Goal: Task Accomplishment & Management: Manage account settings

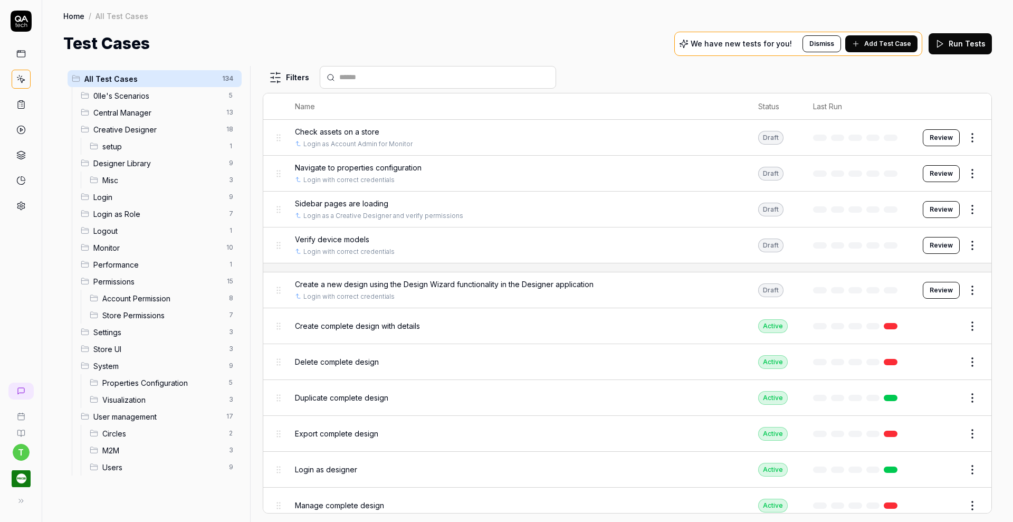
click at [21, 102] on icon at bounding box center [20, 104] width 9 height 9
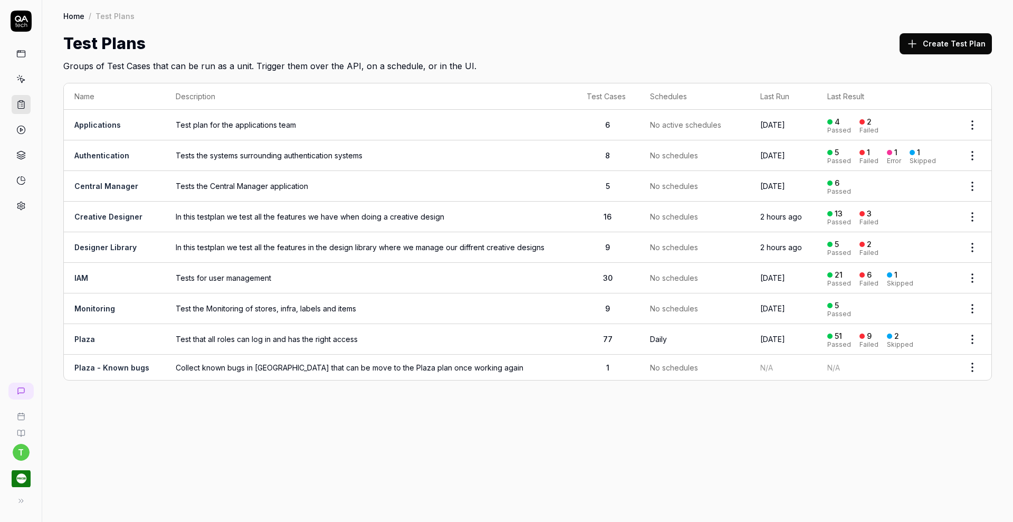
click at [214, 217] on span "In this testplan we test all the features we have when doing a creative design" at bounding box center [371, 216] width 390 height 11
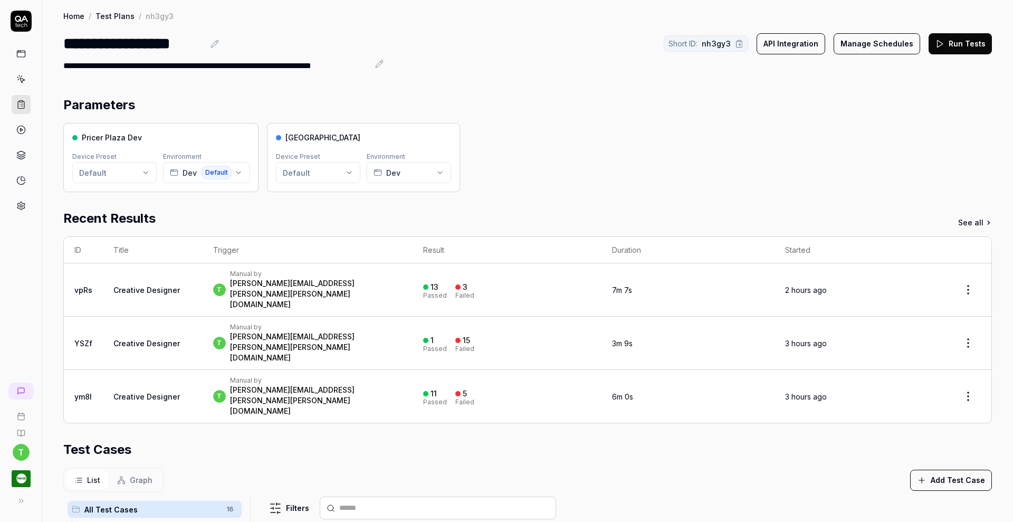
click at [944, 469] on button "Add Test Case" at bounding box center [951, 479] width 82 height 21
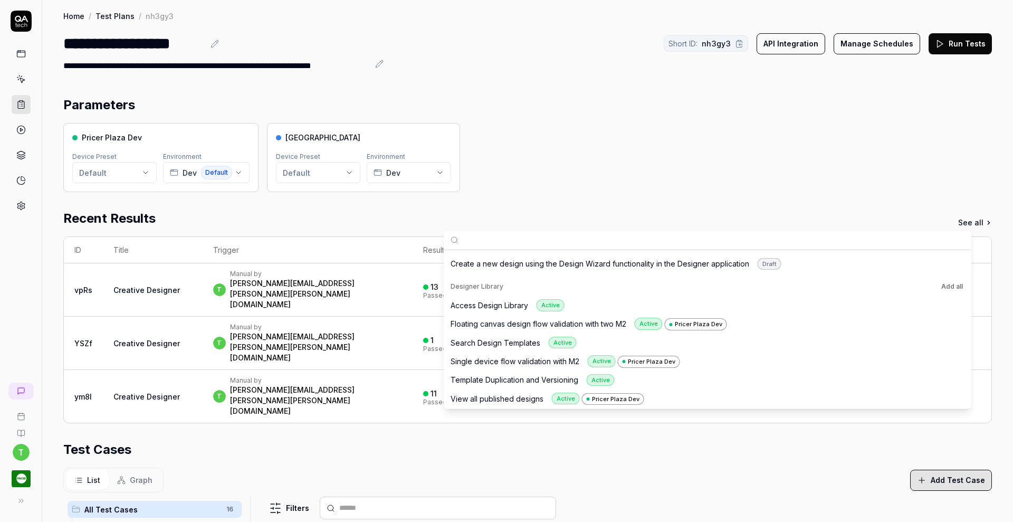
scroll to position [1385, 0]
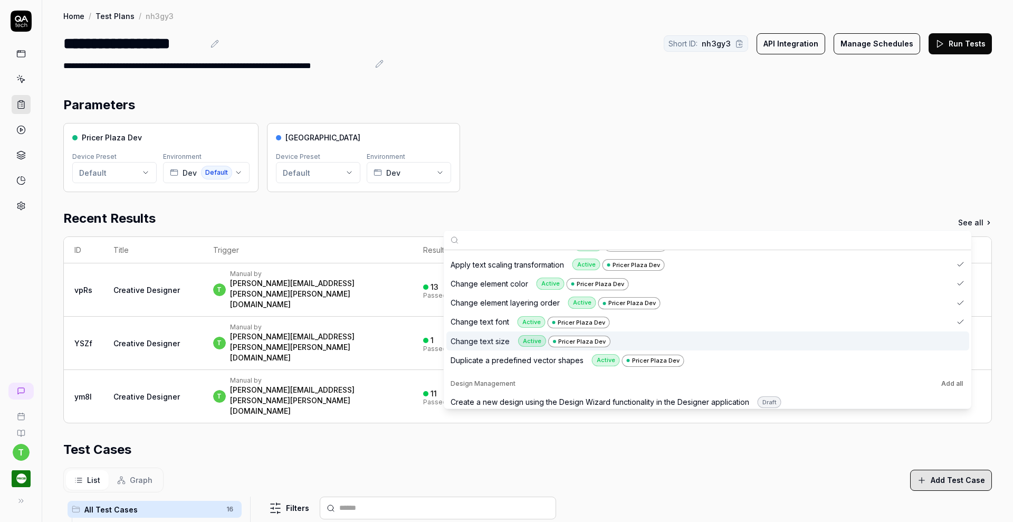
click at [965, 331] on div "Change text size Active Pricer Plaza Dev" at bounding box center [707, 340] width 523 height 19
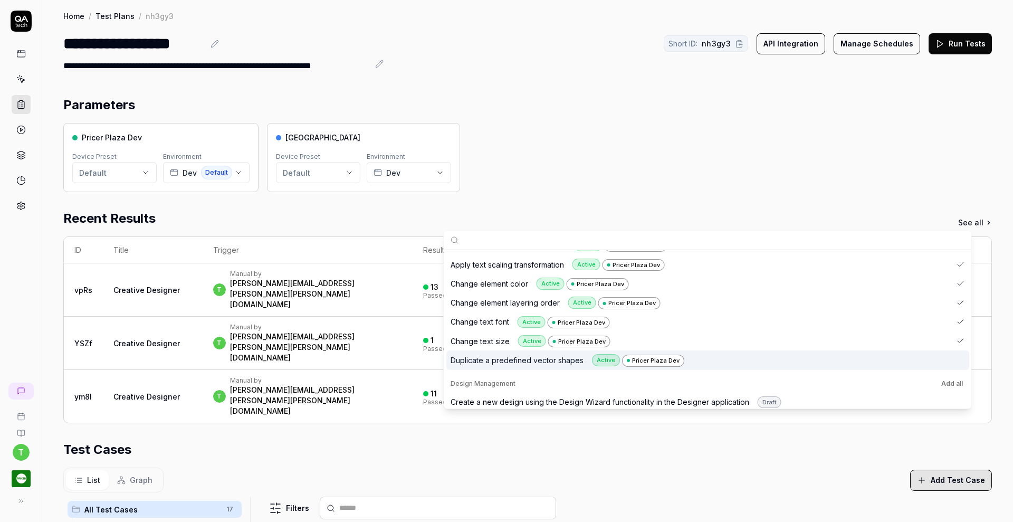
click at [963, 356] on div "Suggestions" at bounding box center [960, 360] width 8 height 8
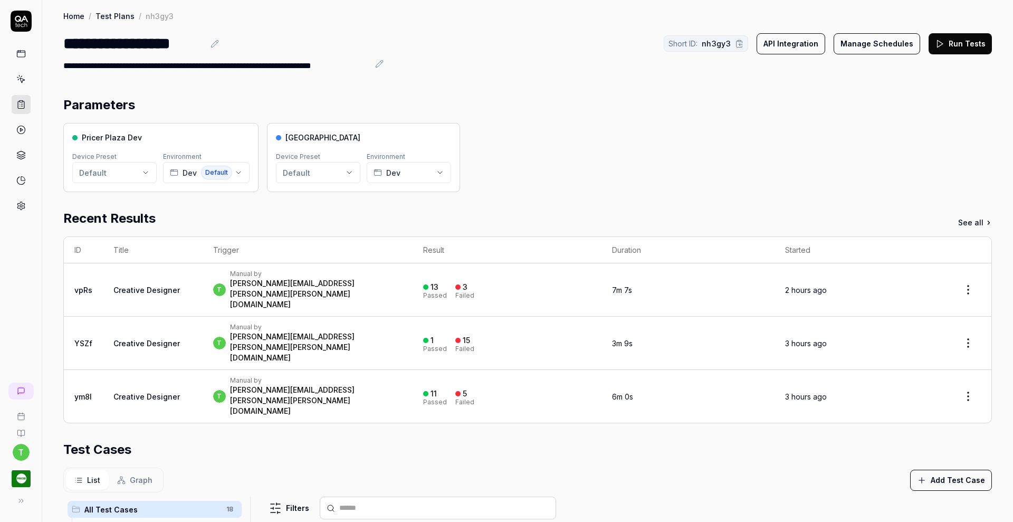
click at [946, 39] on button "Run Tests" at bounding box center [959, 43] width 63 height 21
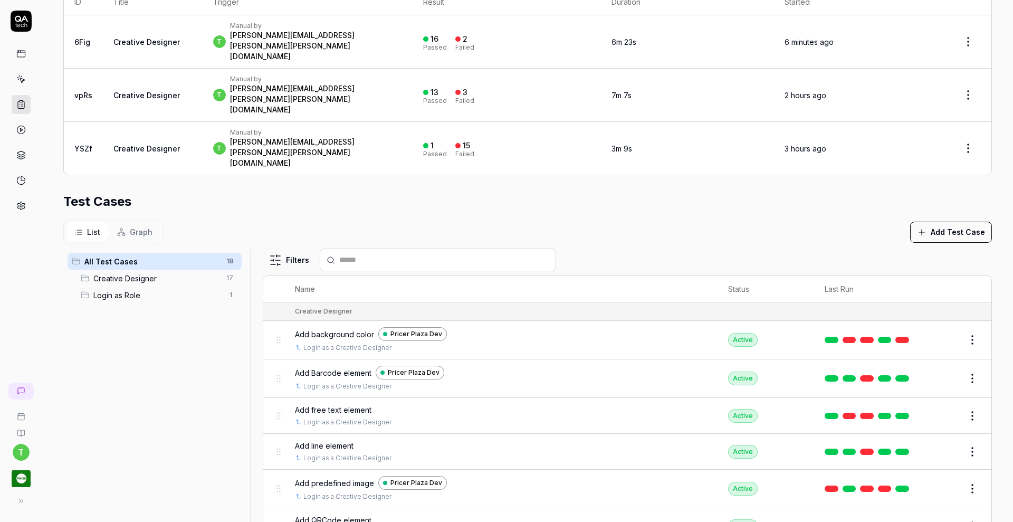
click at [934, 331] on button "Edit" at bounding box center [946, 339] width 25 height 17
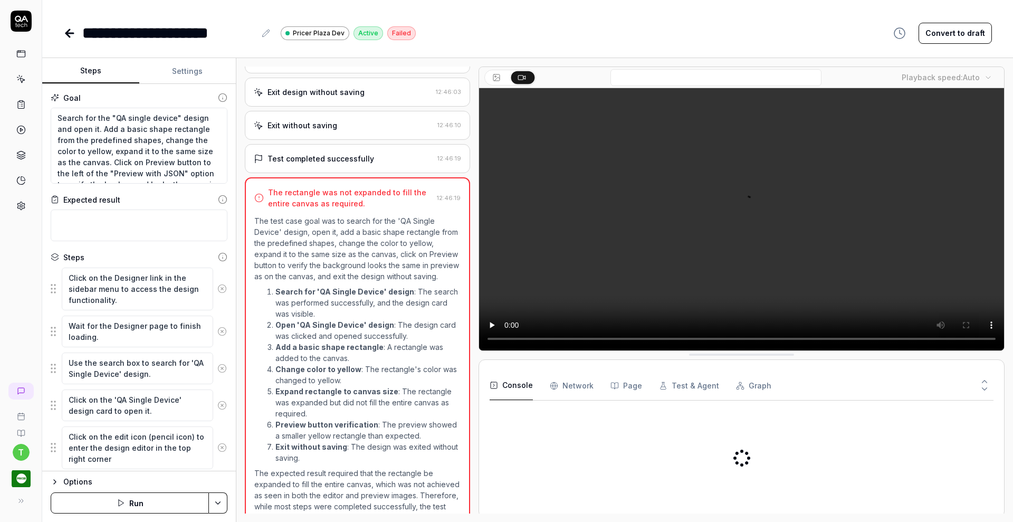
scroll to position [801, 0]
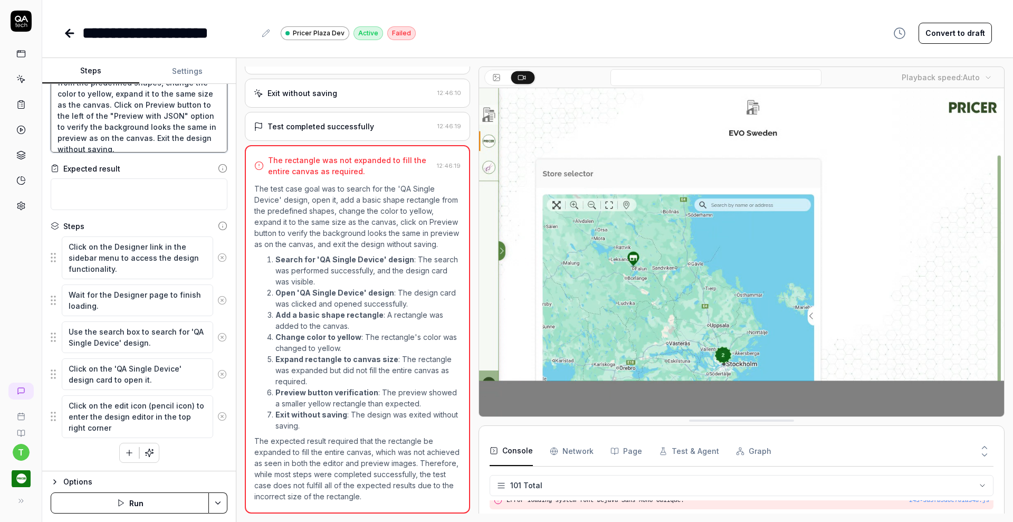
scroll to position [24, 0]
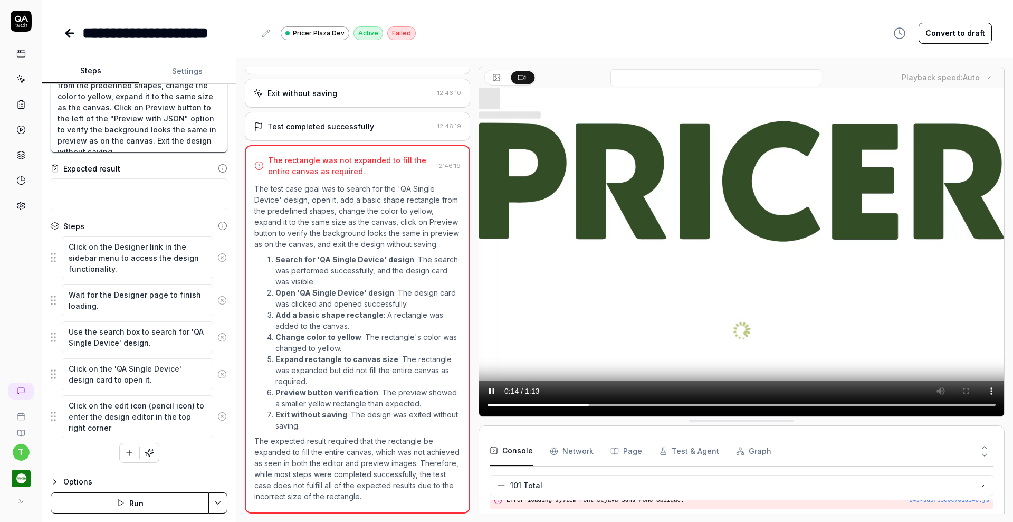
type textarea "*"
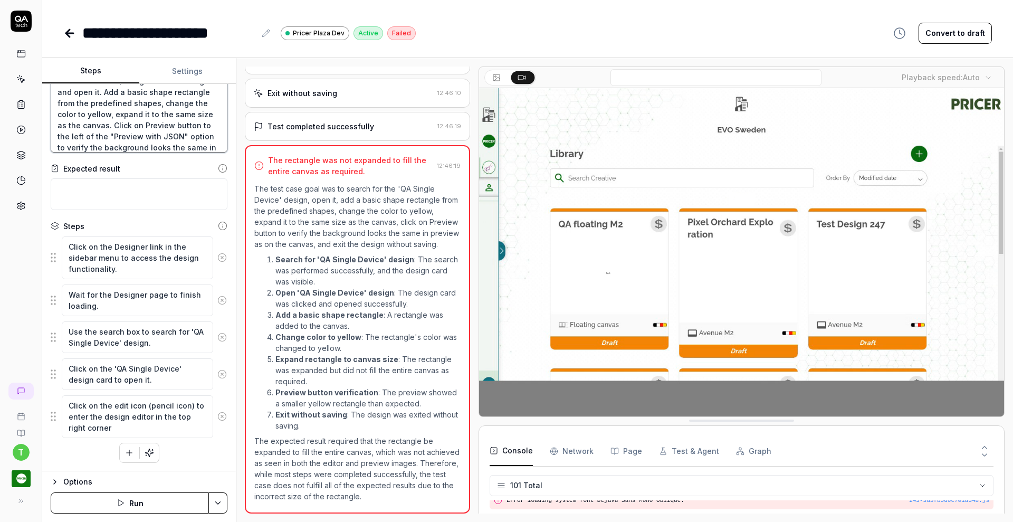
scroll to position [0, 0]
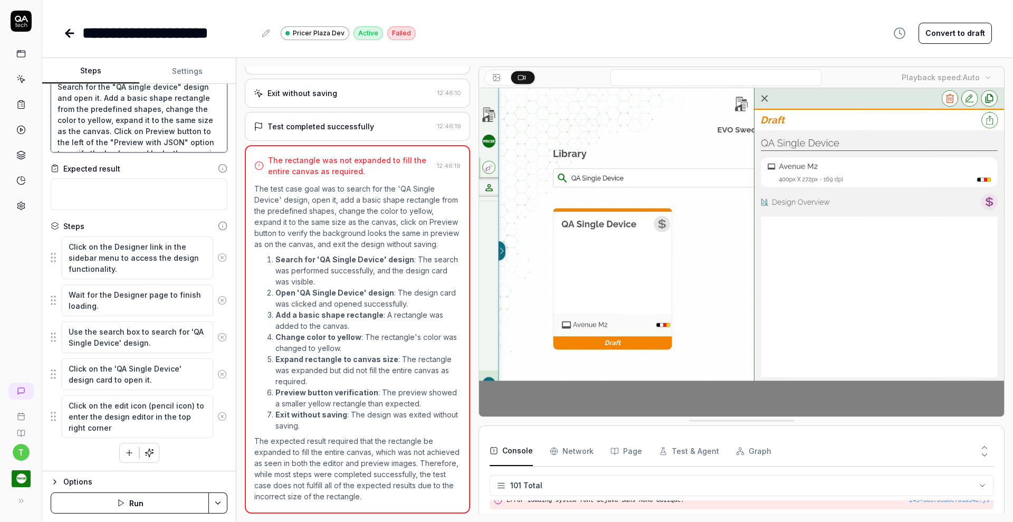
click at [200, 120] on textarea "Search for the "QA single device" design and open it. Add a basic shape rectang…" at bounding box center [139, 114] width 177 height 76
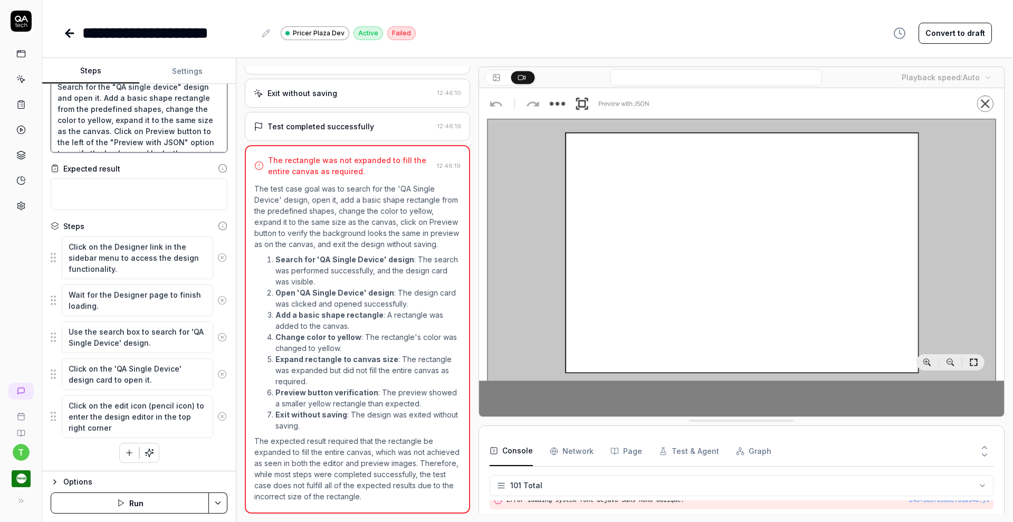
type textarea "Search for the "QA single device" design and open it. Add a basic shape rectang…"
type textarea "*"
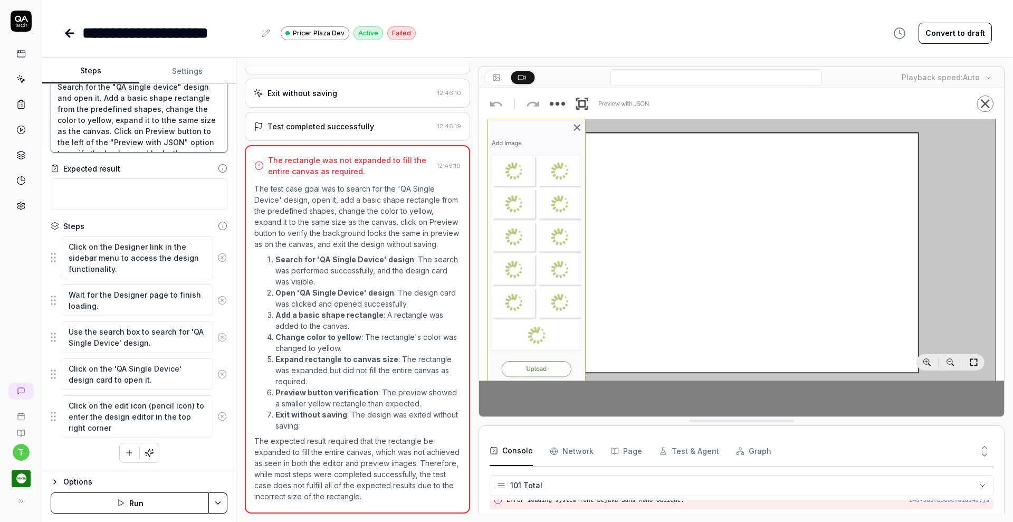
type textarea "Search for the "QA single device" design and open it. Add a basic shape rectang…"
type textarea "*"
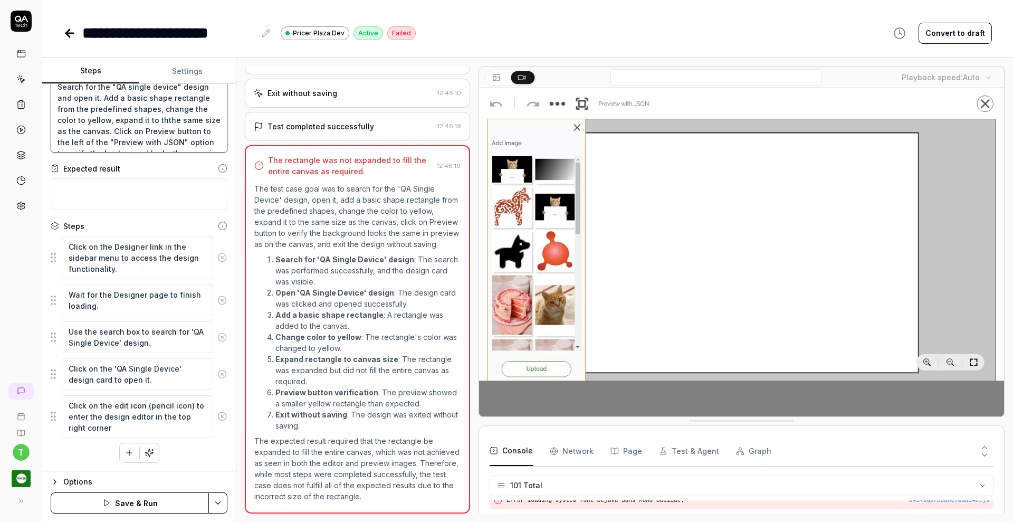
type textarea "Search for the "QA single device" design and open it. Add a basic shape rectang…"
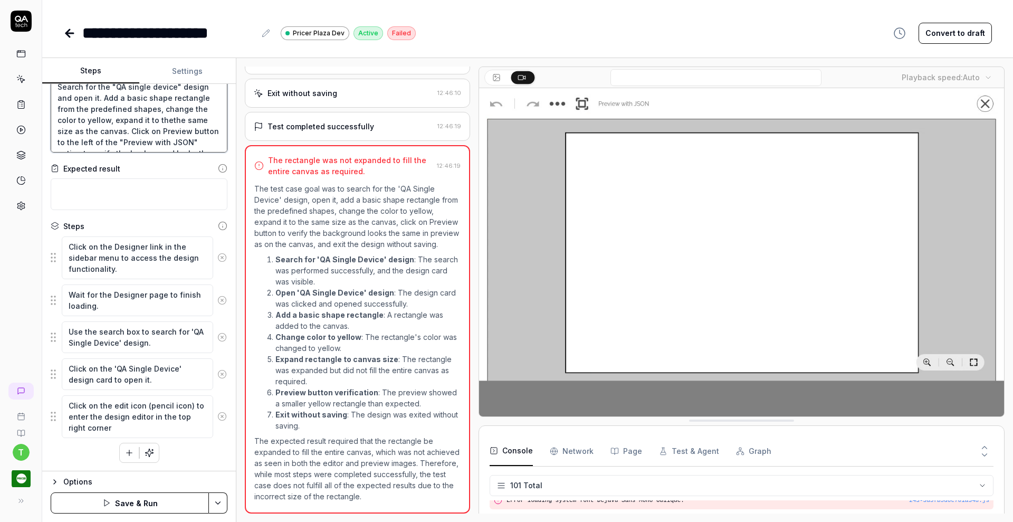
type textarea "*"
type textarea "Search for the "QA single device" design and open it. Add a basic shape rectang…"
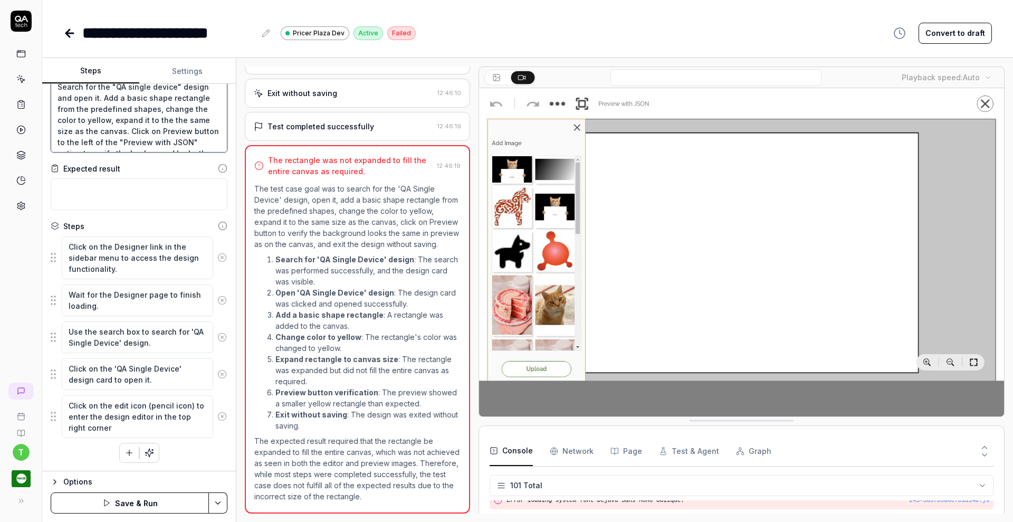
type textarea "*"
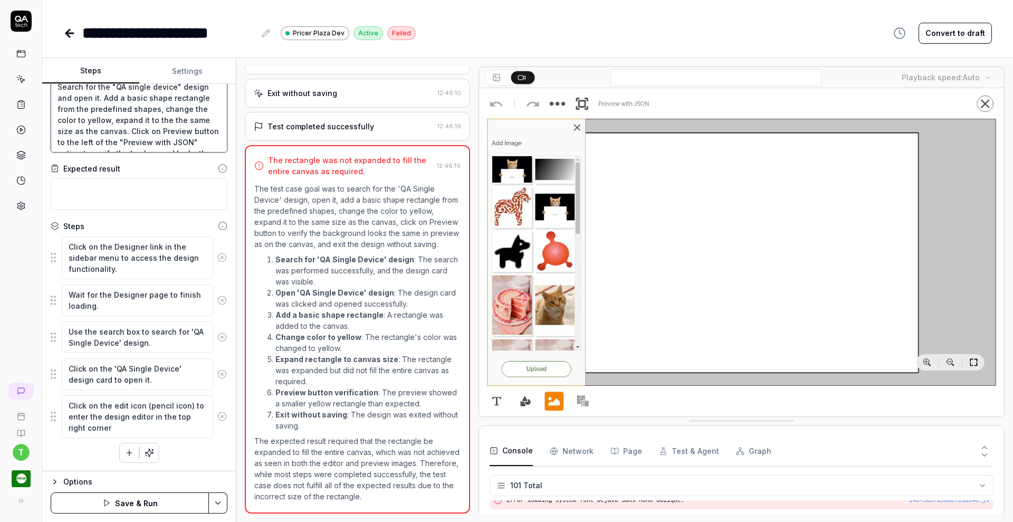
type textarea "Search for the "QA single device" design and open it. Add a basic shape rectang…"
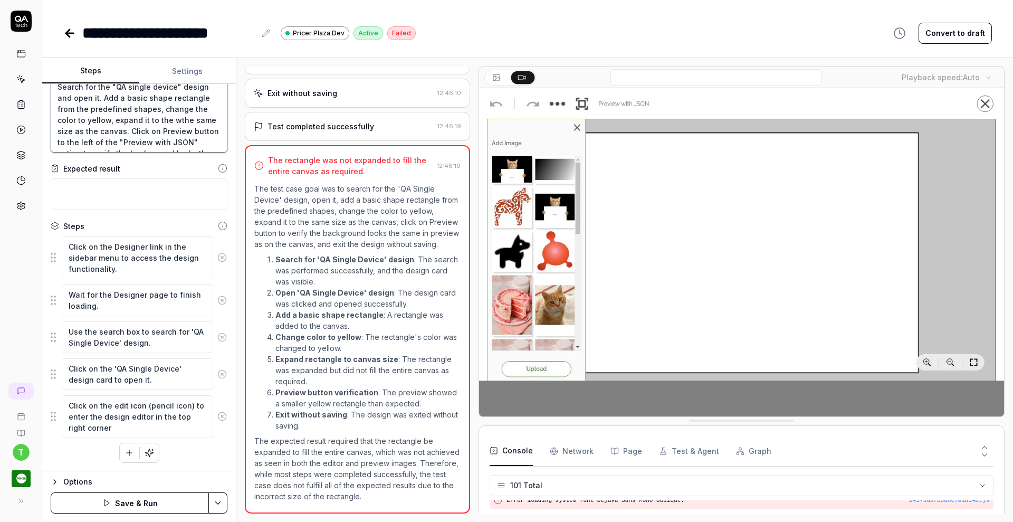
type textarea "*"
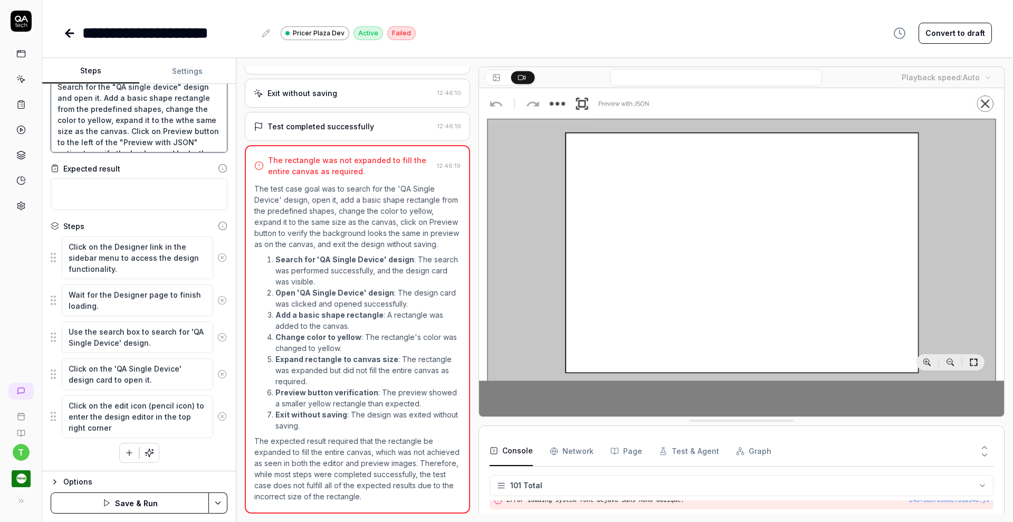
type textarea "Search for the "QA single device" design and open it. Add a basic shape rectang…"
type textarea "*"
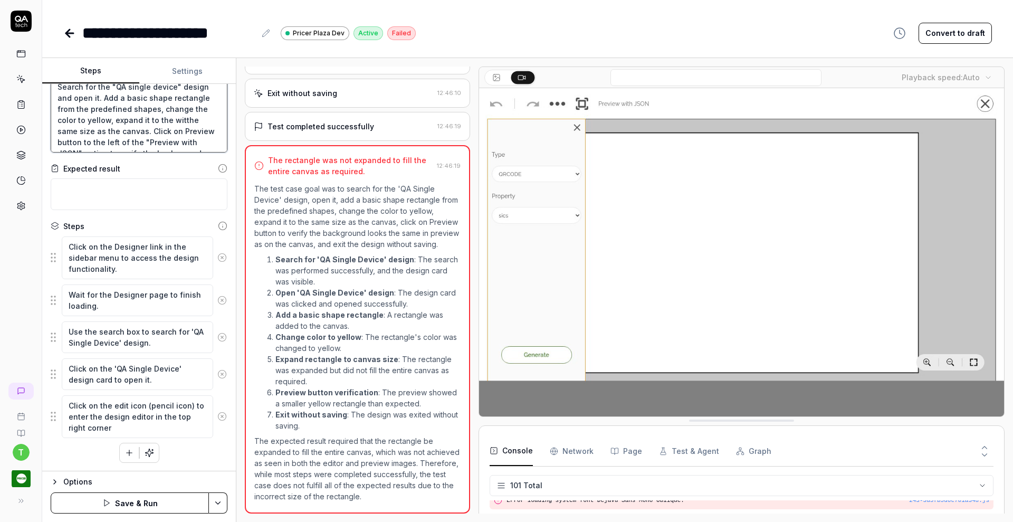
type textarea "Search for the "QA single device" design and open it. Add a basic shape rectang…"
type textarea "*"
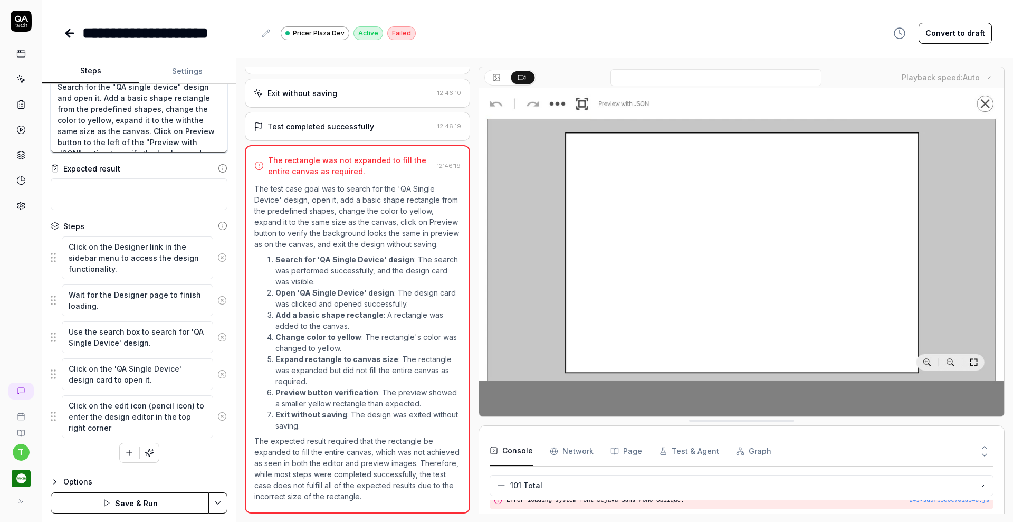
type textarea "Search for the "QA single device" design and open it. Add a basic shape rectang…"
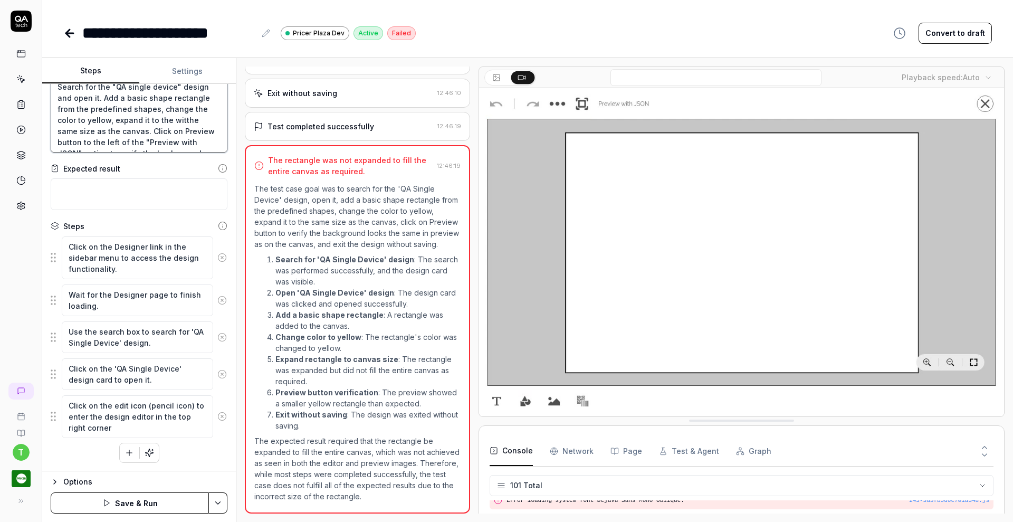
type textarea "*"
type textarea "Search for the "QA single device" design and open it. Add a basic shape rectang…"
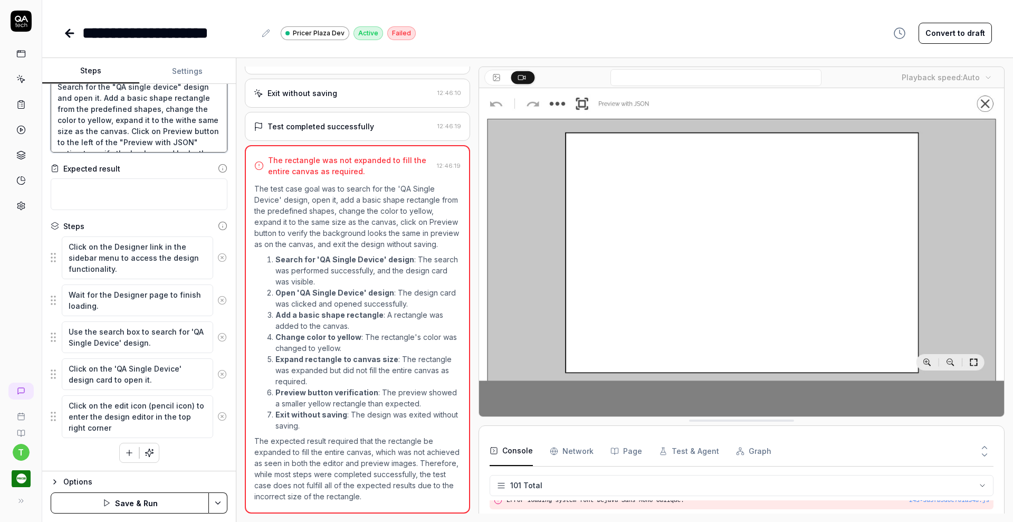
type textarea "*"
type textarea "Search for the "QA single device" design and open it. Add a basic shape rectang…"
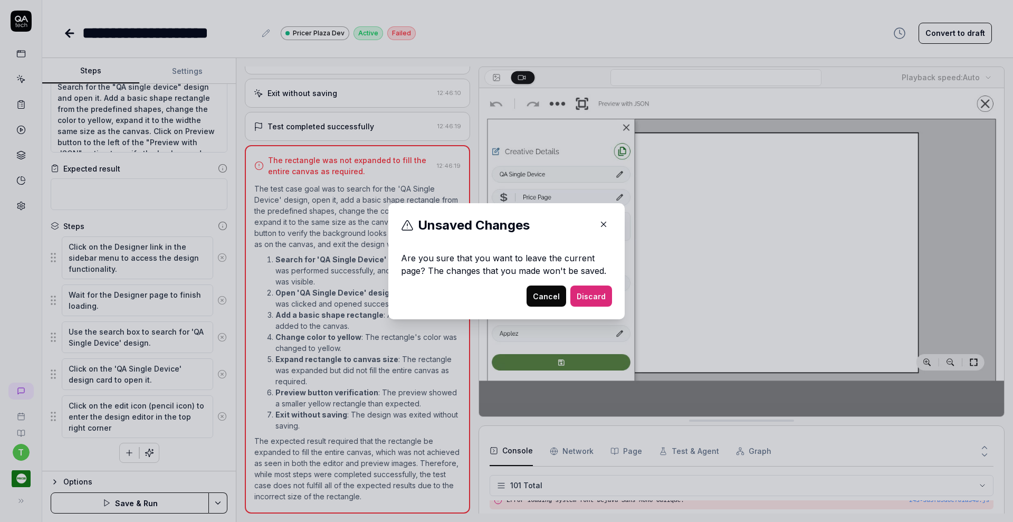
click button "button" at bounding box center [603, 224] width 17 height 17
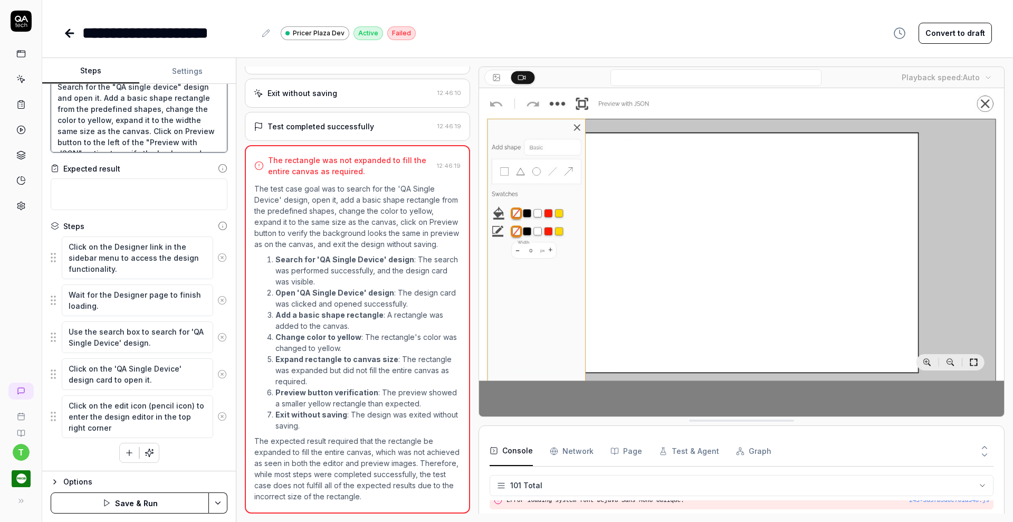
click at [83, 130] on textarea "Search for the "QA single device" design and open it. Add a basic shape rectang…" at bounding box center [139, 114] width 177 height 76
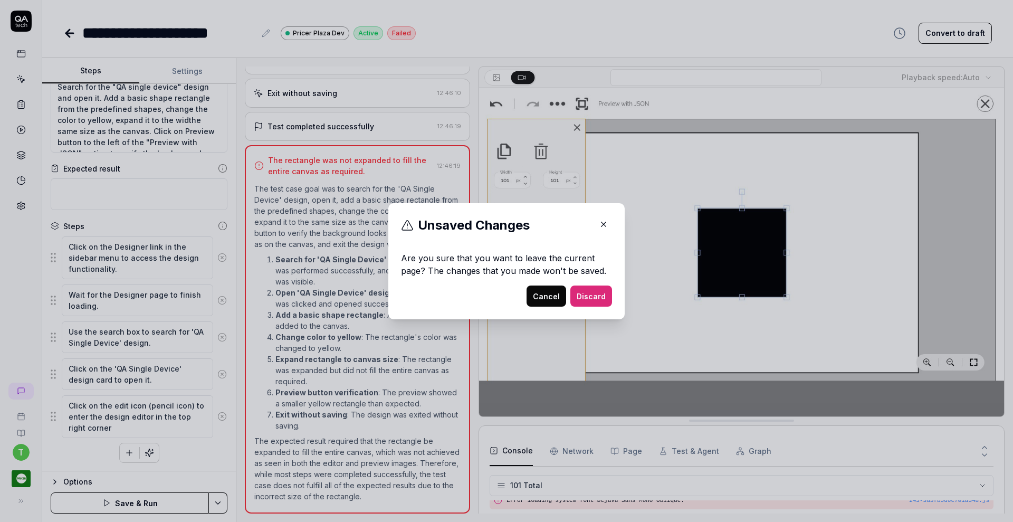
click at [549, 295] on button "Cancel" at bounding box center [546, 295] width 40 height 21
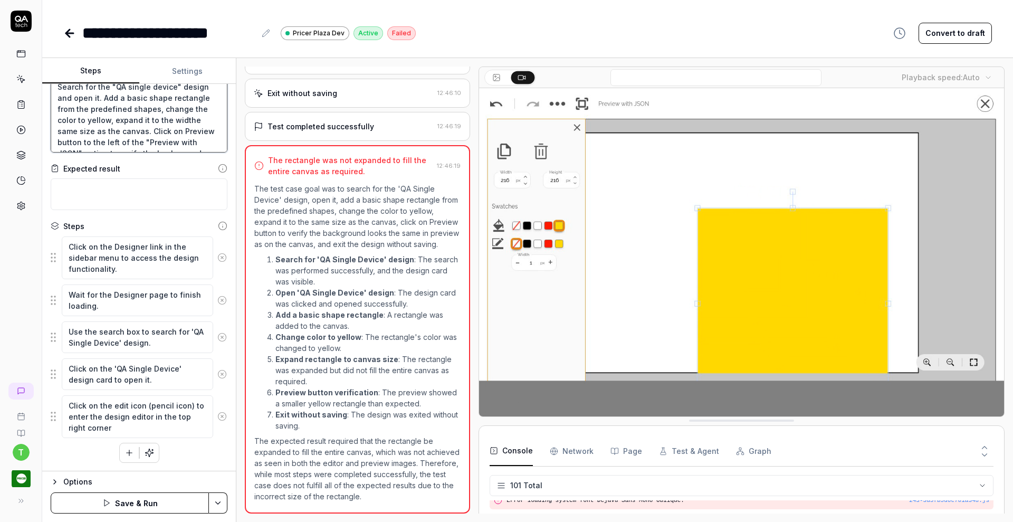
click at [83, 128] on textarea "Search for the "QA single device" design and open it. Add a basic shape rectang…" at bounding box center [139, 114] width 177 height 76
type textarea "*"
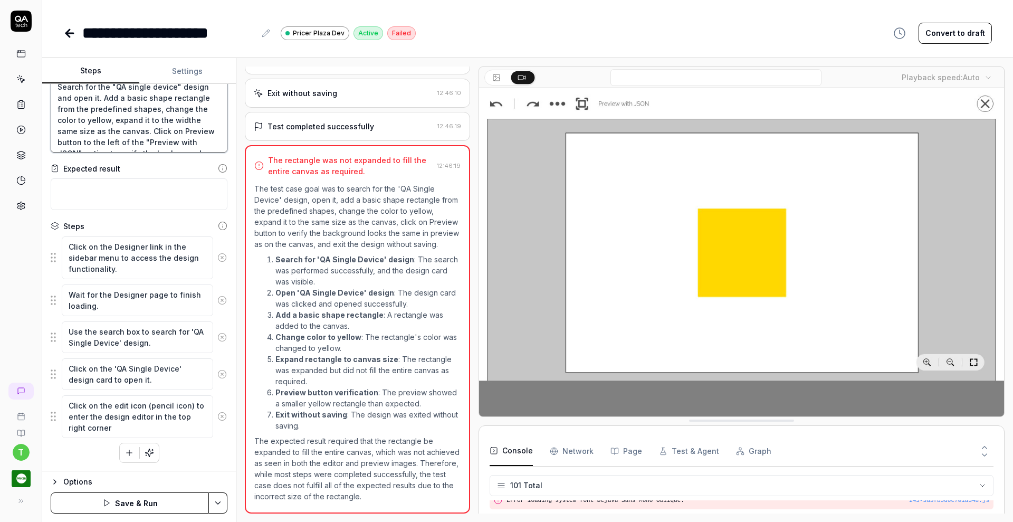
type textarea "Search for the "QA single device" design and open it. Add a basic shape rectang…"
type textarea "*"
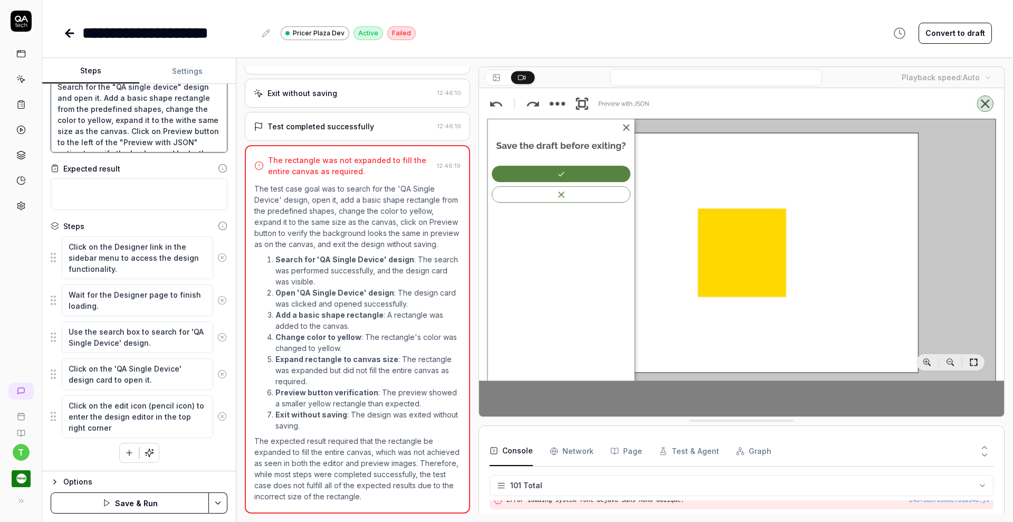
type textarea "Search for the "QA single device" design and open it. Add a basic shape rectang…"
type textarea "*"
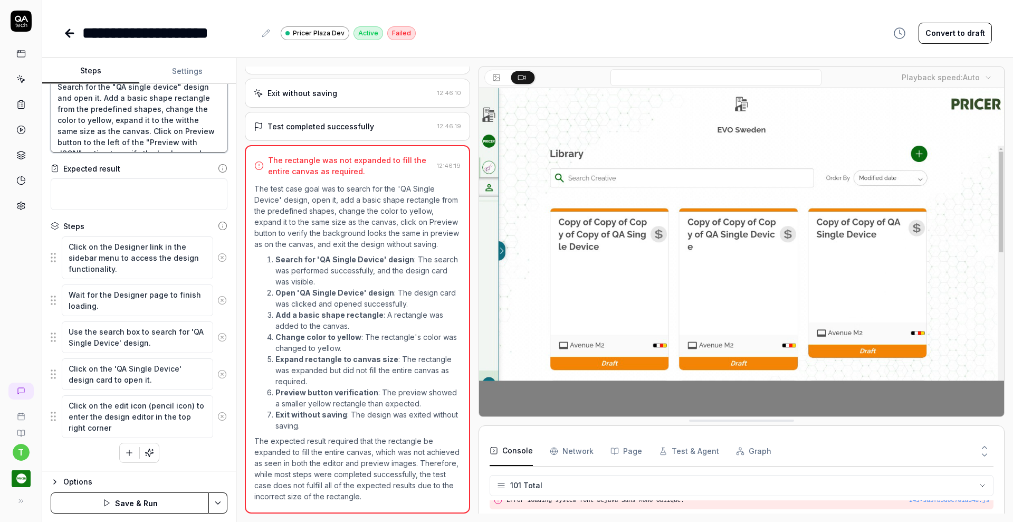
type textarea "Search for the "QA single device" design and open it. Add a basic shape rectang…"
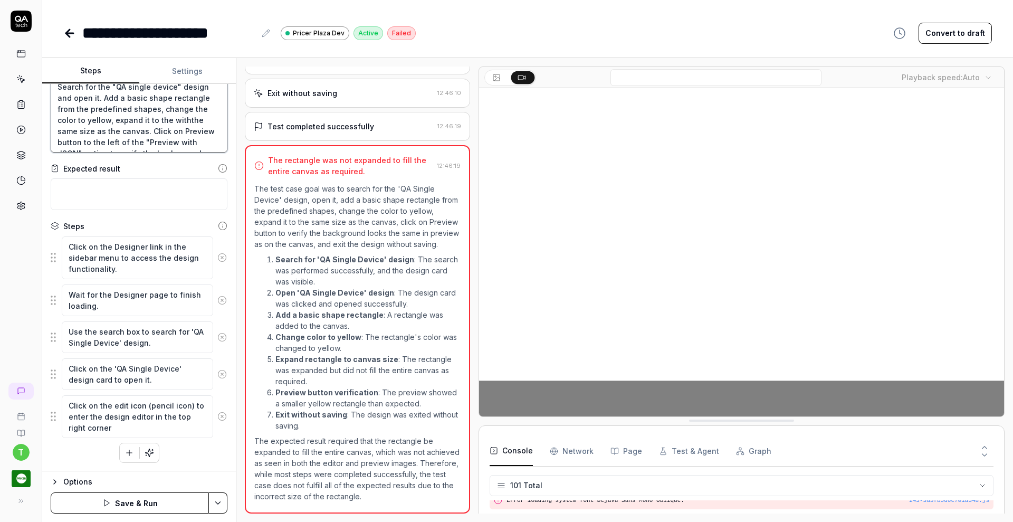
type textarea "*"
type textarea "Search for the "QA single device" design and open it. Add a basic shape rectang…"
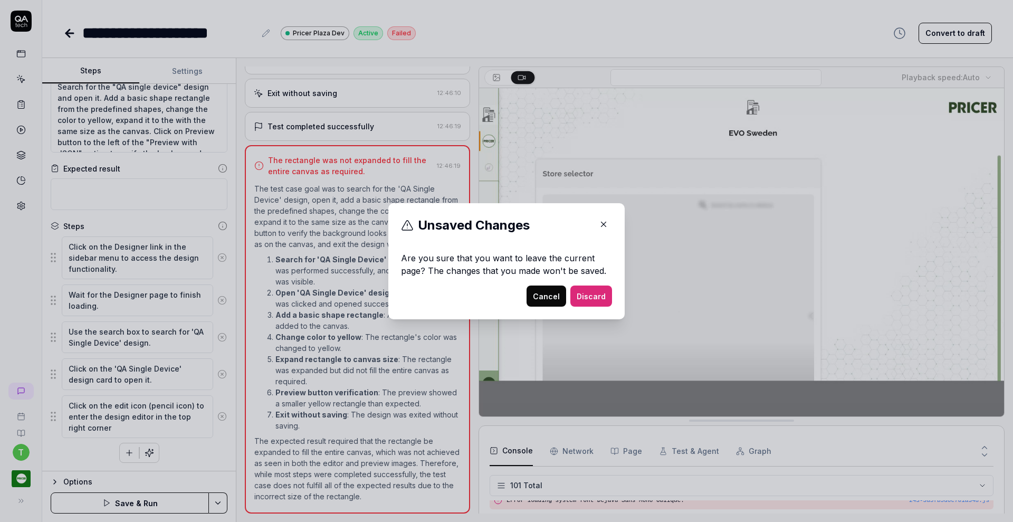
click at [545, 300] on button "Cancel" at bounding box center [546, 295] width 40 height 21
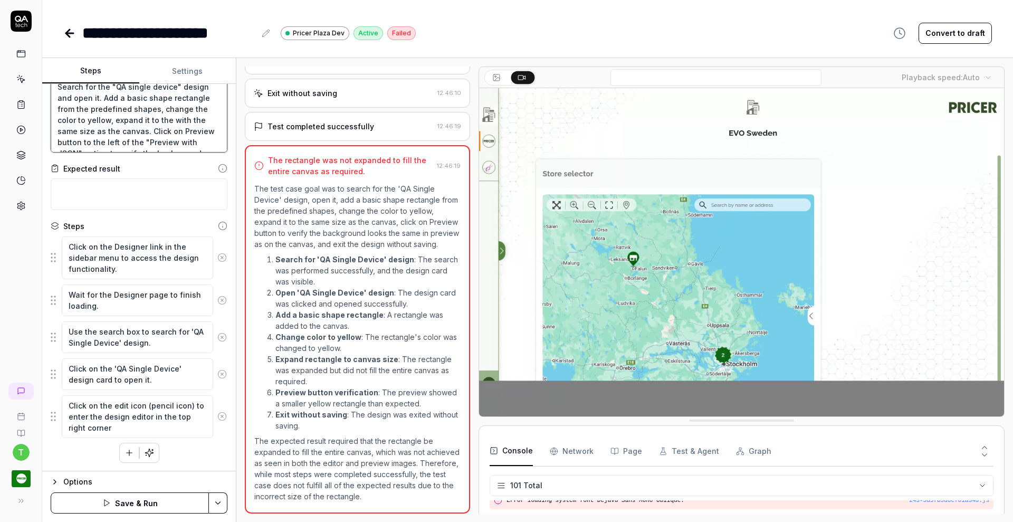
click at [81, 129] on textarea "Search for the "QA single device" design and open it. Add a basic shape rectang…" at bounding box center [139, 114] width 177 height 76
type textarea "*"
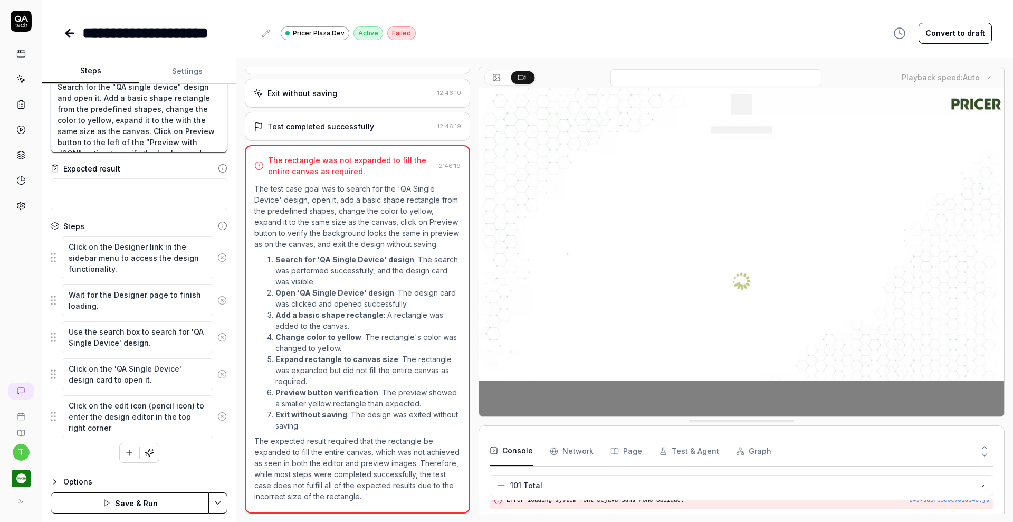
type textarea "Search for the "QA single device" design and open it. Add a basic shape rectang…"
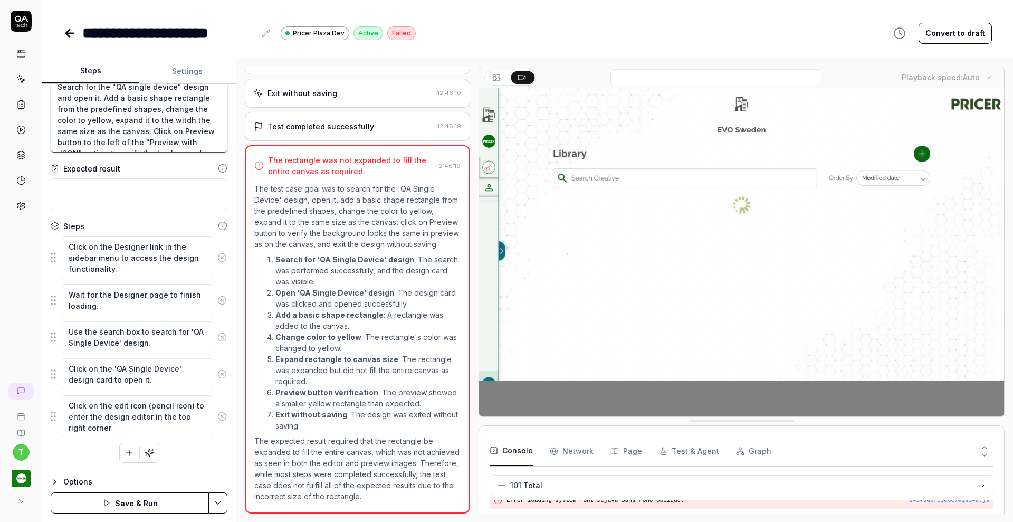
type textarea "*"
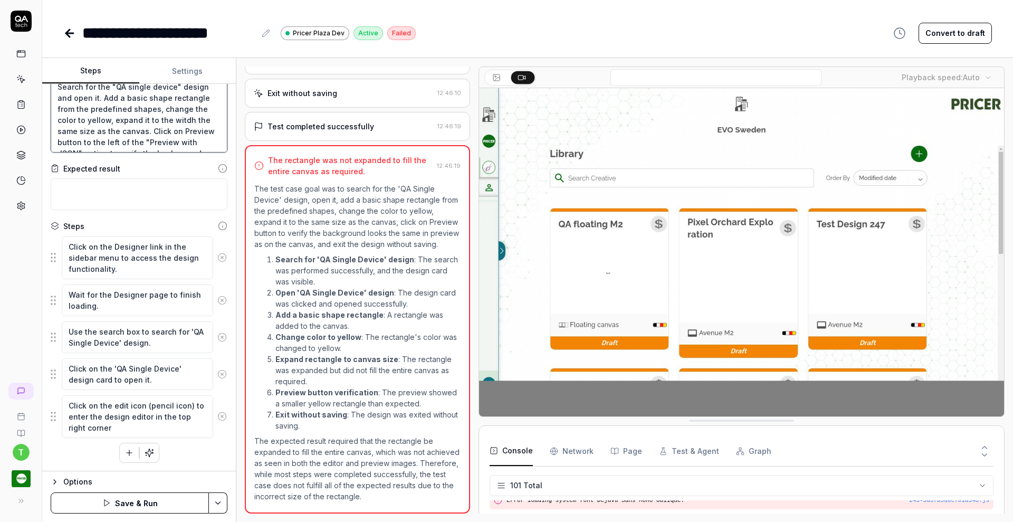
type textarea "Search for the "QA single device" design and open it. Add a basic shape rectang…"
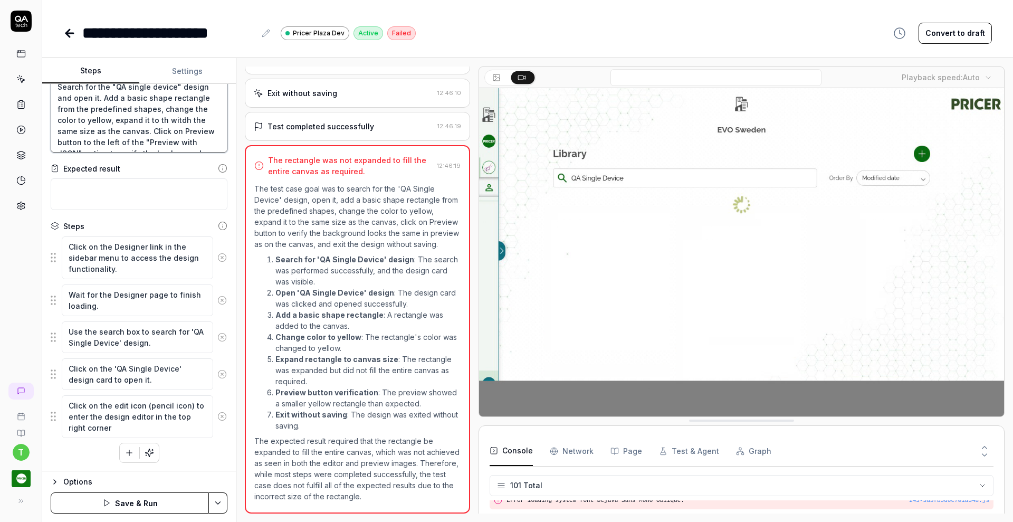
type textarea "*"
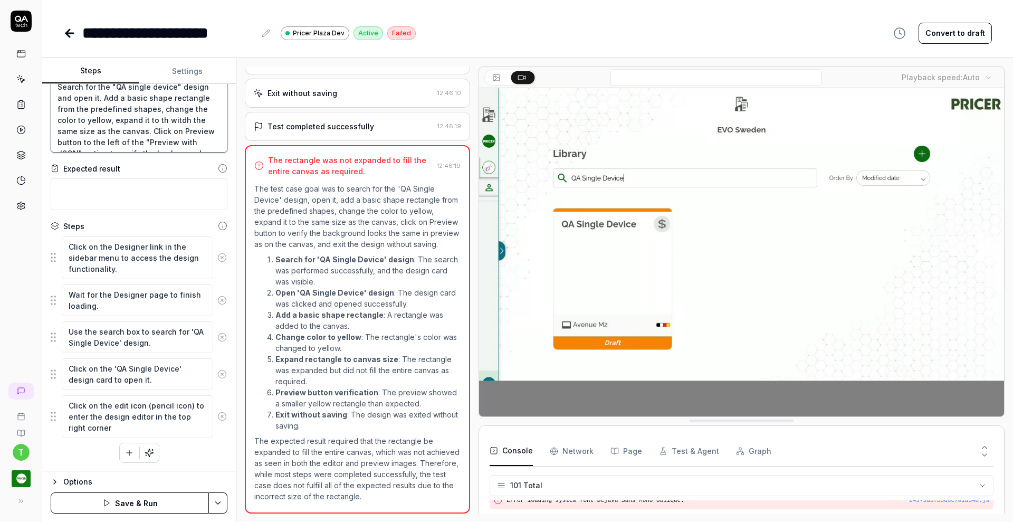
type textarea "Search for the "QA single device" design and open it. Add a basic shape rectang…"
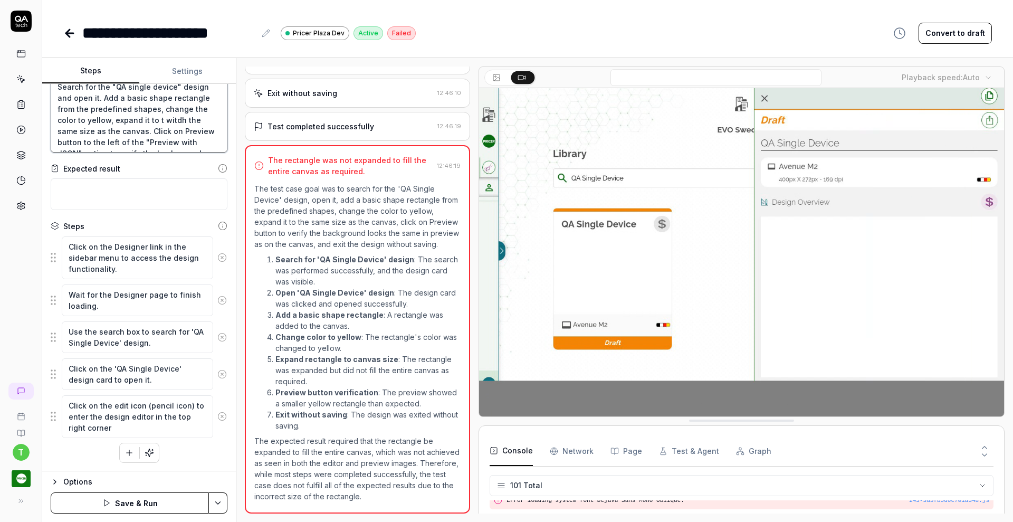
type textarea "*"
type textarea "Search for the "QA single device" design and open it. Add a basic shape rectang…"
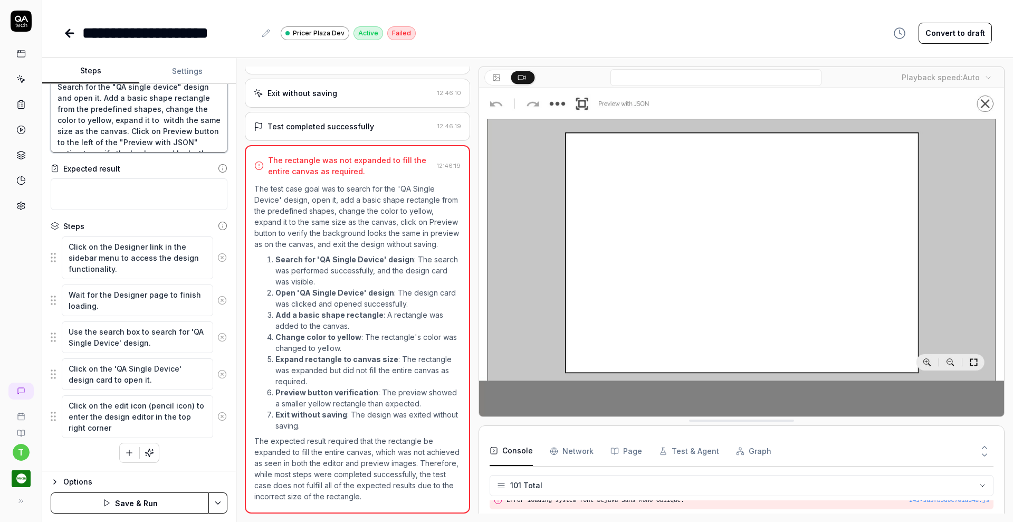
type textarea "*"
type textarea "Search for the "QA single device" design and open it. Add a basic shape rectang…"
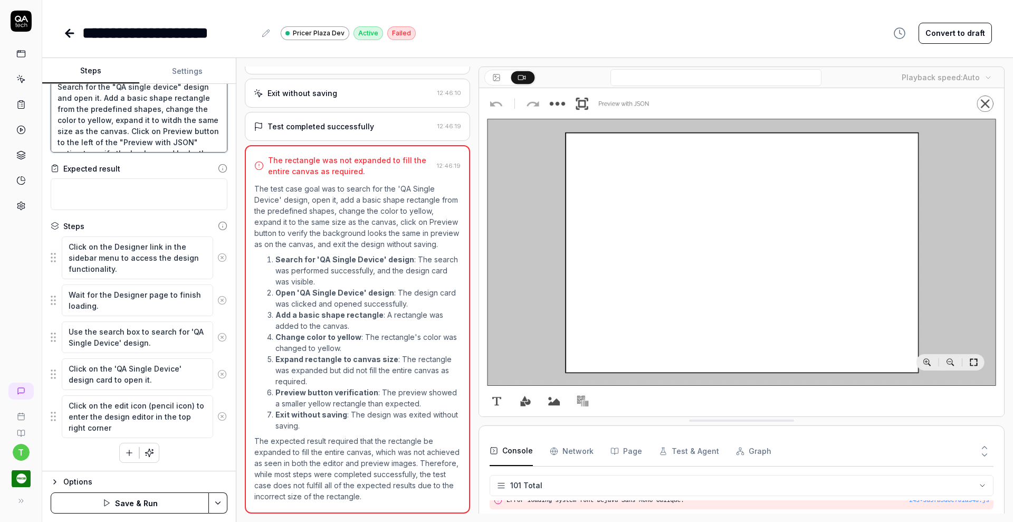
type textarea "*"
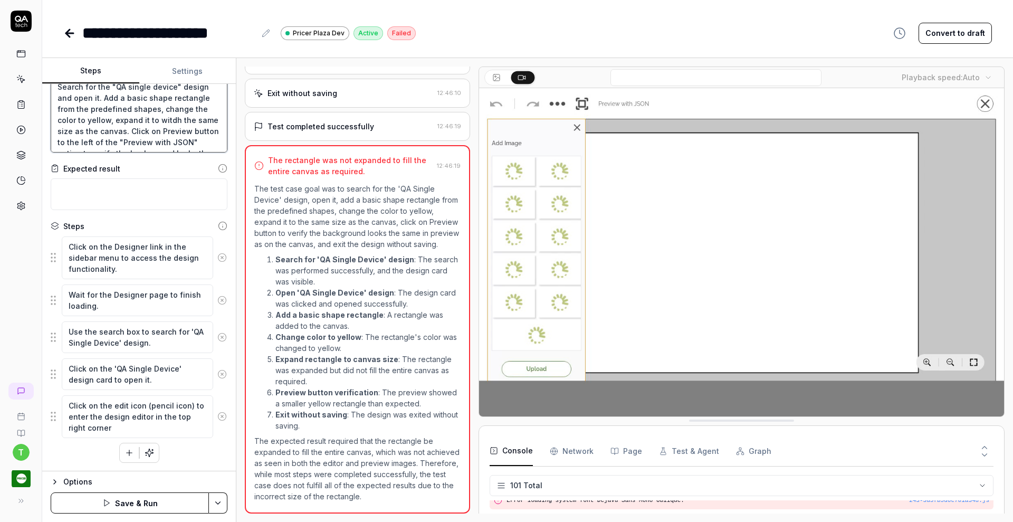
type textarea "Search for the "QA single device" design and open it. Add a basic shape rectang…"
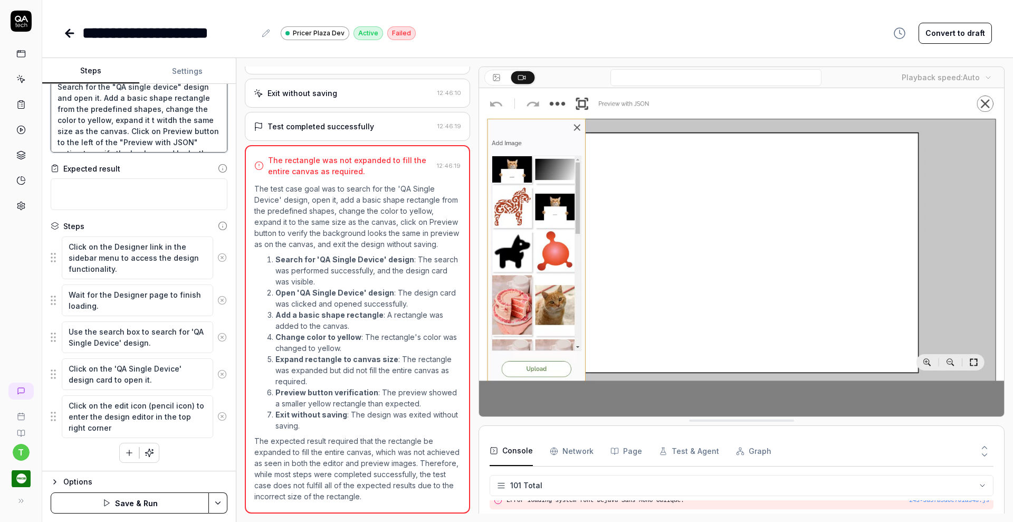
type textarea "*"
type textarea "Search for the "QA single device" design and open it. Add a basic shape rectang…"
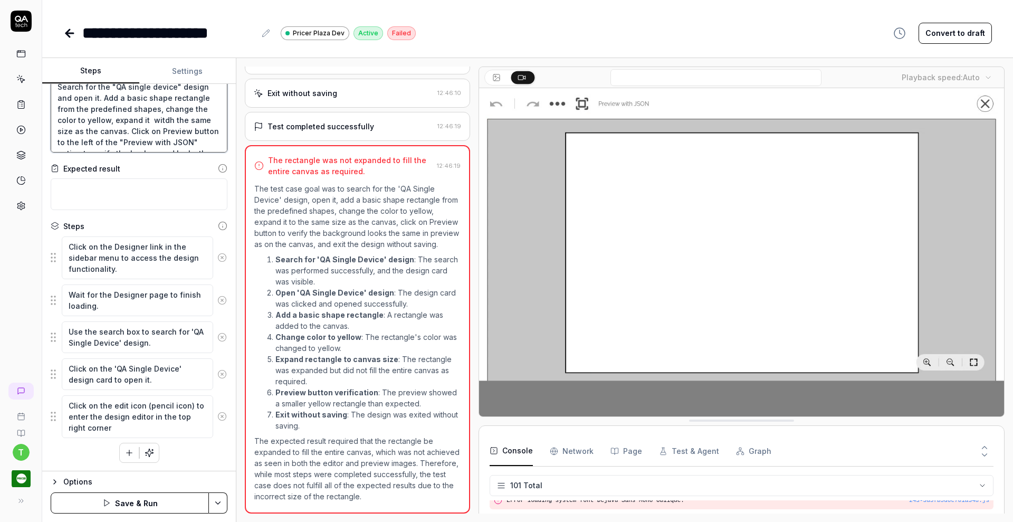
type textarea "*"
type textarea "Search for the "QA single device" design and open it. Add a basic shape rectang…"
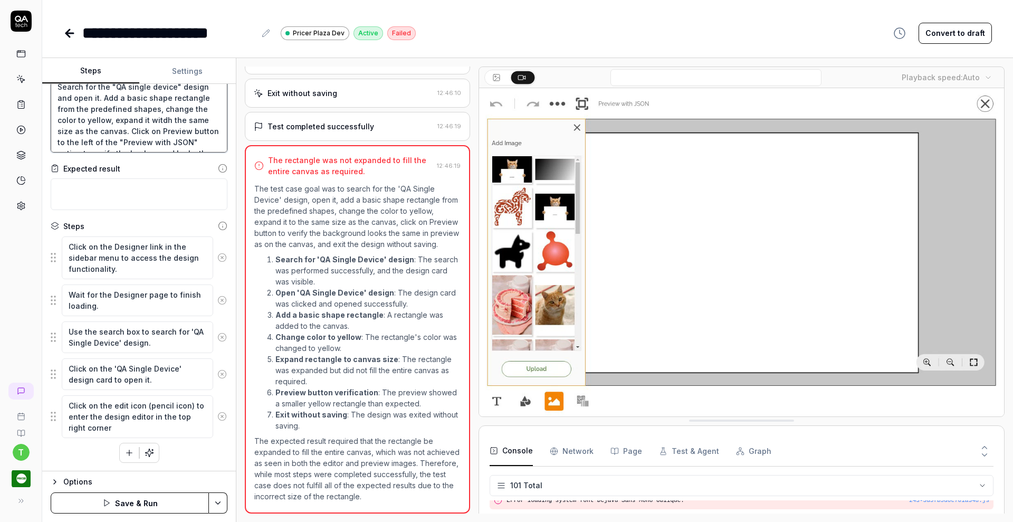
type textarea "*"
type textarea "Search for the "QA single device" design and open it. Add a basic shape rectang…"
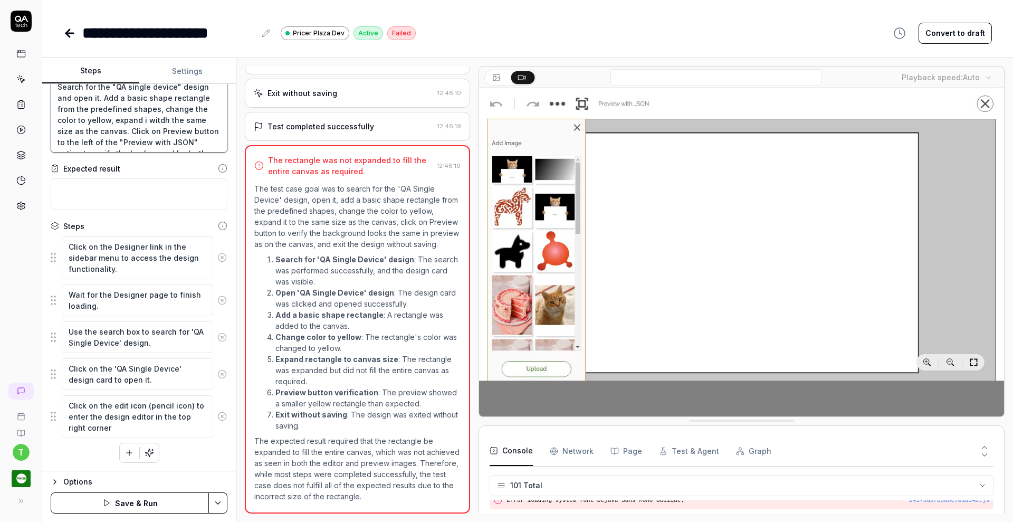
type textarea "*"
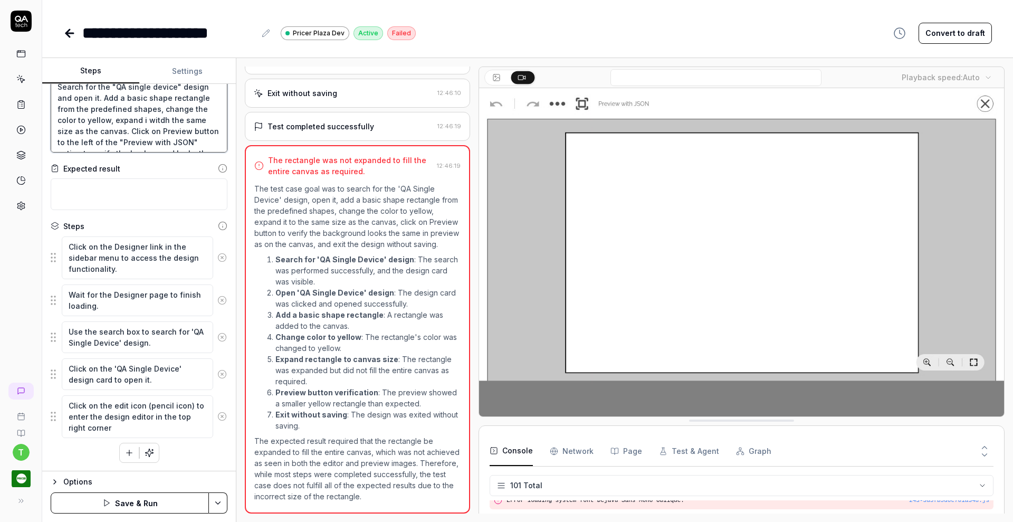
type textarea "Search for the "QA single device" design and open it. Add a basic shape rectang…"
type textarea "*"
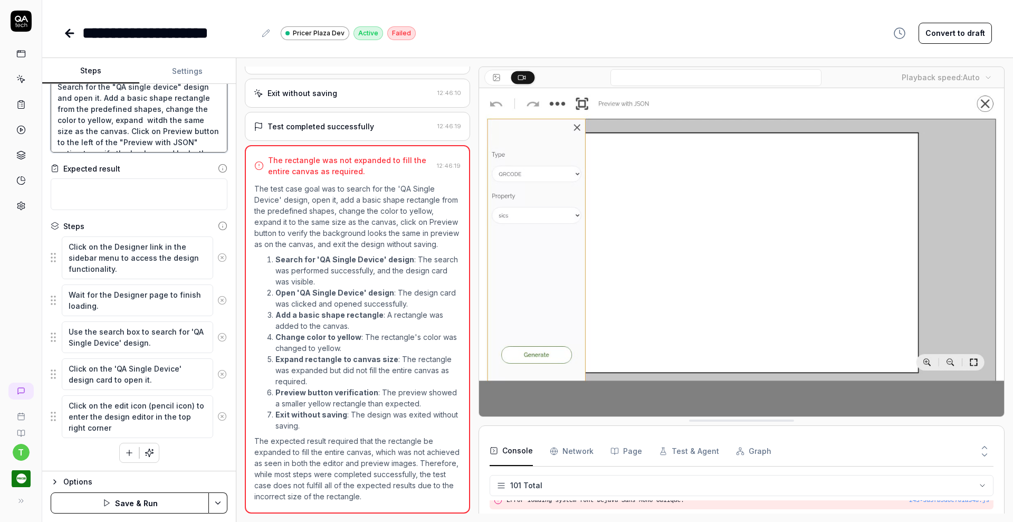
type textarea "Search for the "QA single device" design and open it. Add a basic shape rectang…"
type textarea "*"
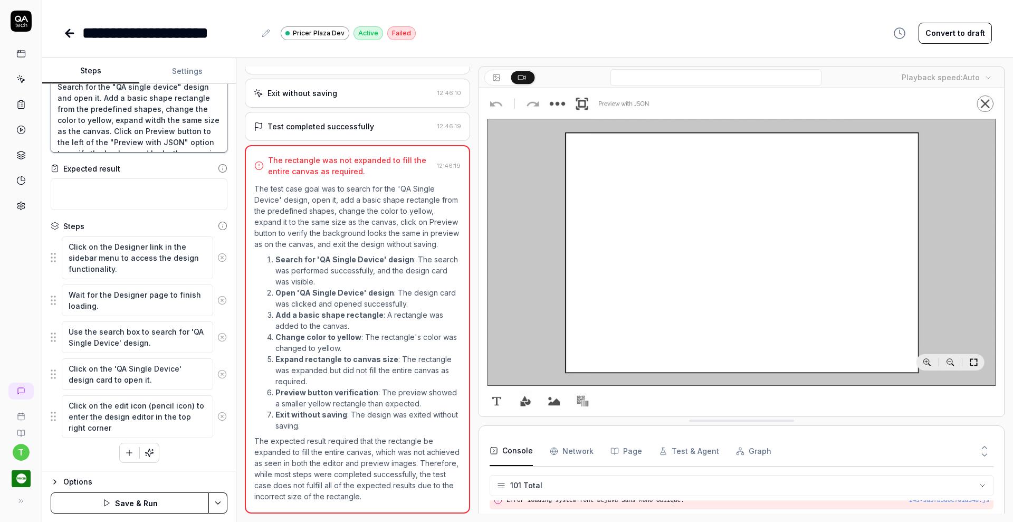
type textarea "Search for the "QA single device" design and open it. Add a basic shape rectang…"
type textarea "*"
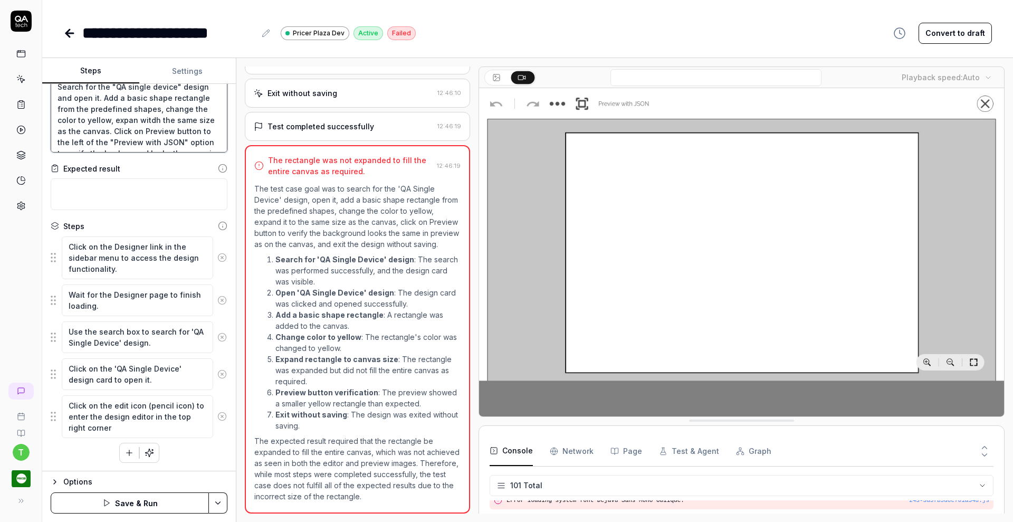
type textarea "Search for the "QA single device" design and open it. Add a basic shape rectang…"
type textarea "*"
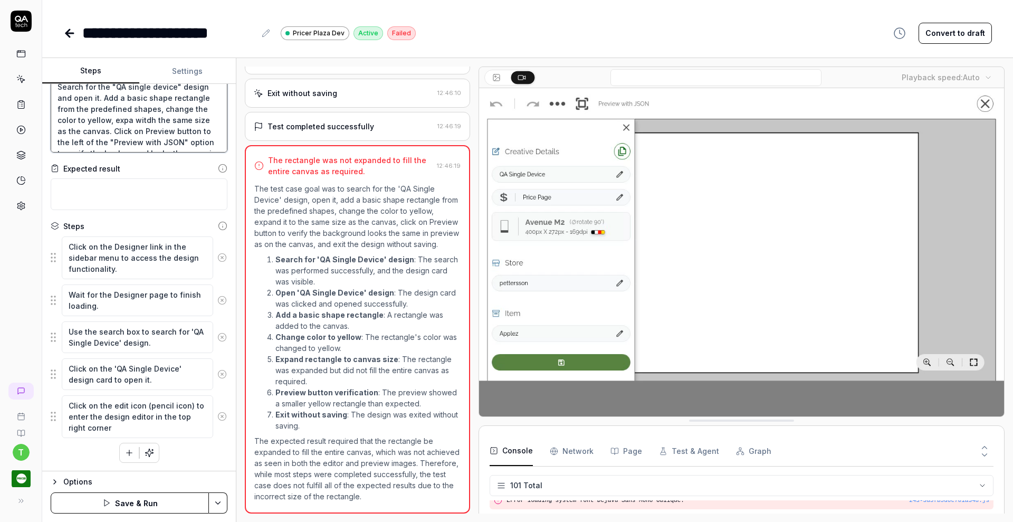
type textarea "Search for the "QA single device" design and open it. Add a basic shape rectang…"
type textarea "*"
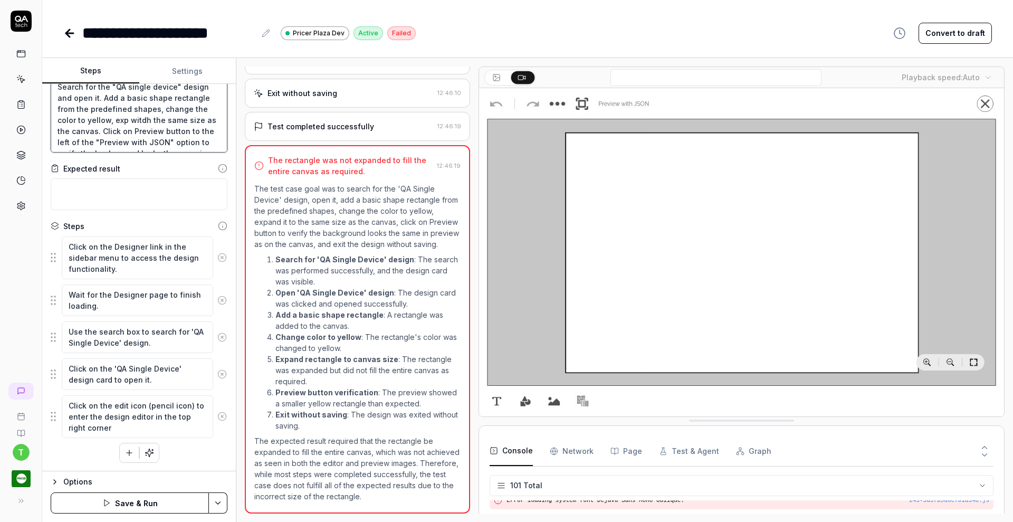
type textarea "Search for the "QA single device" design and open it. Add a basic shape rectang…"
type textarea "*"
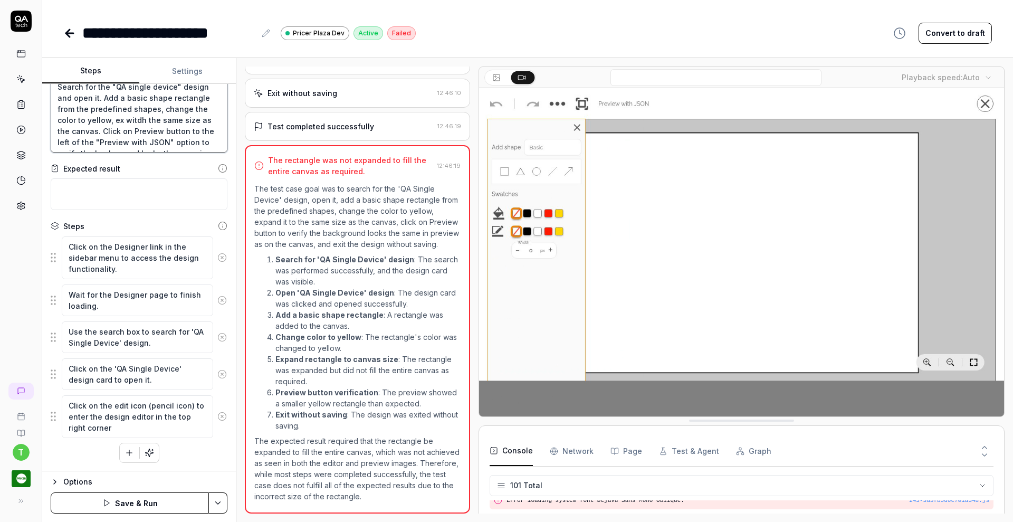
type textarea "Search for the "QA single device" design and open it. Add a basic shape rectang…"
type textarea "*"
type textarea "Search for the "QA single device" design and open it. Add a basic shape rectang…"
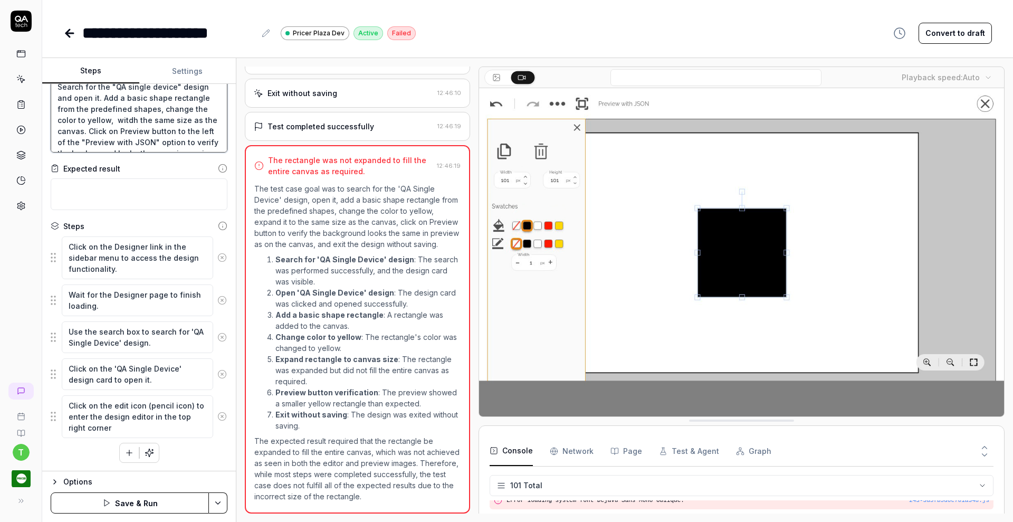
type textarea "*"
type textarea "Search for the "QA single device" design and open it. Add a basic shape rectang…"
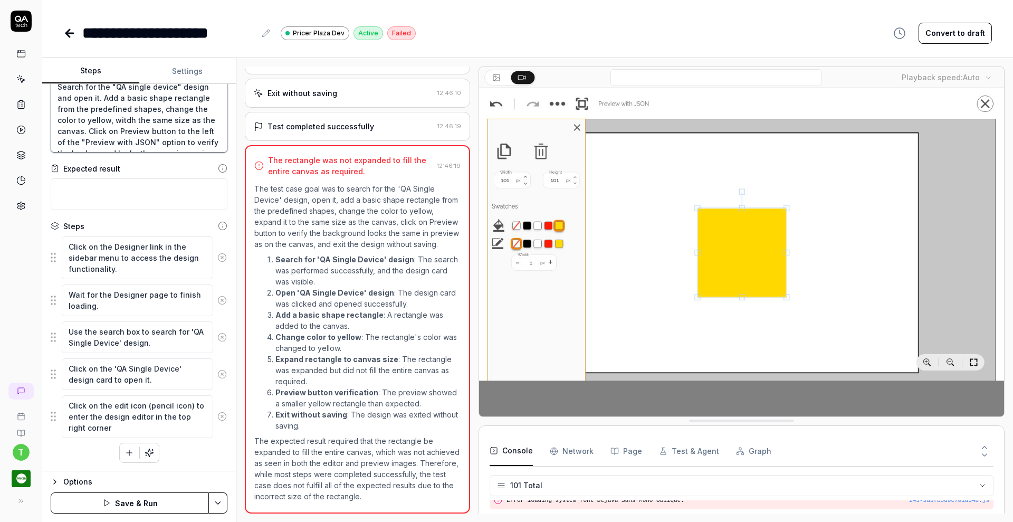
type textarea "*"
type textarea "Search for the "QA single device" design and open it. Add a basic shape rectang…"
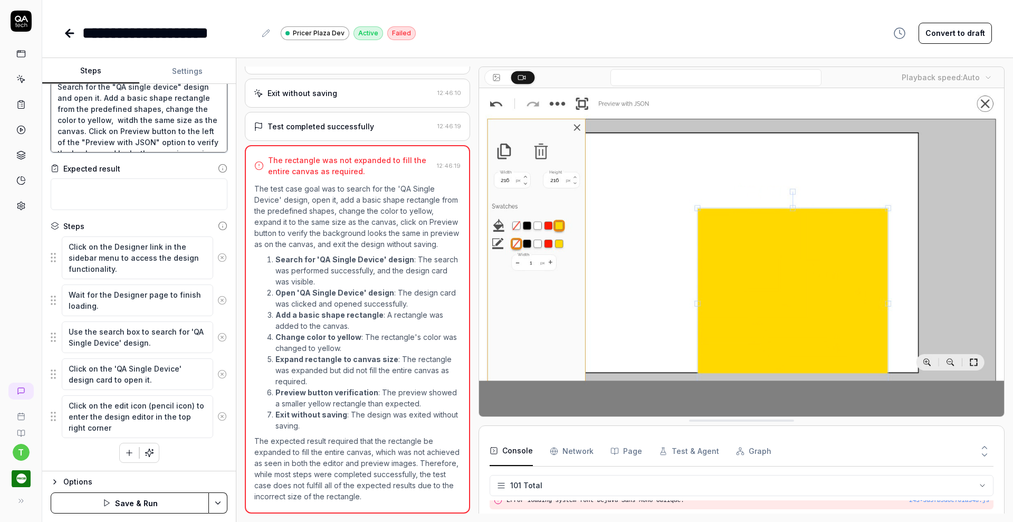
type textarea "*"
type textarea "Search for the "QA single device" design and open it. Add a basic shape rectang…"
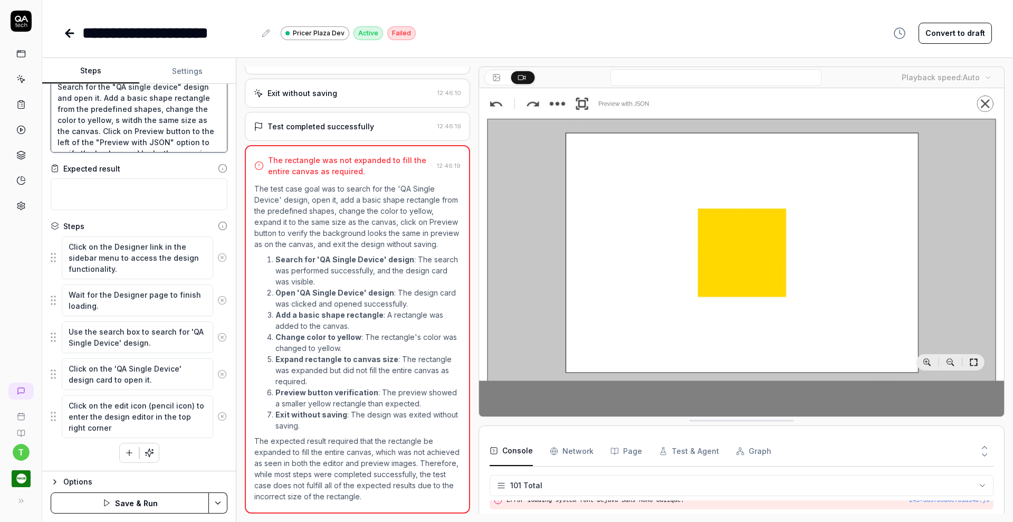
type textarea "*"
type textarea "Search for the "QA single device" design and open it. Add a basic shape rectang…"
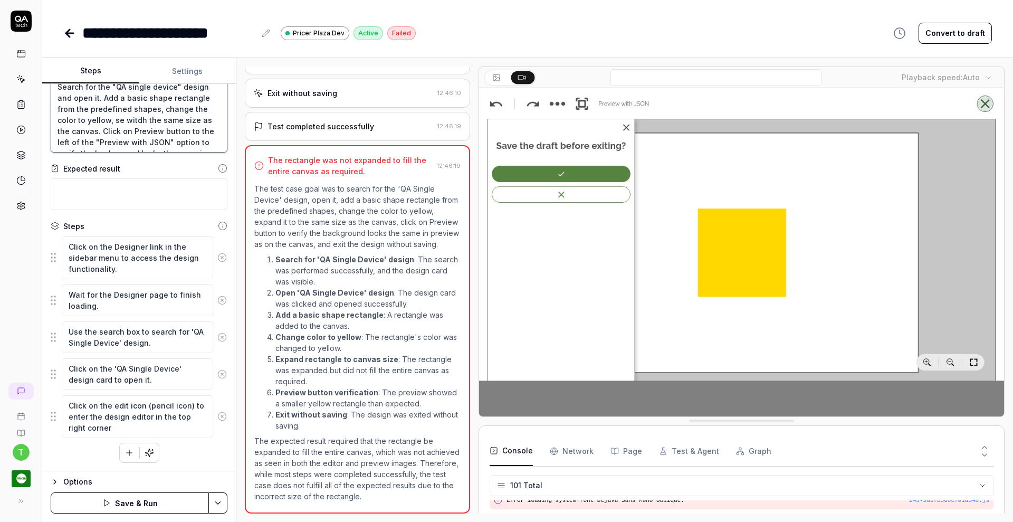
type textarea "*"
type textarea "Search for the "QA single device" design and open it. Add a basic shape rectang…"
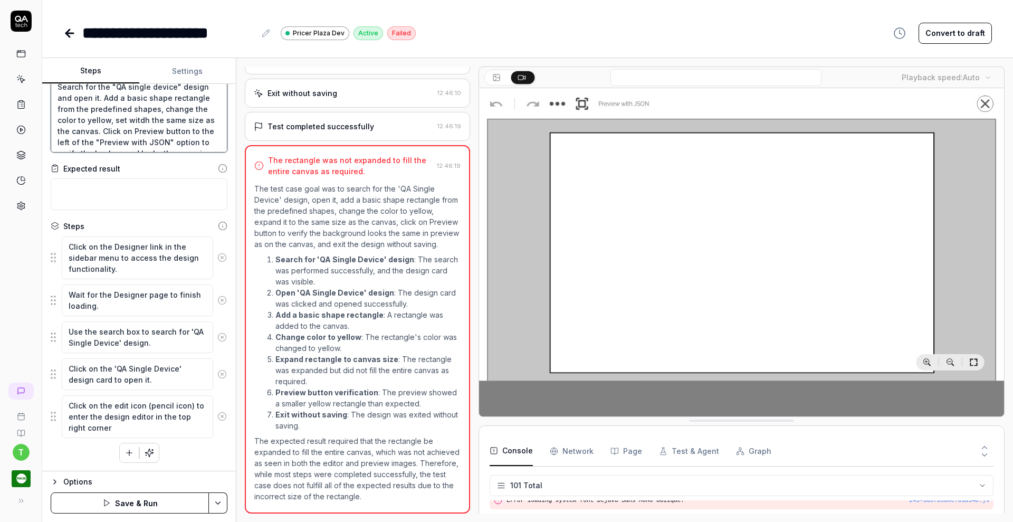
type textarea "*"
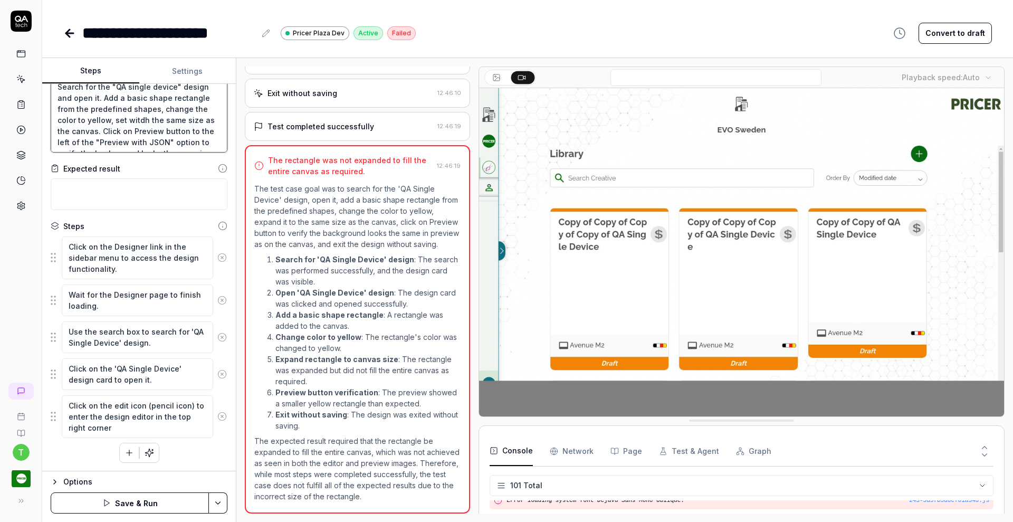
type textarea "Search for the "QA single device" design and open it. Add a basic shape rectang…"
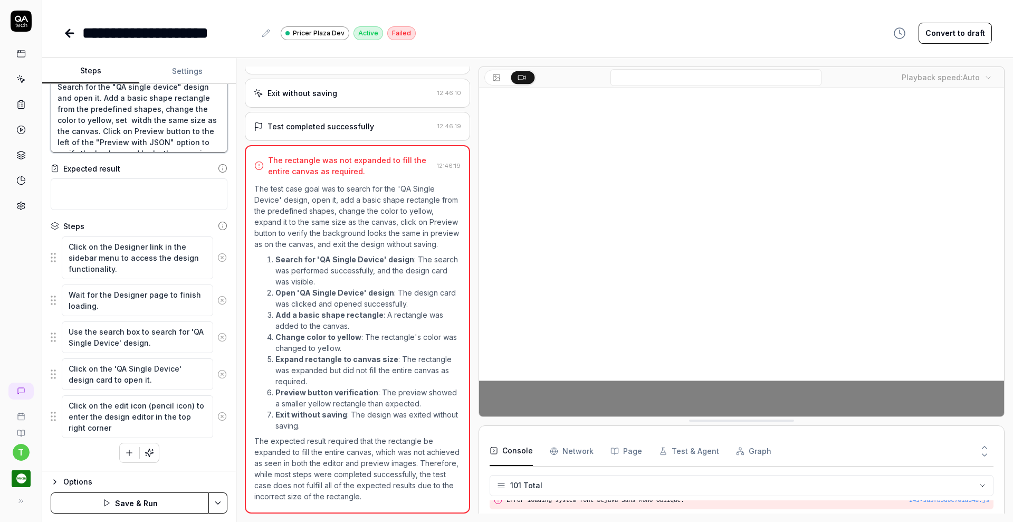
type textarea "*"
type textarea "Search for the "QA single device" design and open it. Add a basic shape rectang…"
type textarea "*"
type textarea "Search for the "QA single device" design and open it. Add a basic shape rectang…"
type textarea "*"
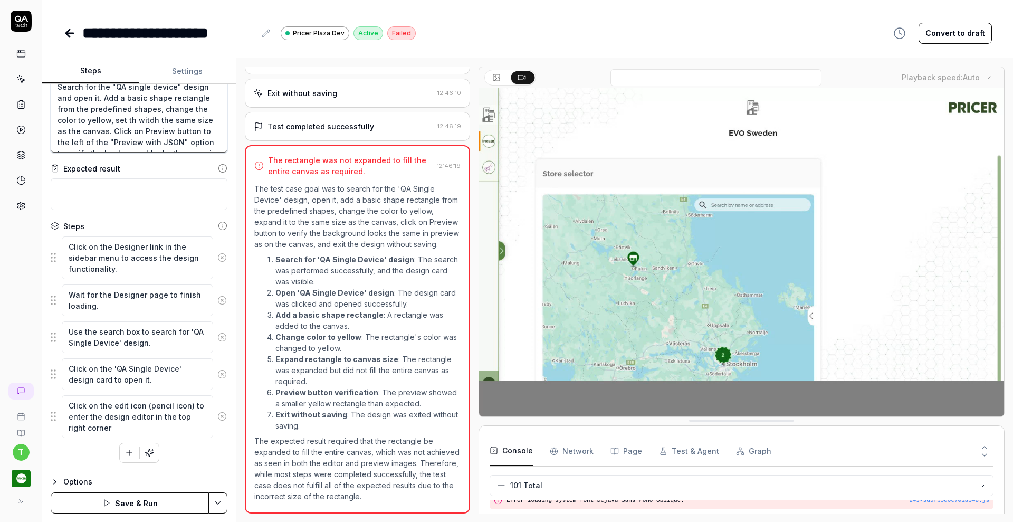
type textarea "Search for the "QA single device" design and open it. Add a basic shape rectang…"
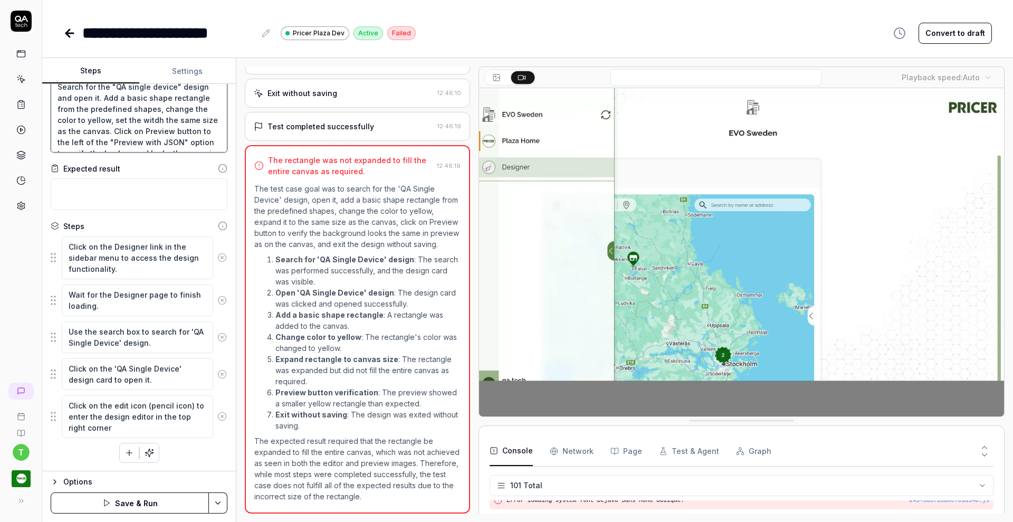
type textarea "*"
type textarea "Search for the "QA single device" design and open it. Add a basic shape rectang…"
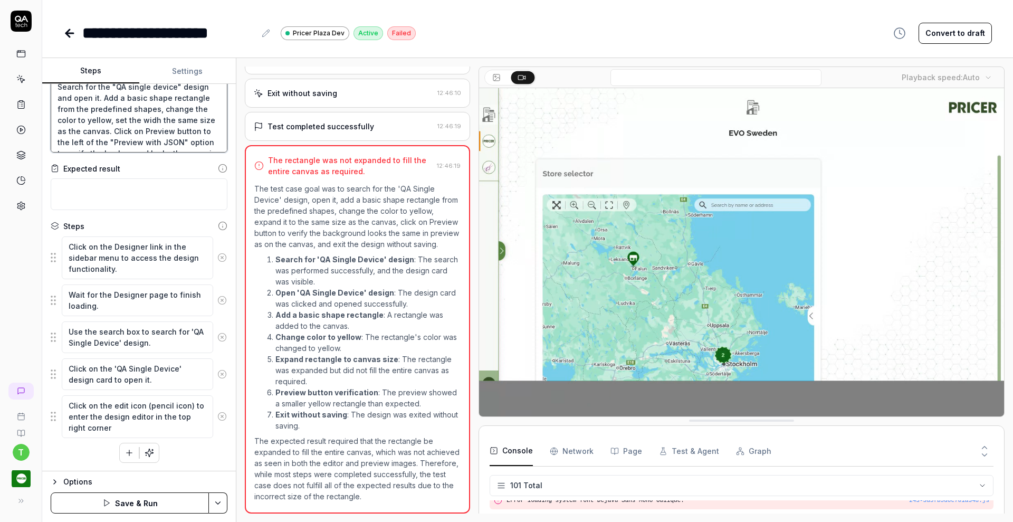
type textarea "*"
type textarea "Search for the "QA single device" design and open it. Add a basic shape rectang…"
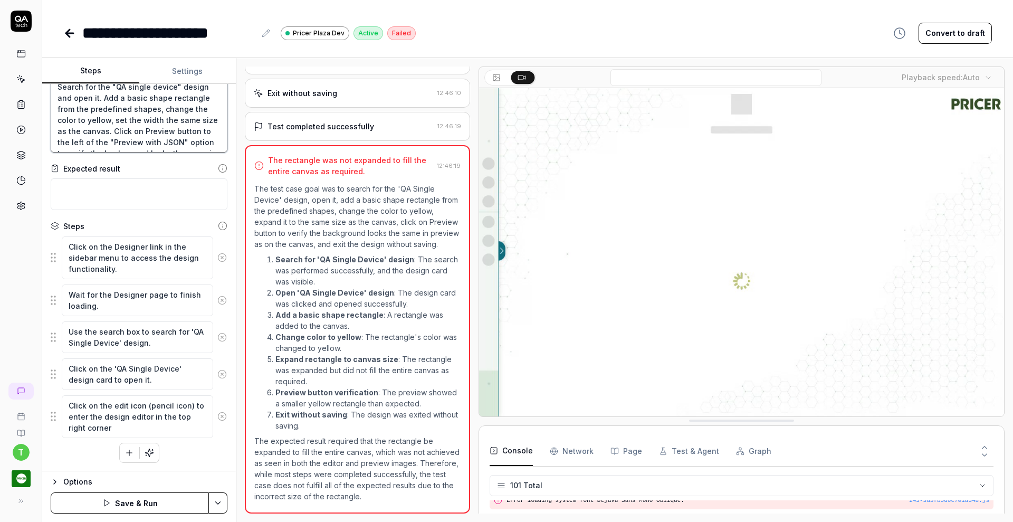
type textarea "*"
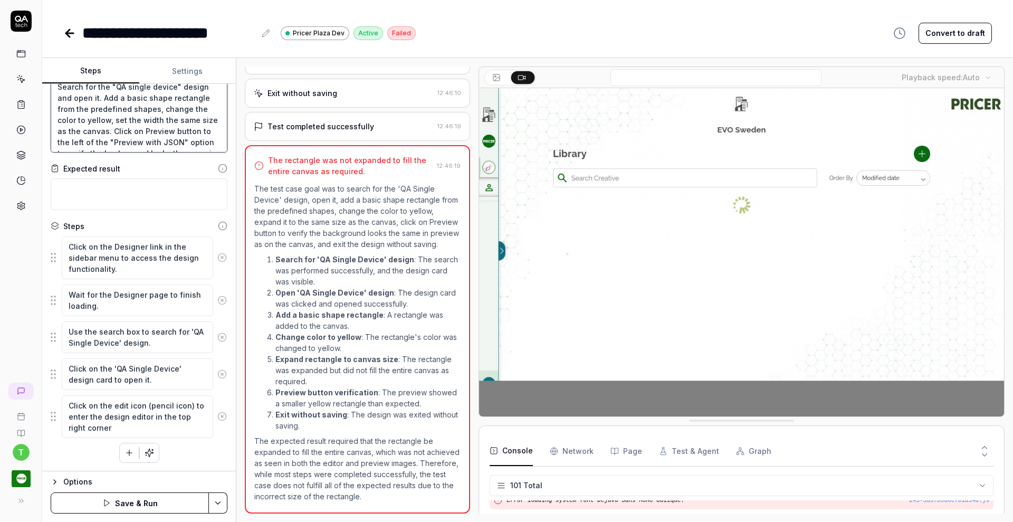
type textarea "Search for the "QA single device" design and open it. Add a basic shape rectang…"
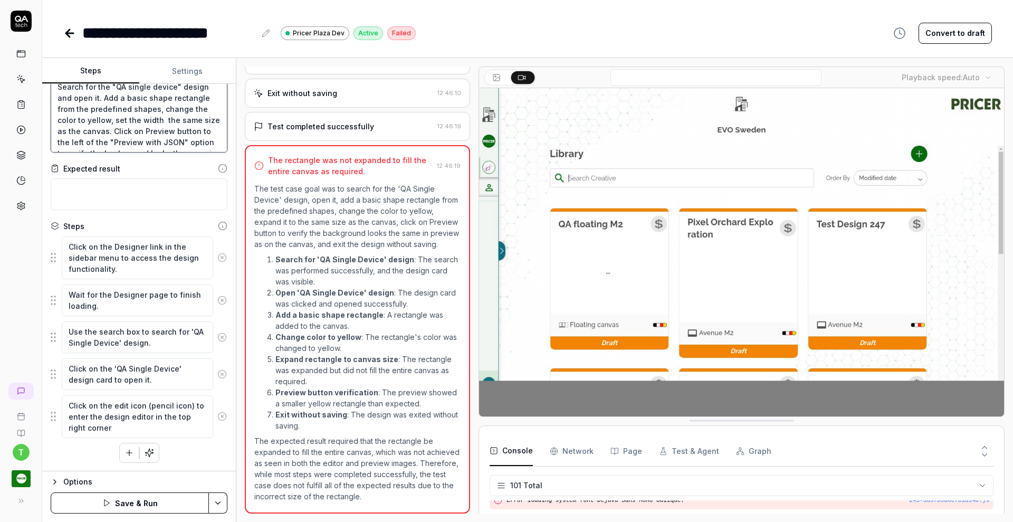
type textarea "*"
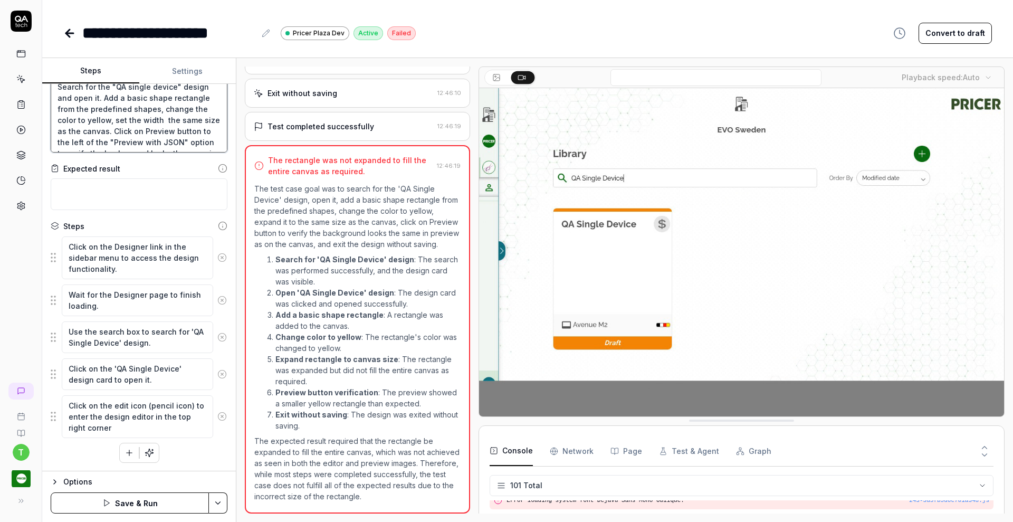
type textarea "Search for the "QA single device" design and open it. Add a basic shape rectang…"
type textarea "*"
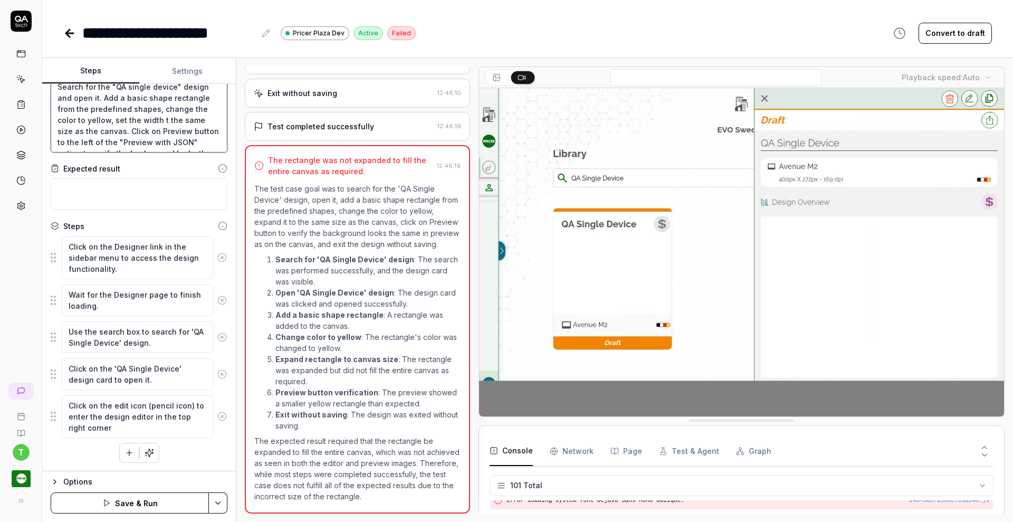
type textarea "Search for the "QA single device" design and open it. Add a basic shape rectang…"
type textarea "*"
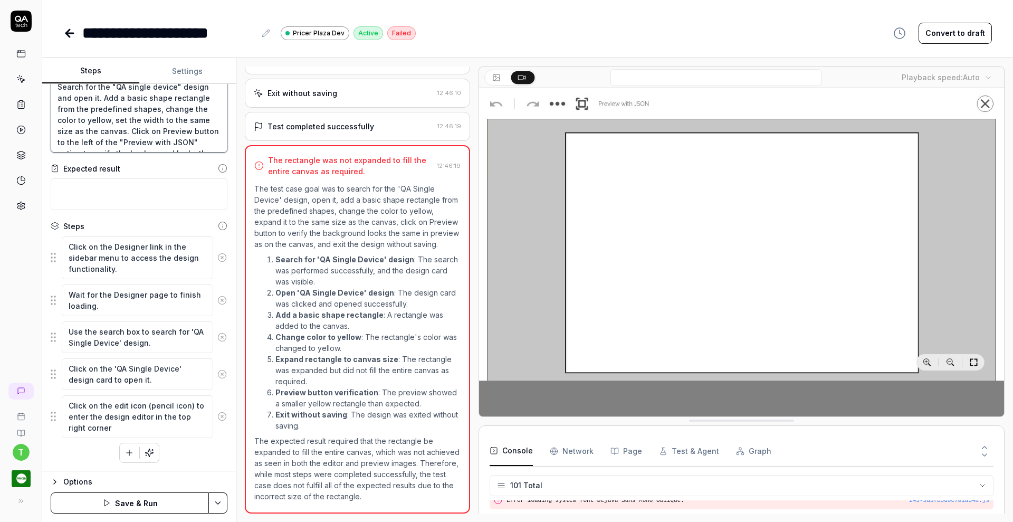
type textarea "Search for the "QA single device" design and open it. Add a basic shape rectang…"
type textarea "*"
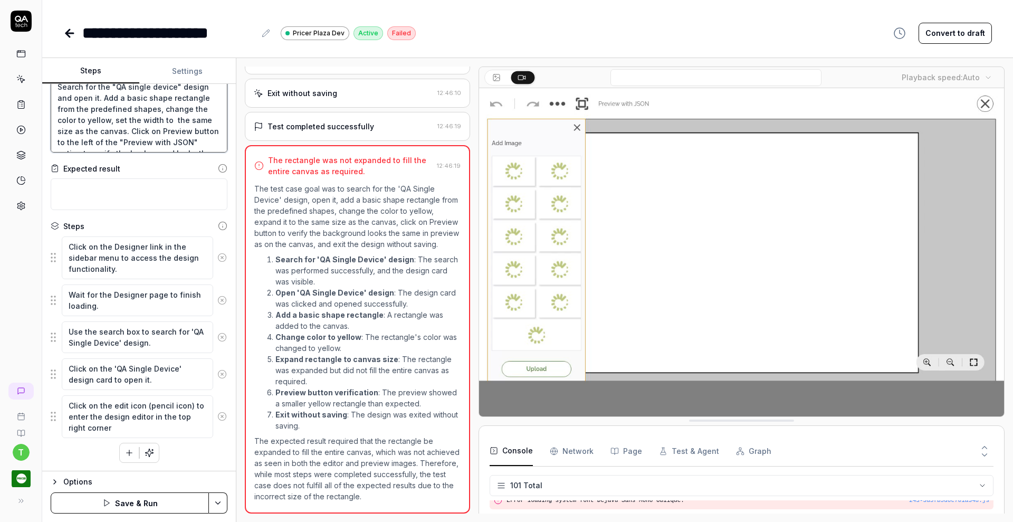
type textarea "Search for the "QA single device" design and open it. Add a basic shape rectang…"
type textarea "*"
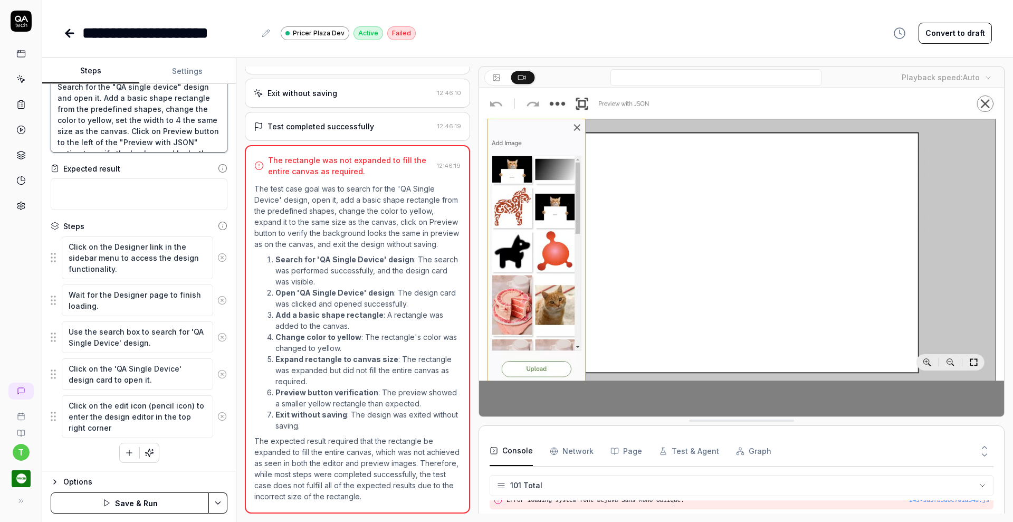
type textarea "Search for the "QA single device" design and open it. Add a basic shape rectang…"
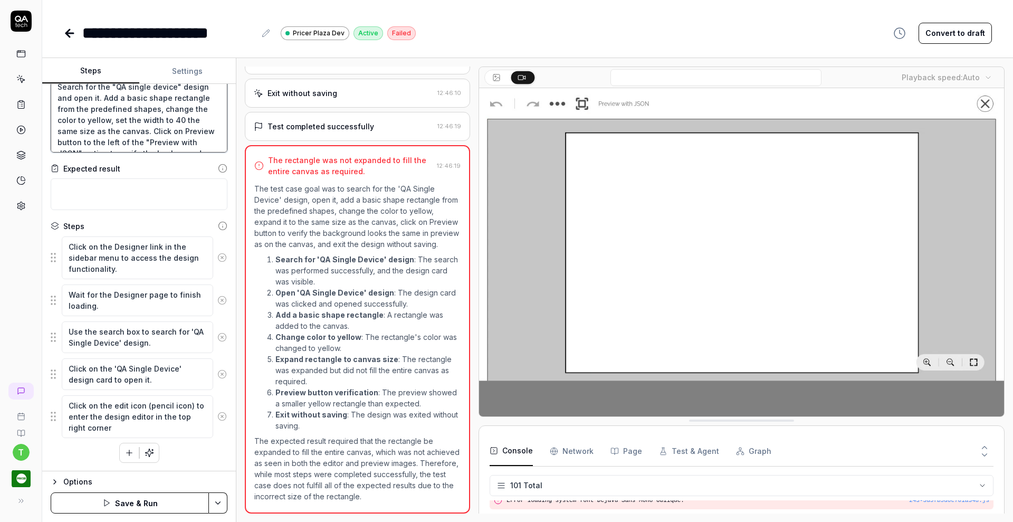
type textarea "*"
type textarea "Search for the "QA single device" design and open it. Add a basic shape rectang…"
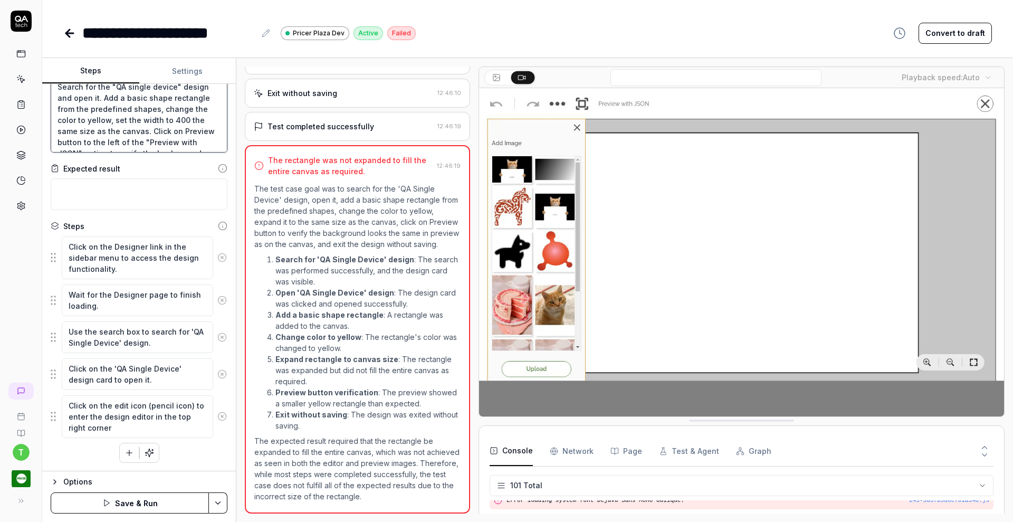
type textarea "*"
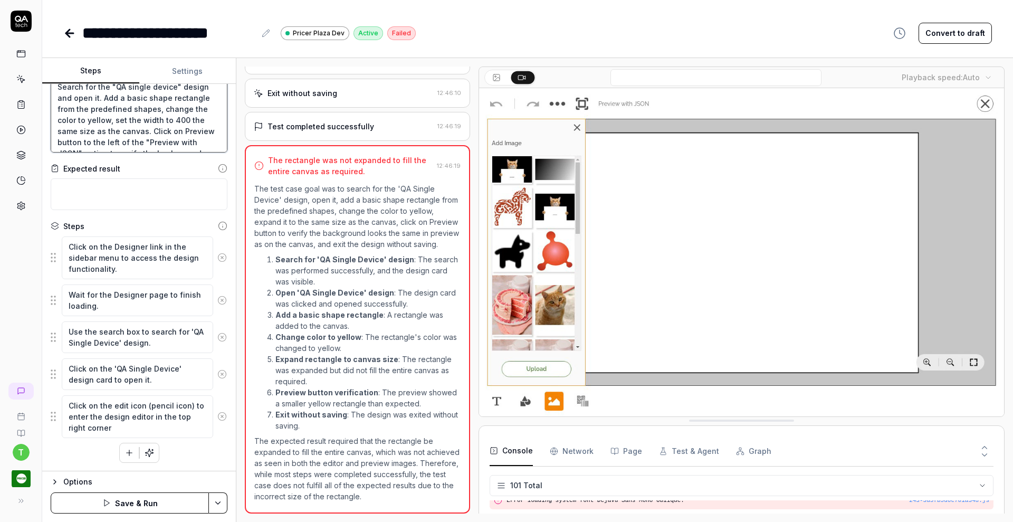
type textarea "Search for the "QA single device" design and open it. Add a basic shape rectang…"
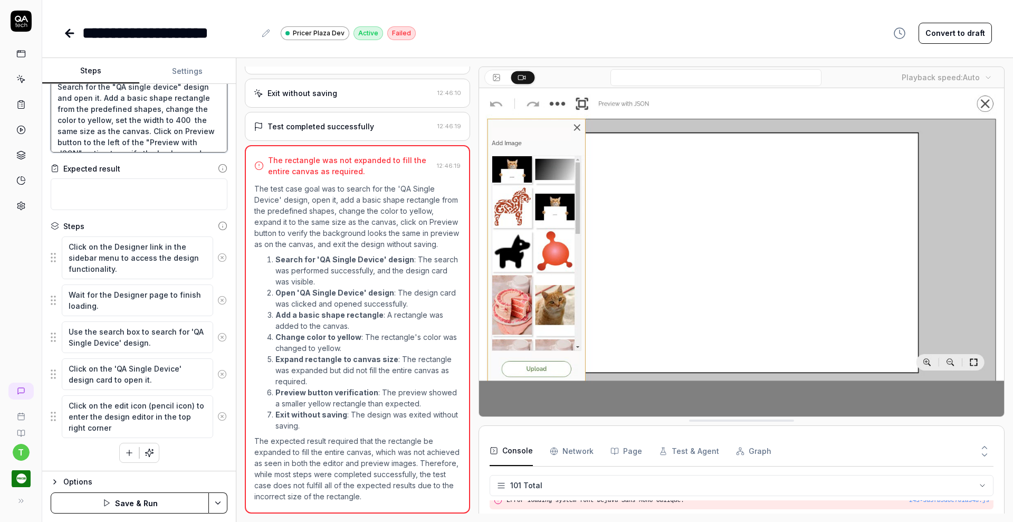
type textarea "*"
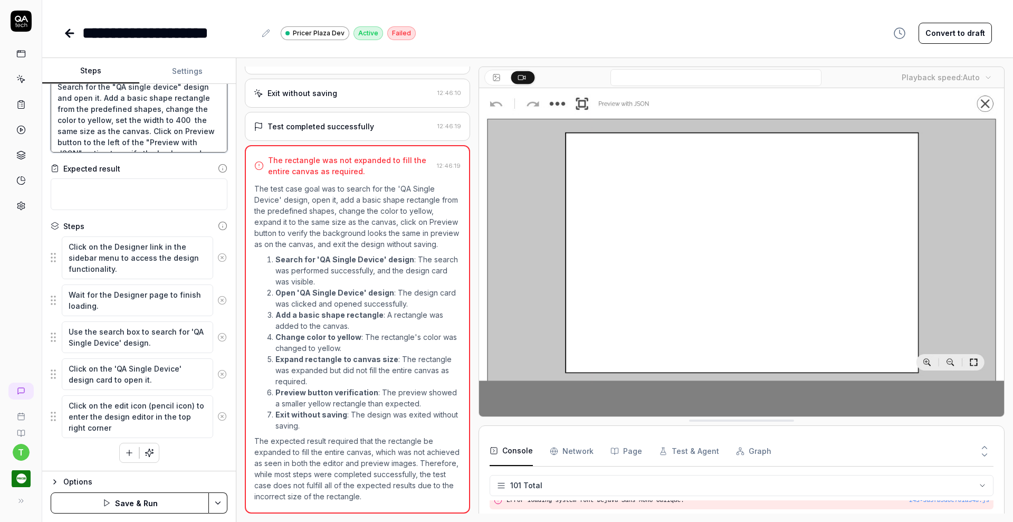
type textarea "Search for the "QA single device" design and open it. Add a basic shape rectang…"
type textarea "*"
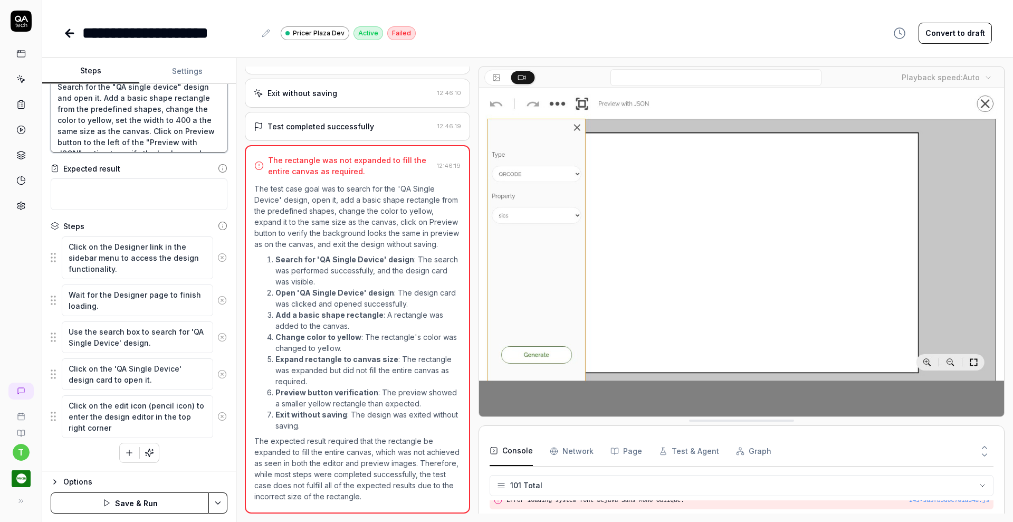
type textarea "Search for the "QA single device" design and open it. Add a basic shape rectang…"
type textarea "*"
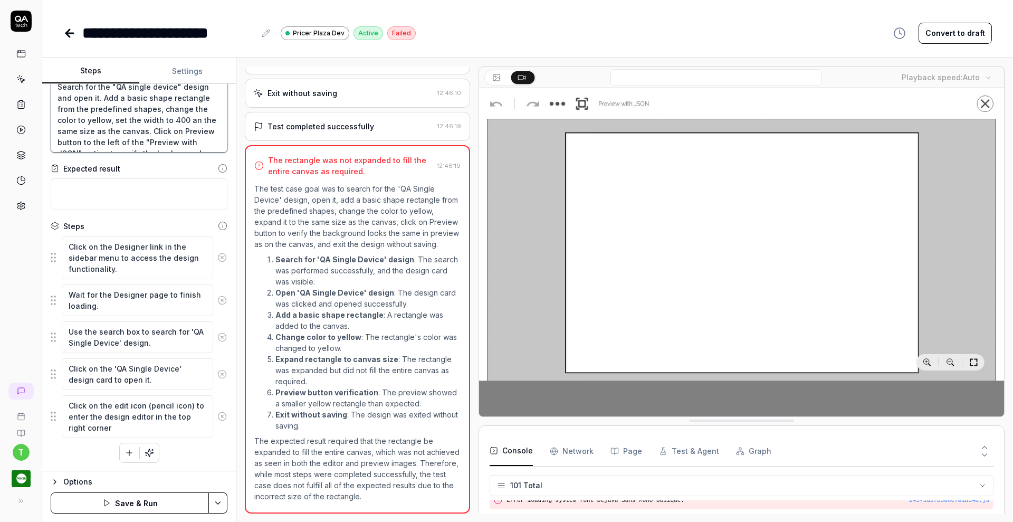
type textarea "Search for the "QA single device" design and open it. Add a basic shape rectang…"
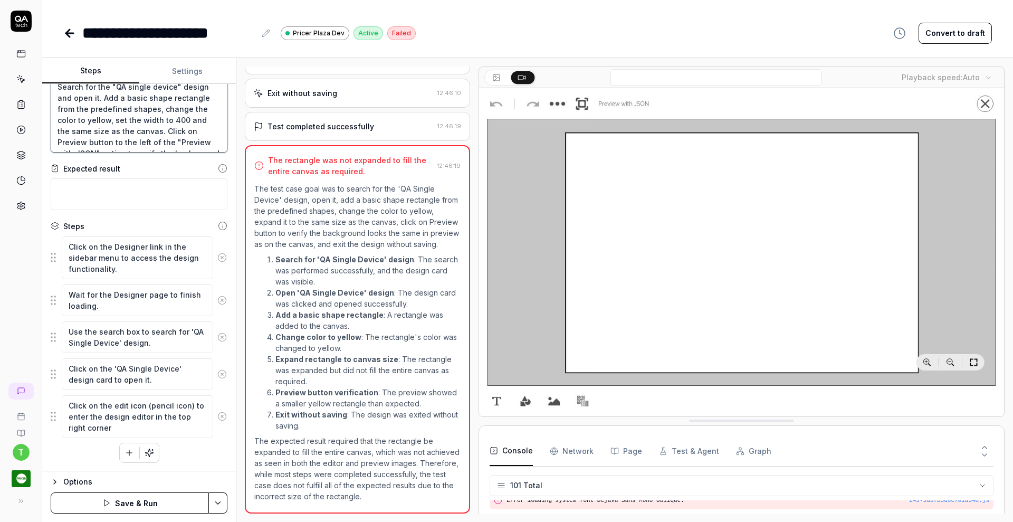
type textarea "*"
type textarea "Search for the "QA single device" design and open it. Add a basic shape rectang…"
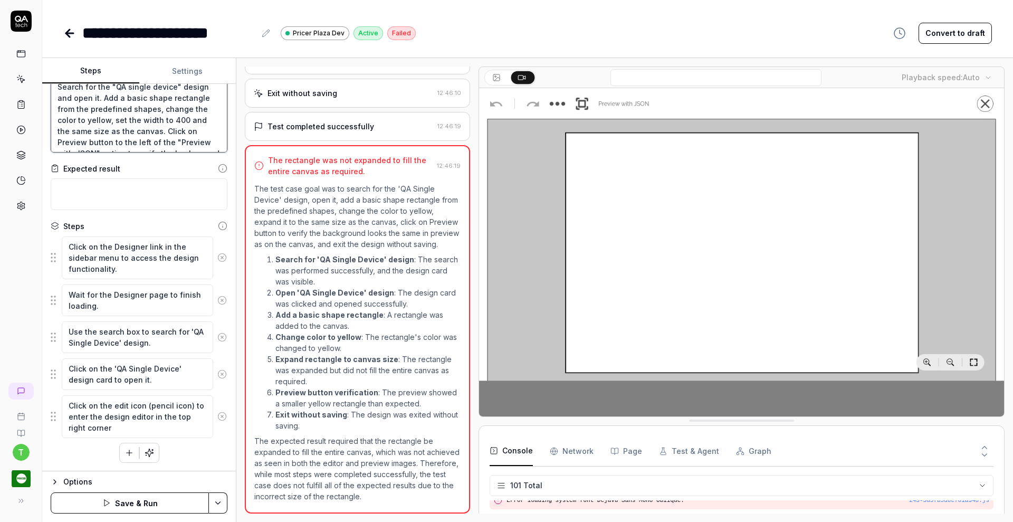
type textarea "*"
type textarea "Search for the "QA single device" design and open it. Add a basic shape rectang…"
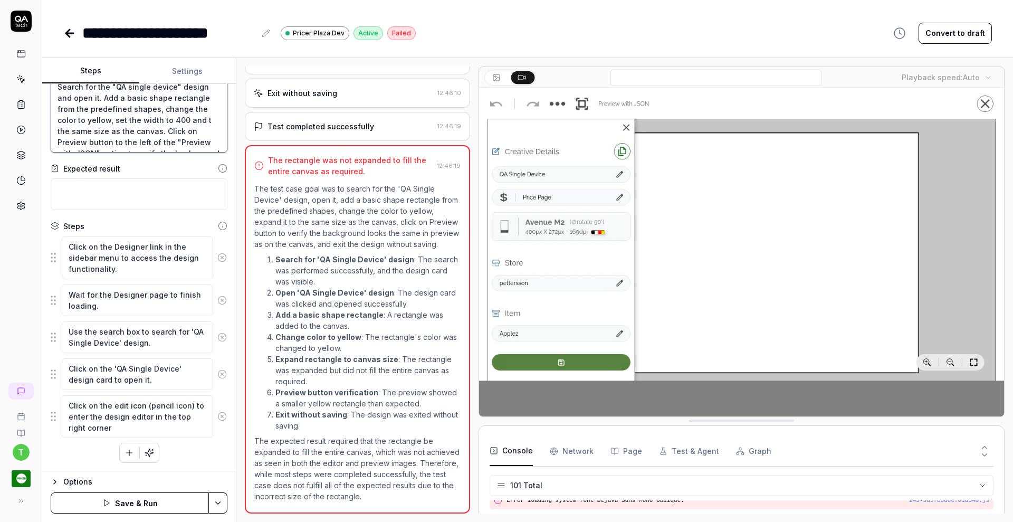
type textarea "*"
type textarea "Search for the "QA single device" design and open it. Add a basic shape rectang…"
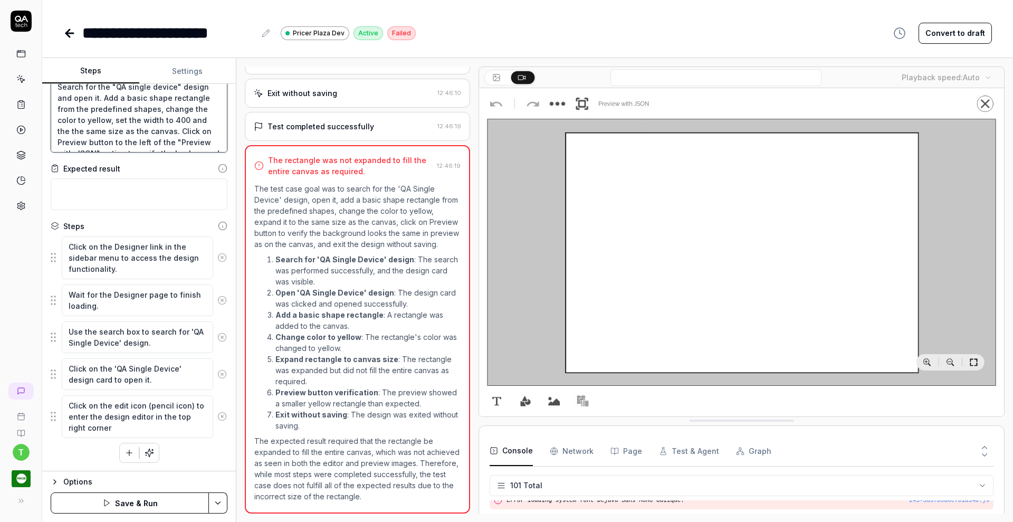
type textarea "*"
type textarea "Search for the "QA single device" design and open it. Add a basic shape rectang…"
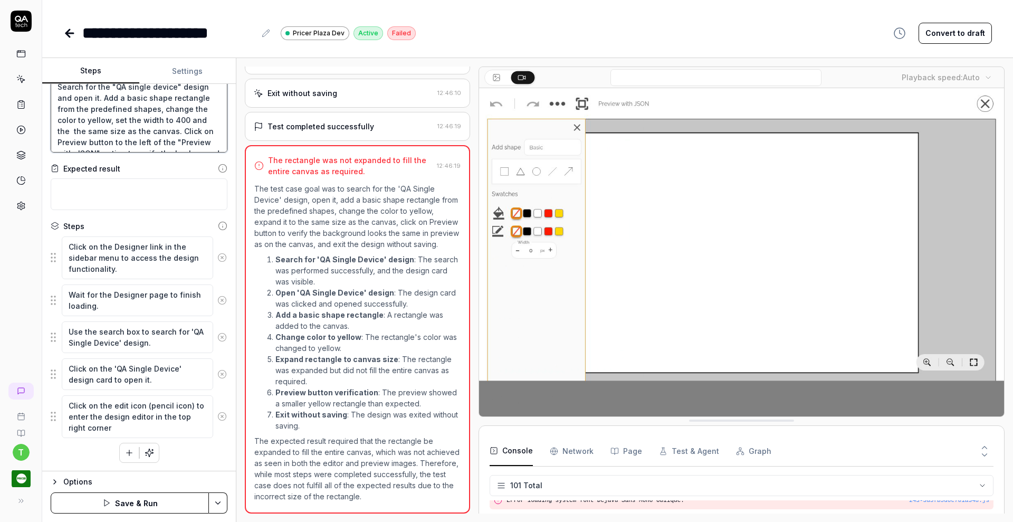
type textarea "*"
type textarea "Search for the "QA single device" design and open it. Add a basic shape rectang…"
type textarea "*"
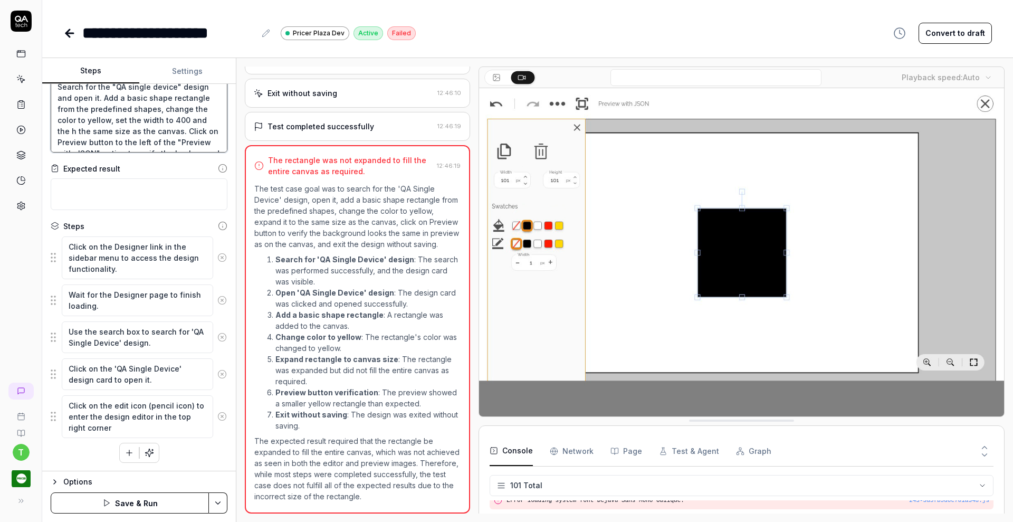
type textarea "Search for the "QA single device" design and open it. Add a basic shape rectang…"
type textarea "*"
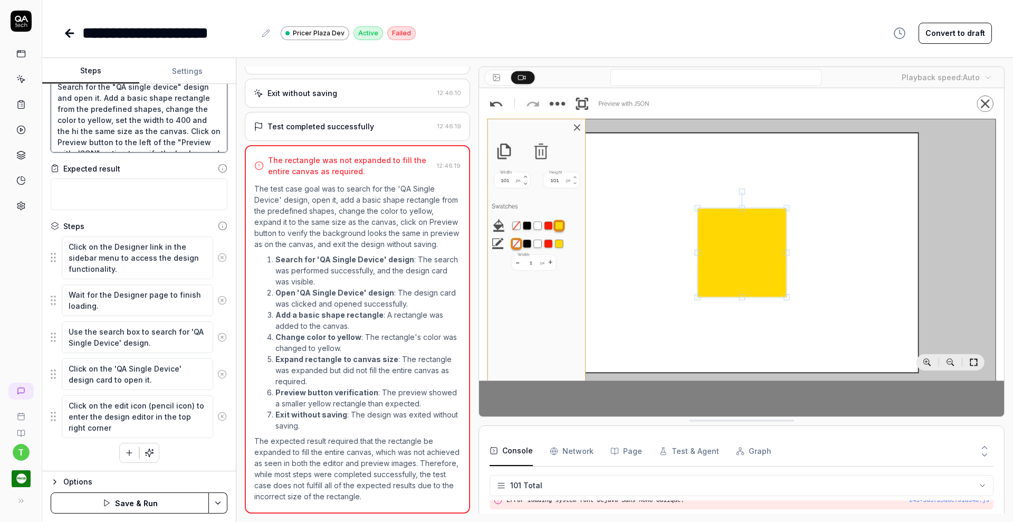
type textarea "Search for the "QA single device" design and open it. Add a basic shape rectang…"
type textarea "*"
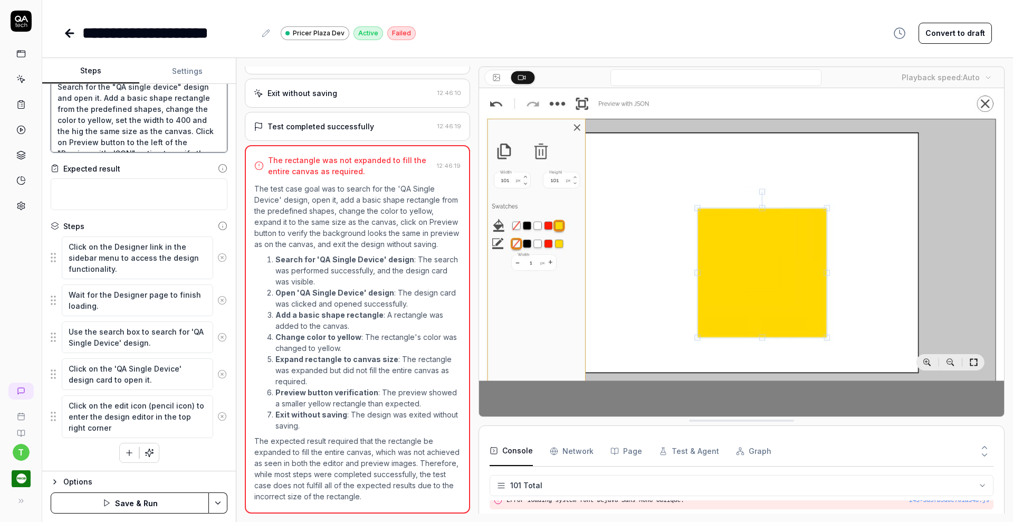
type textarea "Search for the "QA single device" design and open it. Add a basic shape rectang…"
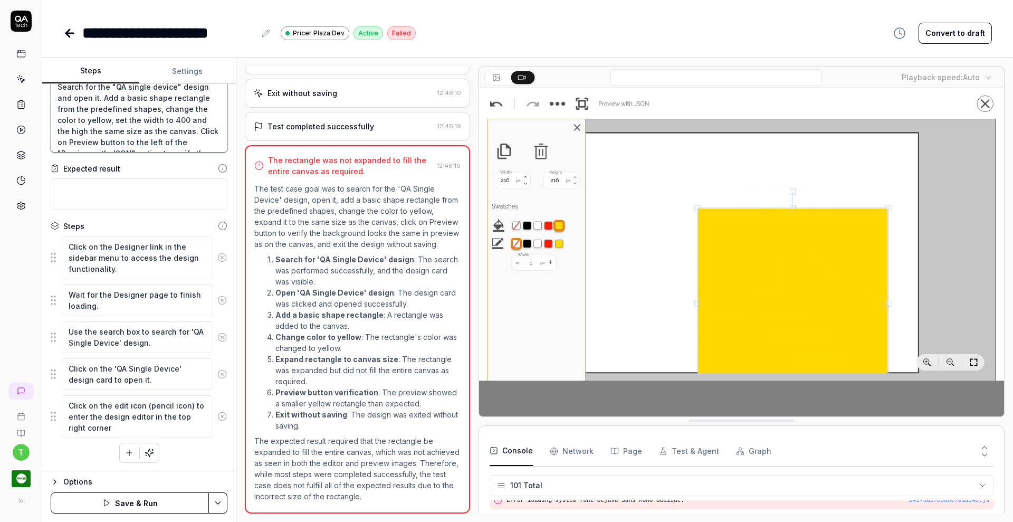
type textarea "*"
type textarea "Search for the "QA single device" design and open it. Add a basic shape rectang…"
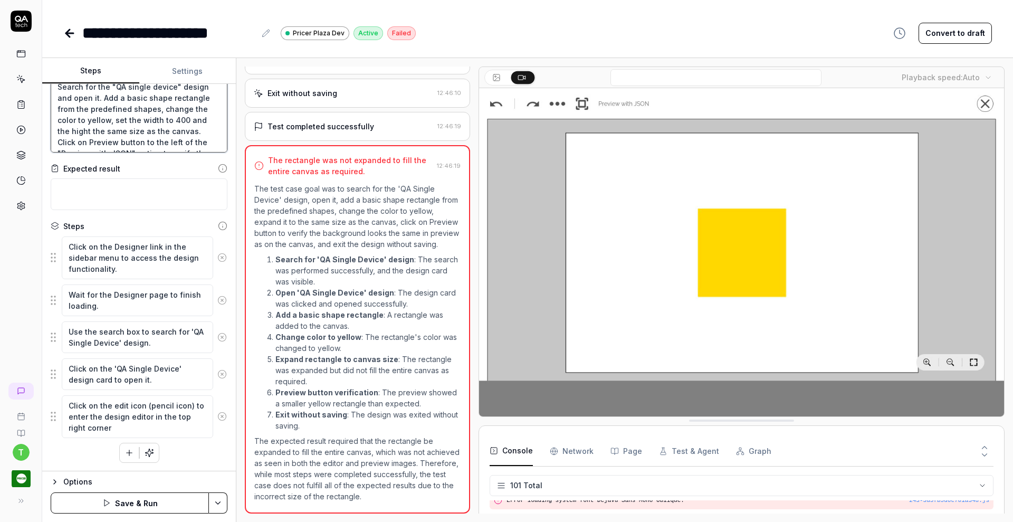
type textarea "*"
type textarea "Search for the "QA single device" design and open it. Add a basic shape rectang…"
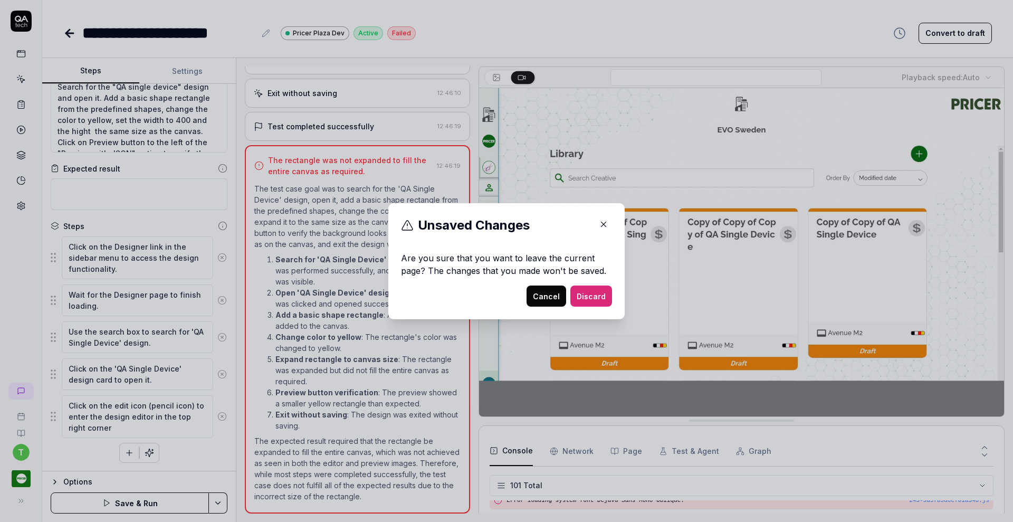
click at [533, 289] on button "Cancel" at bounding box center [546, 295] width 40 height 21
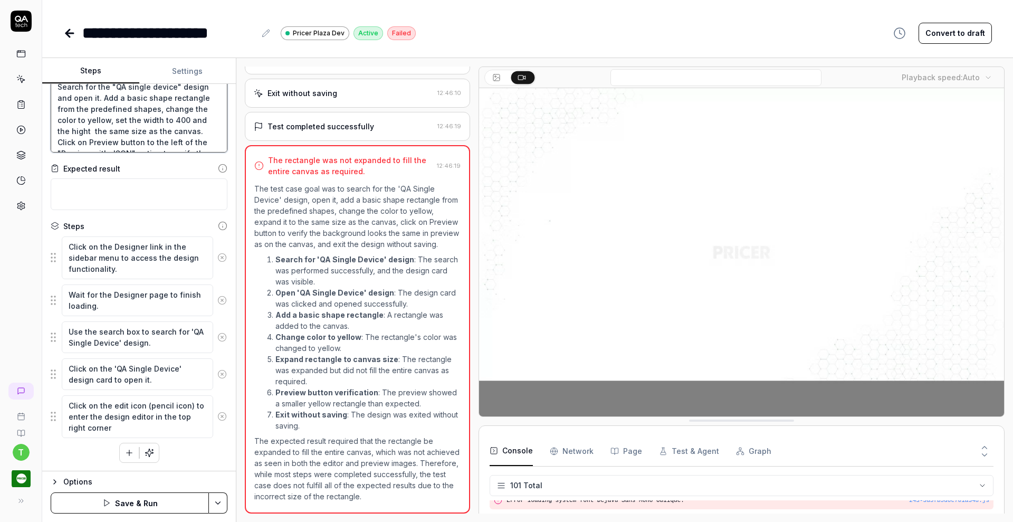
click at [117, 130] on textarea "Search for the "QA single device" design and open it. Add a basic shape rectang…" at bounding box center [139, 114] width 177 height 76
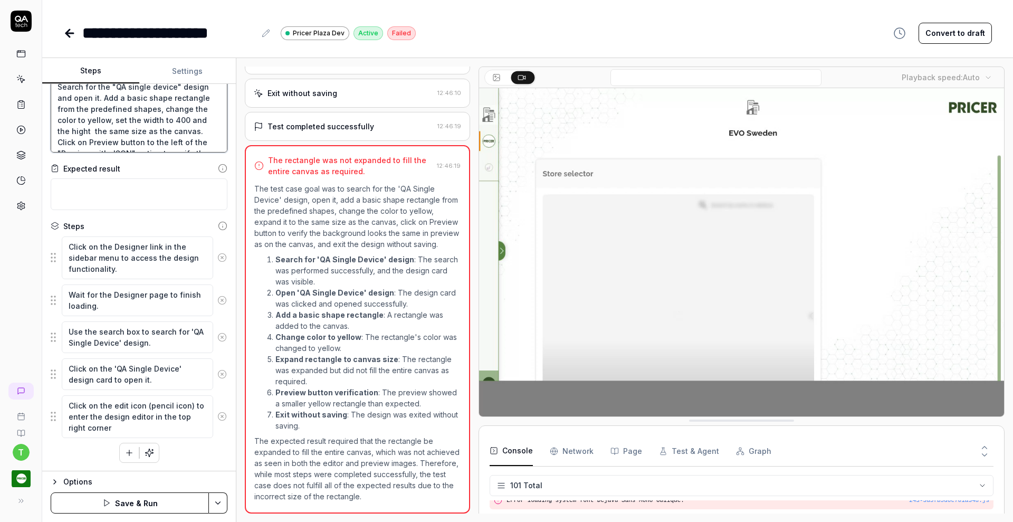
type textarea "*"
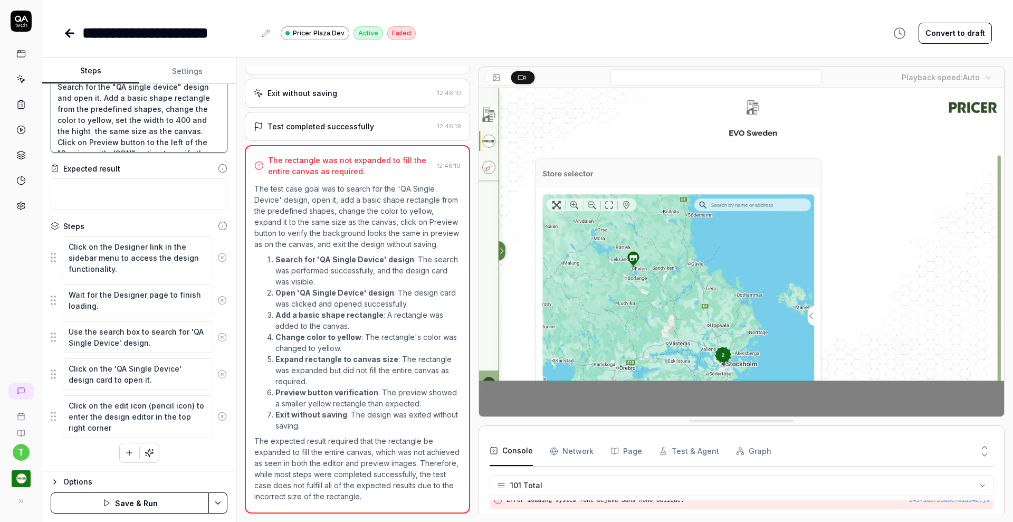
type textarea "Search for the "QA single device" design and open it. Add a basic shape rectang…"
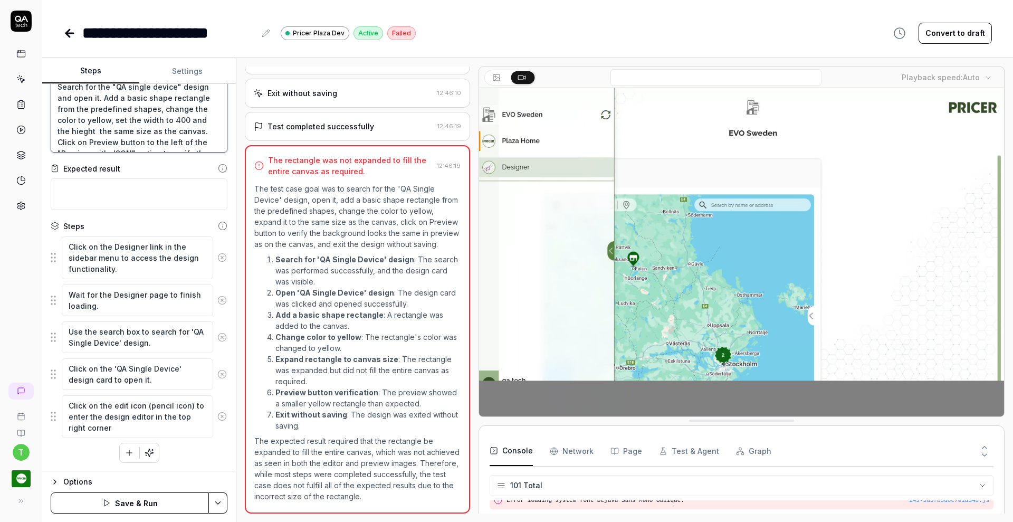
type textarea "*"
type textarea "Search for the "QA single device" design and open it. Add a basic shape rectang…"
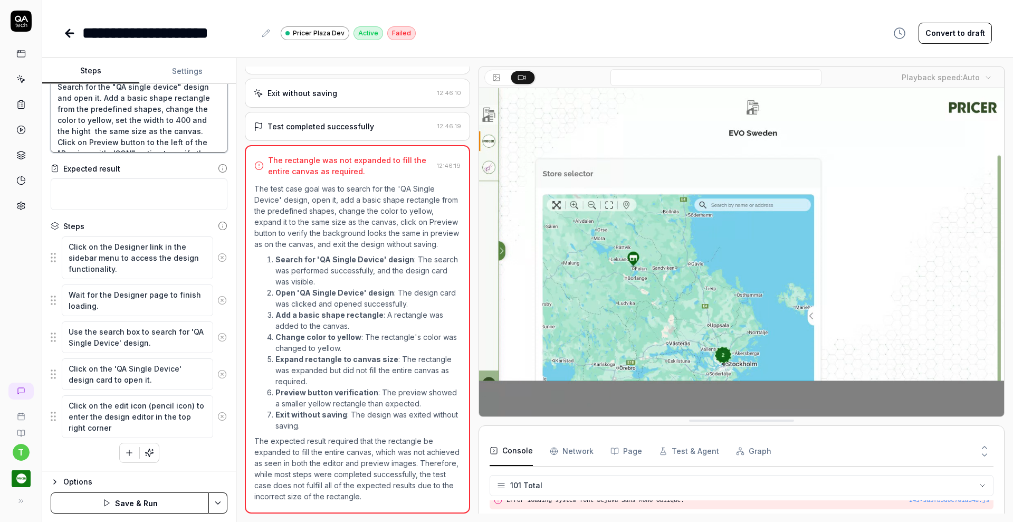
type textarea "*"
type textarea "Search for the "QA single device" design and open it. Add a basic shape rectang…"
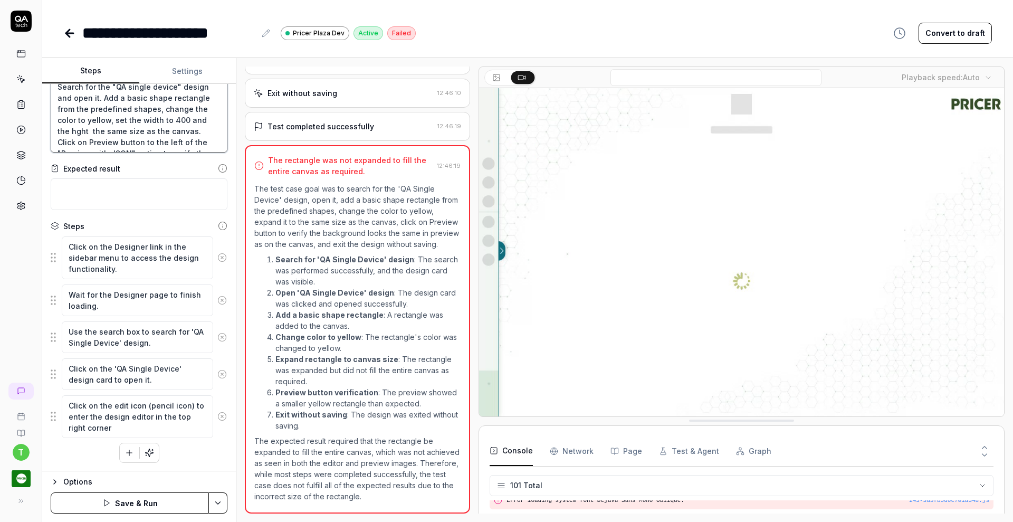
type textarea "*"
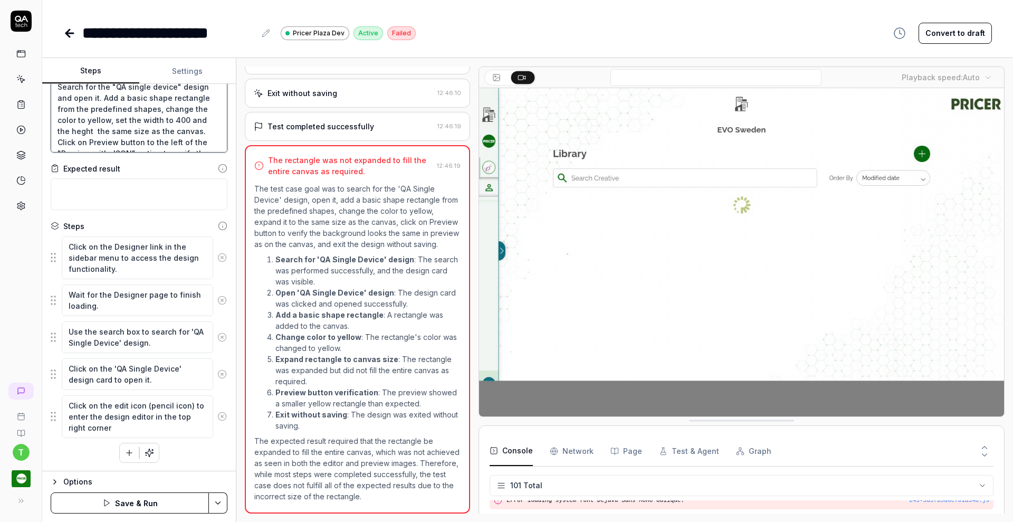
type textarea "Search for the "QA single device" design and open it. Add a basic shape rectang…"
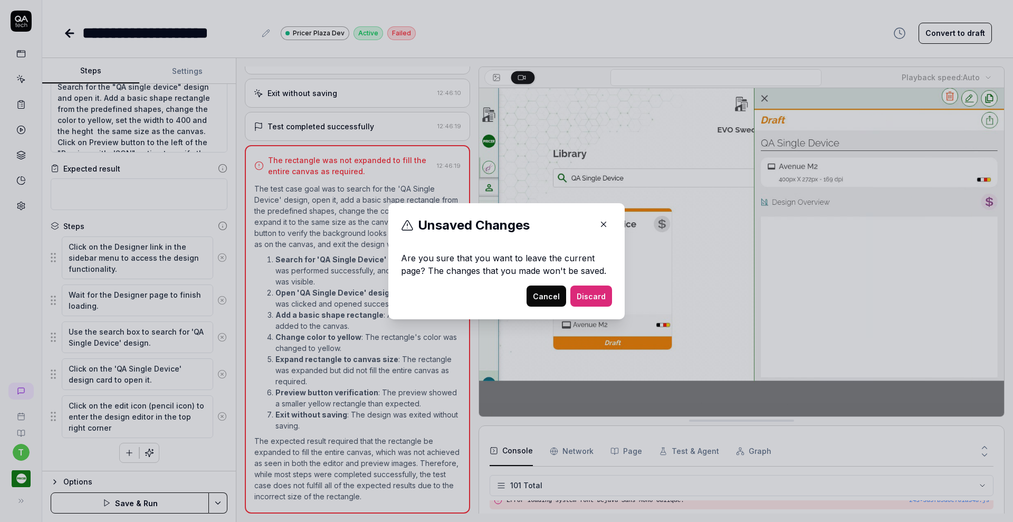
click at [537, 296] on button "Cancel" at bounding box center [546, 295] width 40 height 21
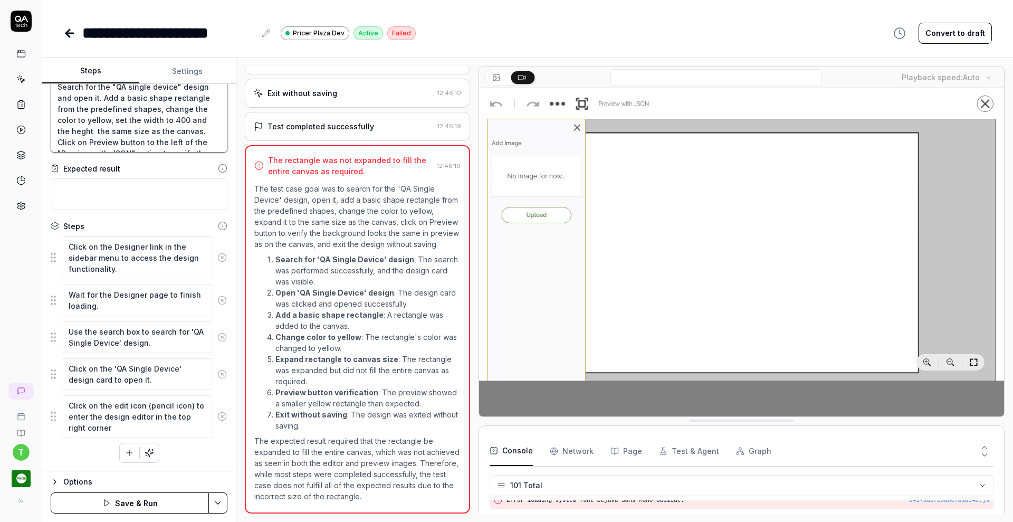
click at [120, 129] on textarea "Search for the "QA single device" design and open it. Add a basic shape rectang…" at bounding box center [139, 114] width 177 height 76
type textarea "*"
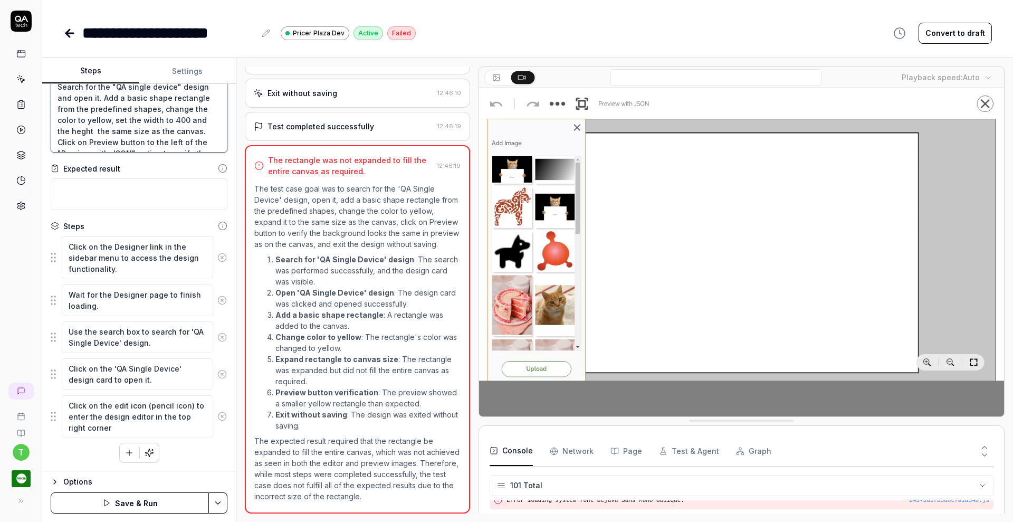
type textarea "Search for the "QA single device" design and open it. Add a basic shape rectang…"
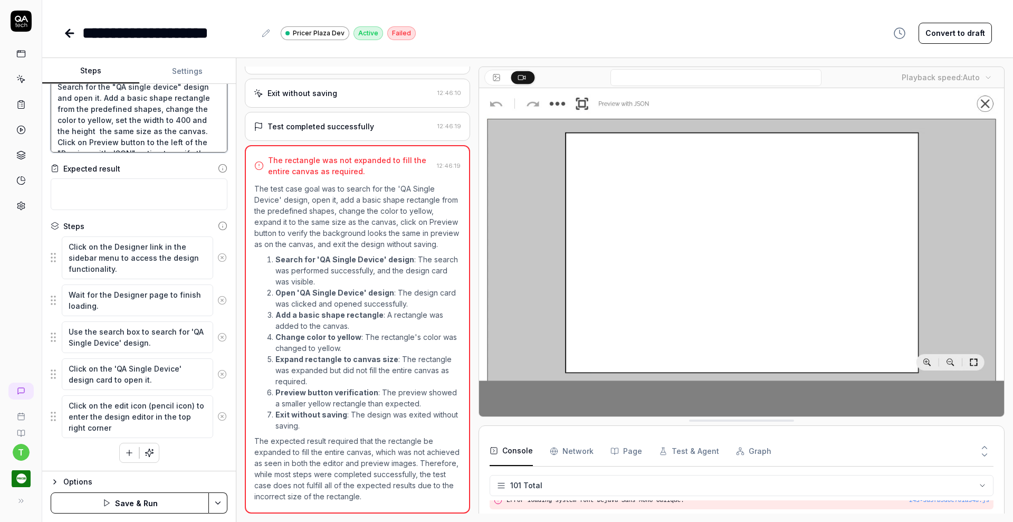
type textarea "*"
type textarea "Search for the "QA single device" design and open it. Add a basic shape rectang…"
type textarea "*"
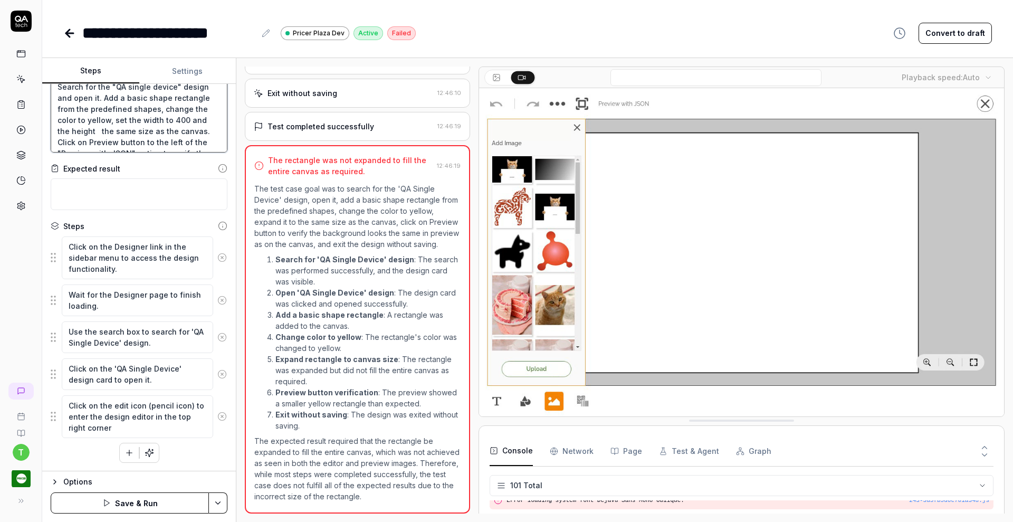
type textarea "Search for the "QA single device" design and open it. Add a basic shape rectang…"
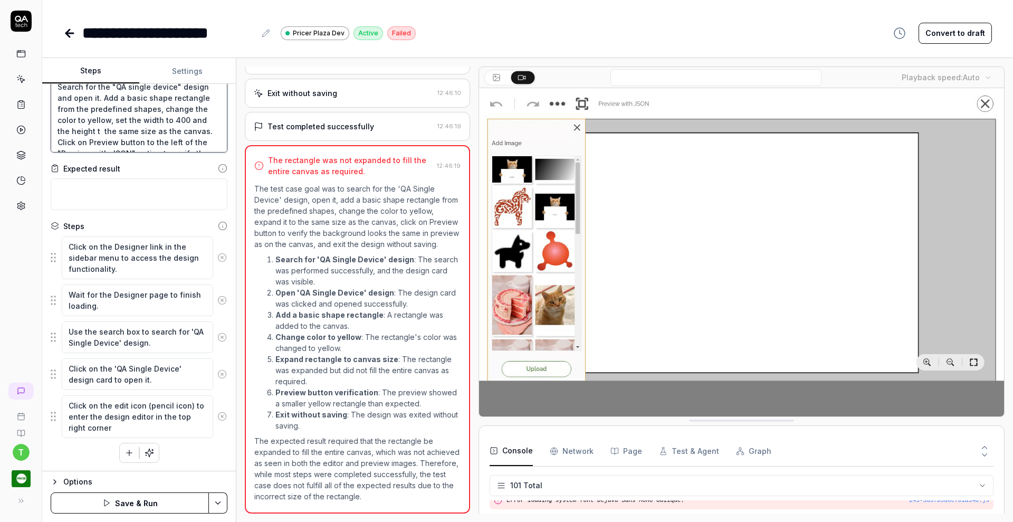
type textarea "*"
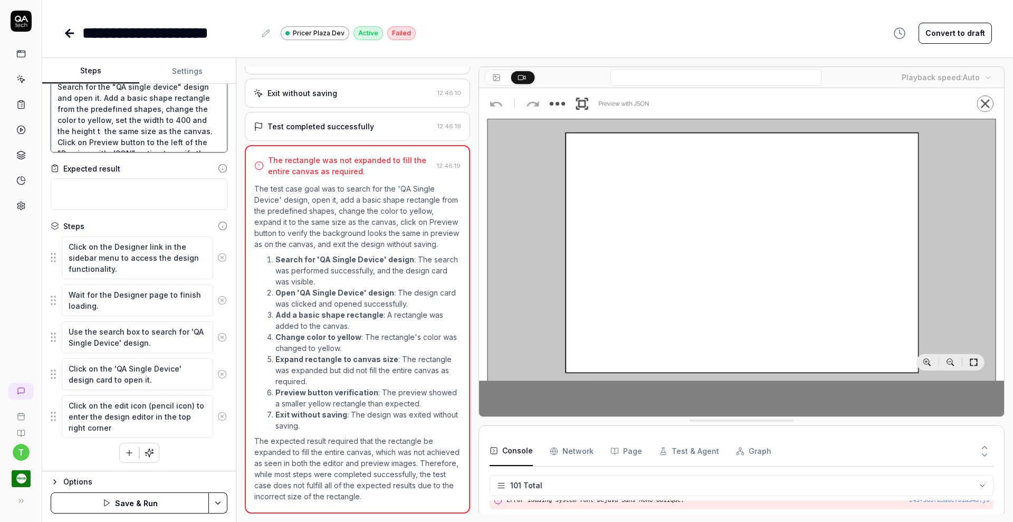
type textarea "Search for the "QA single device" design and open it. Add a basic shape rectang…"
type textarea "*"
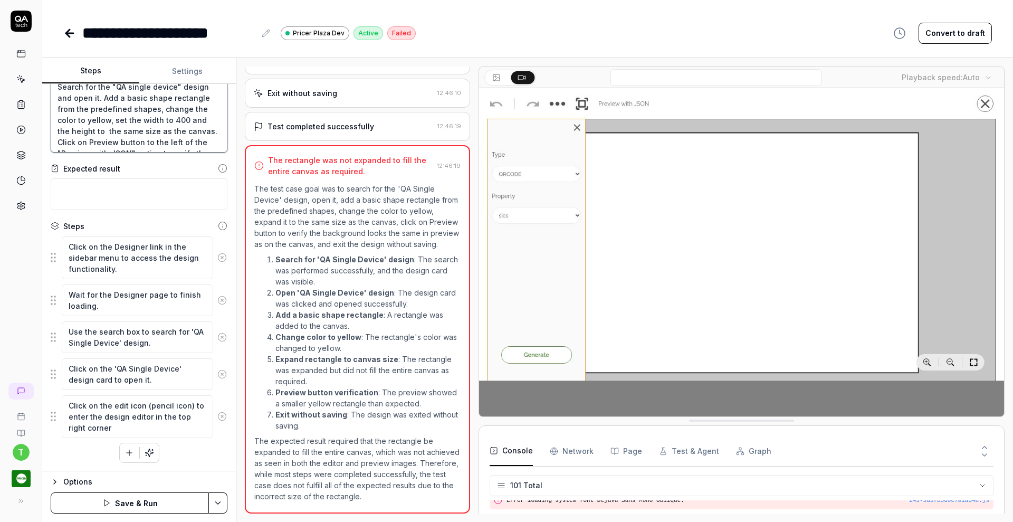
type textarea "Search for the "QA single device" design and open it. Add a basic shape rectang…"
type textarea "*"
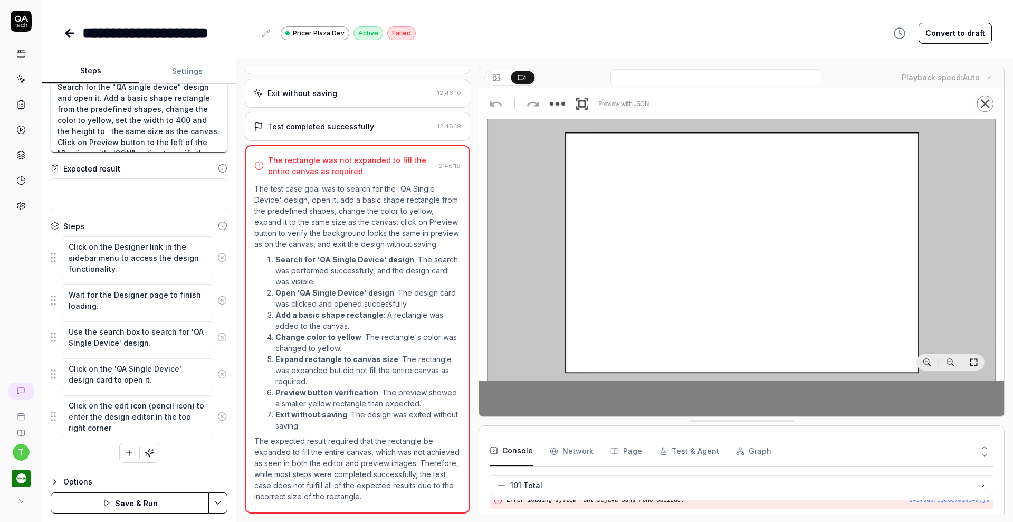
type textarea "Search for the "QA single device" design and open it. Add a basic shape rectang…"
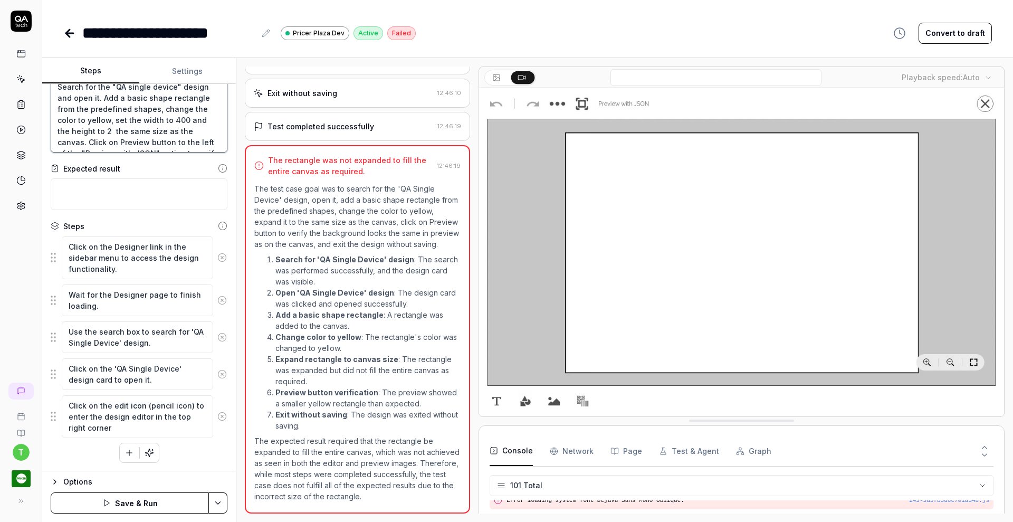
type textarea "*"
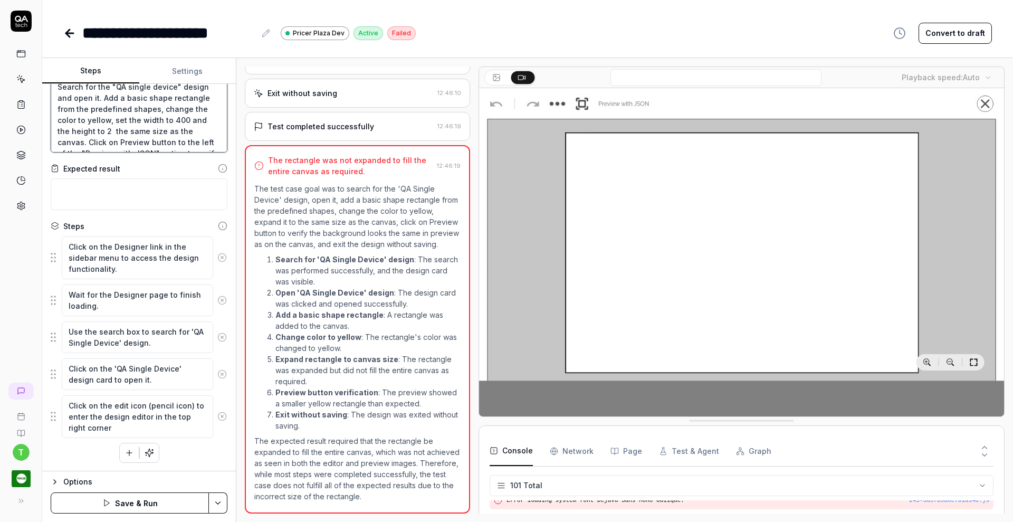
type textarea "Search for the "QA single device" design and open it. Add a basic shape rectang…"
type textarea "*"
type textarea "Search for the "QA single device" design and open it. Add a basic shape rectang…"
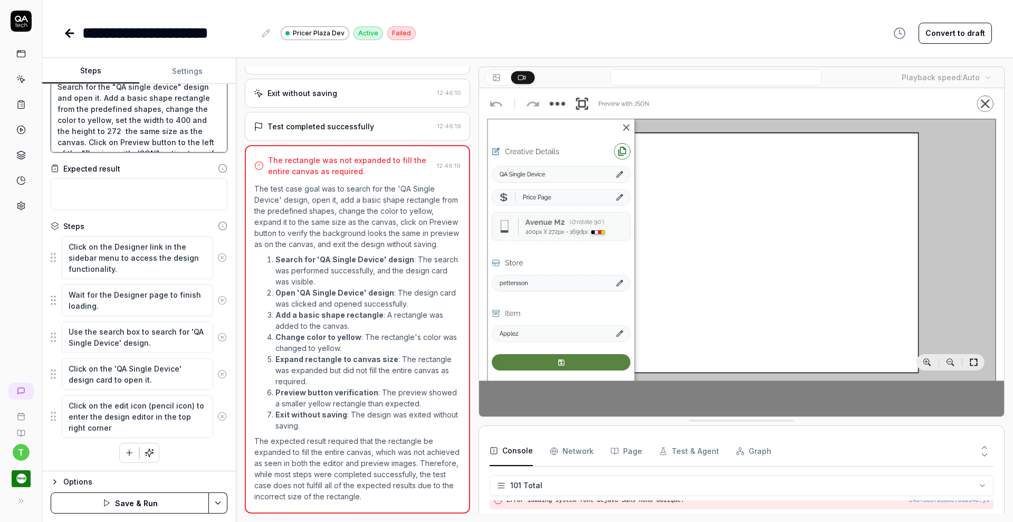
type textarea "*"
type textarea "Search for the "QA single device" design and open it. Add a basic shape rectang…"
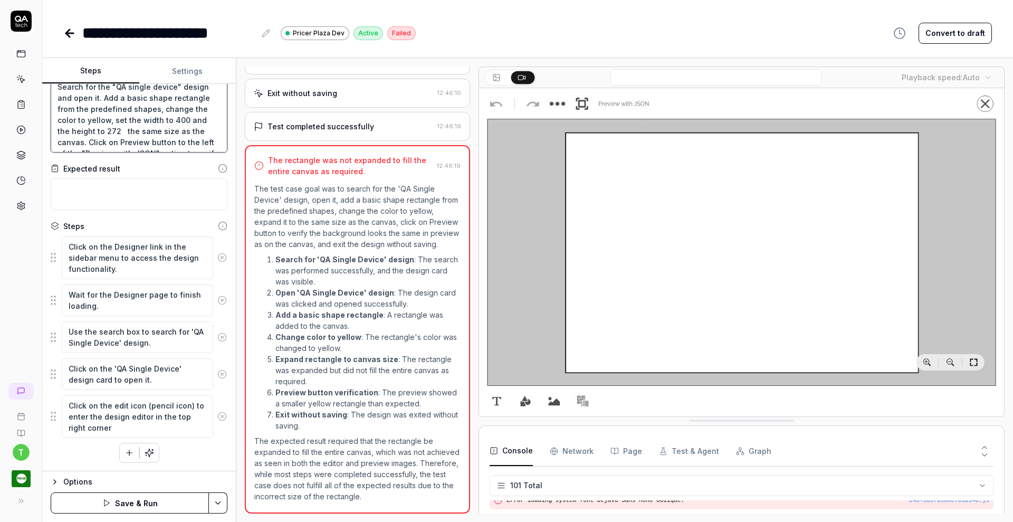
type textarea "*"
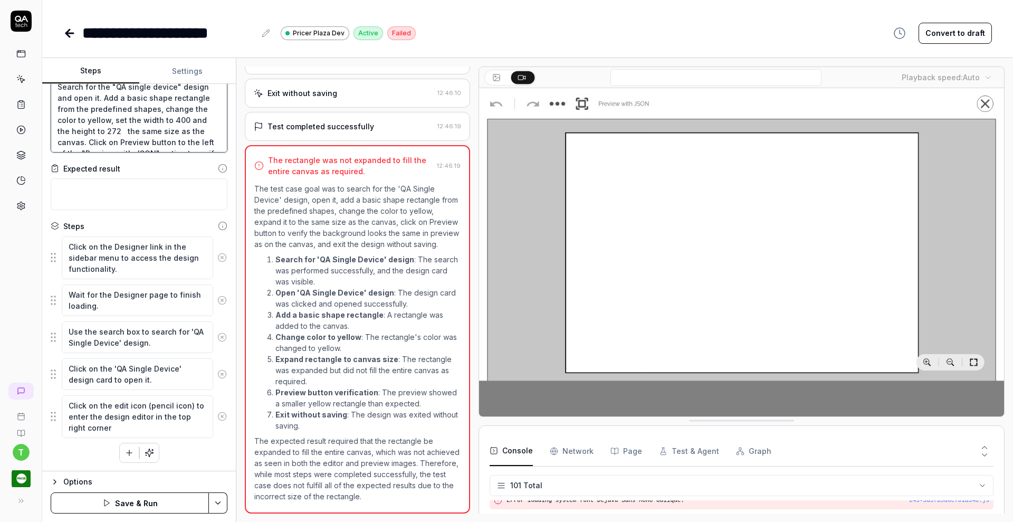
type textarea "Search for the "QA single device" design and open it. Add a basic shape rectang…"
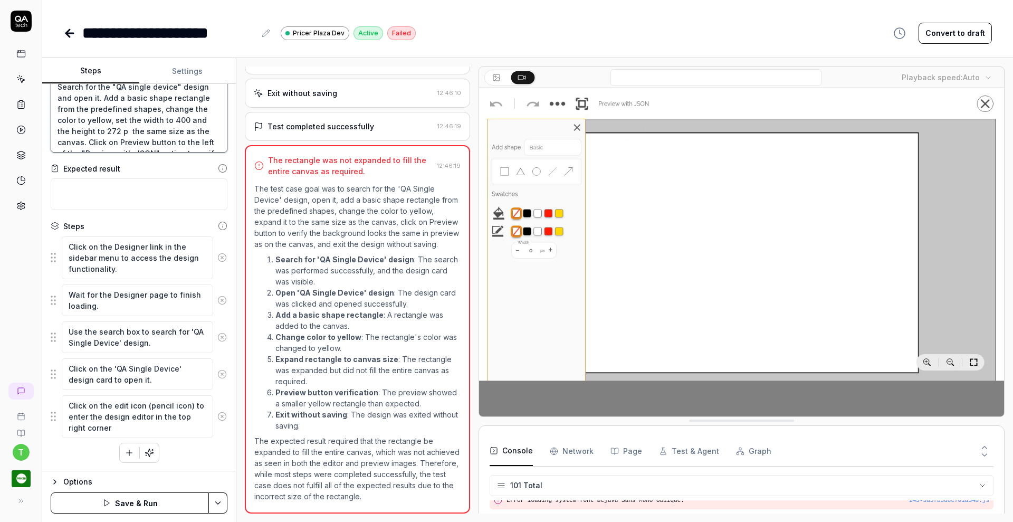
type textarea "*"
type textarea "Search for the "QA single device" design and open it. Add a basic shape rectang…"
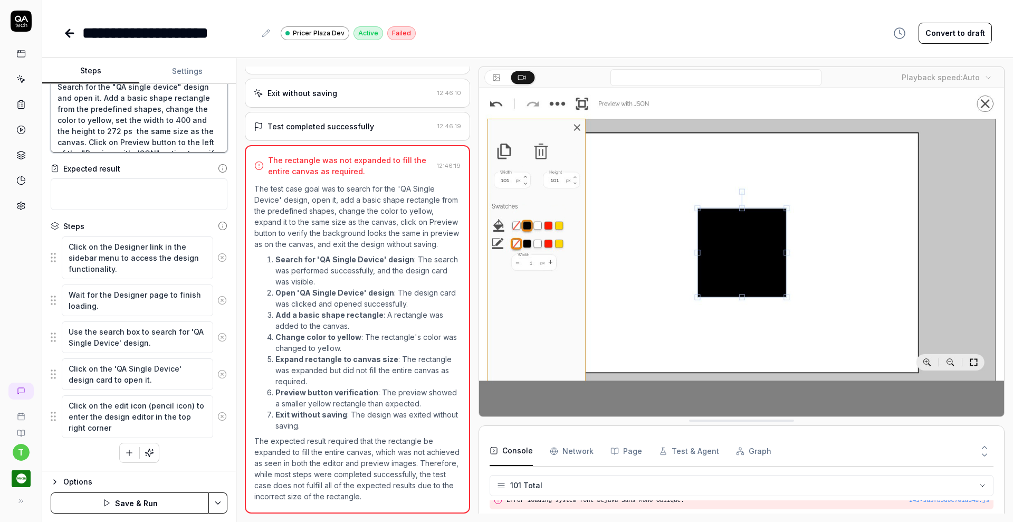
type textarea "*"
type textarea "Search for the "QA single device" design and open it. Add a basic shape rectang…"
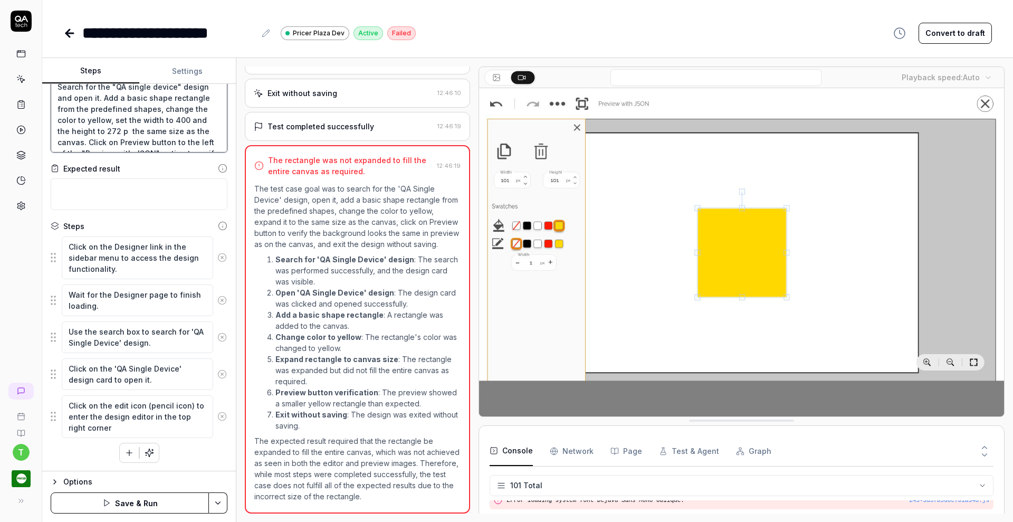
type textarea "*"
type textarea "Search for the "QA single device" design and open it. Add a basic shape rectang…"
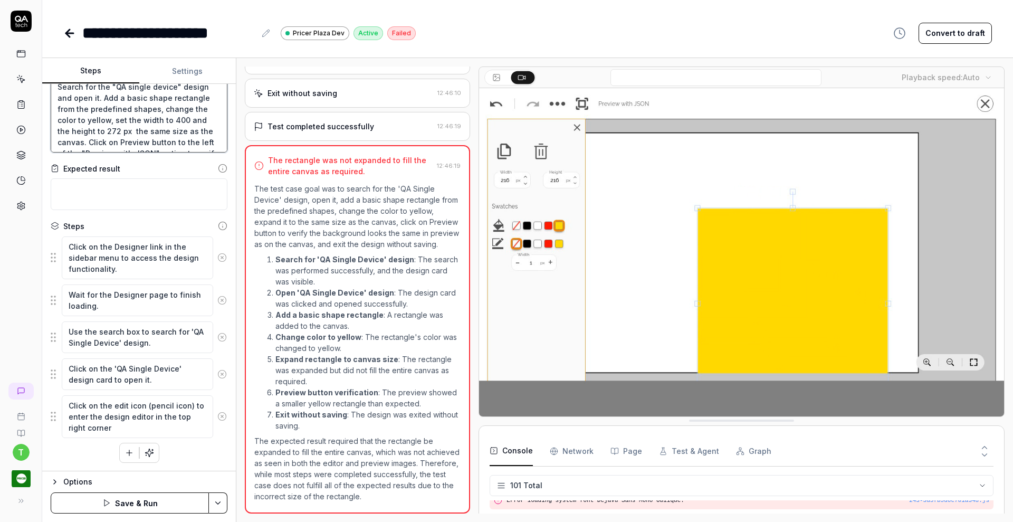
type textarea "*"
type textarea "Search for the "QA single device" design and open it. Add a basic shape rectang…"
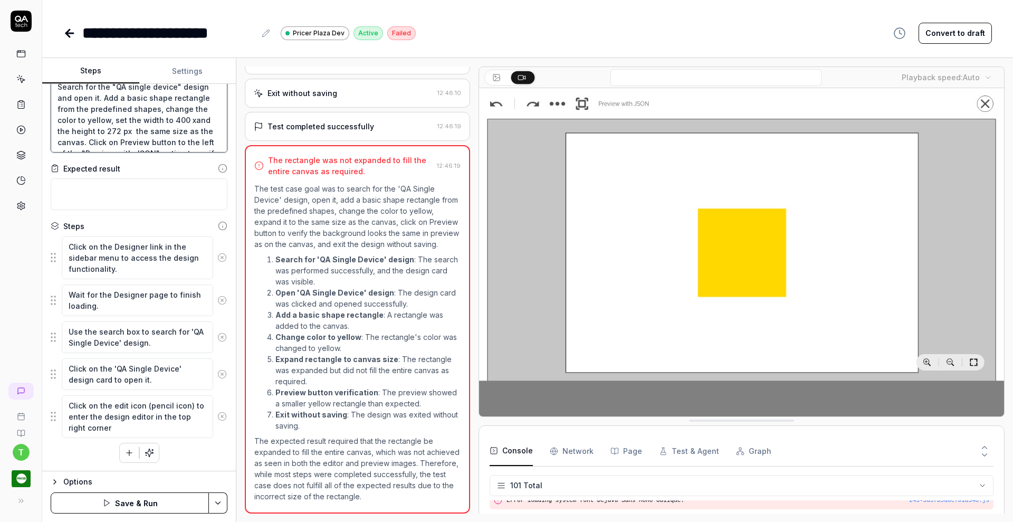
type textarea "*"
type textarea "Search for the "QA single device" design and open it. Add a basic shape rectang…"
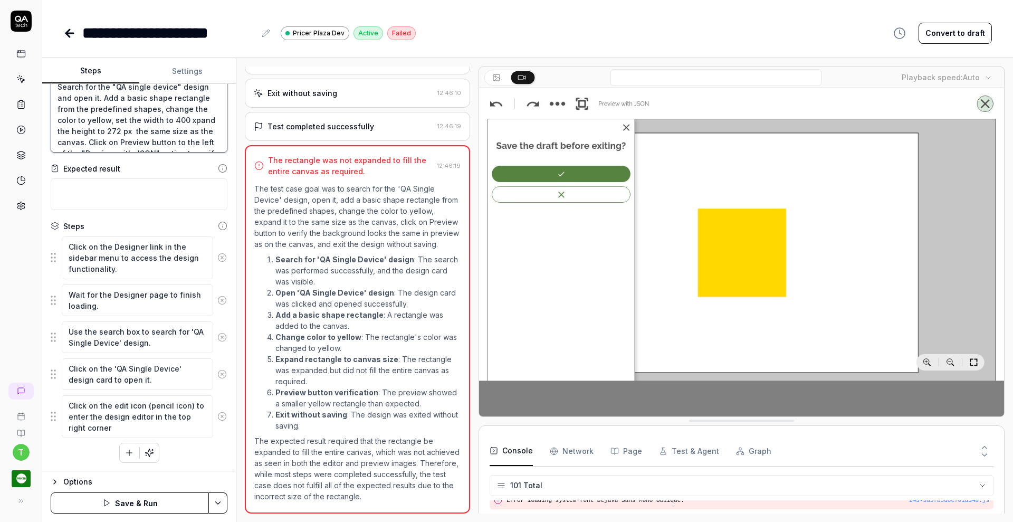
type textarea "*"
type textarea "Search for the "QA single device" design and open it. Add a basic shape rectang…"
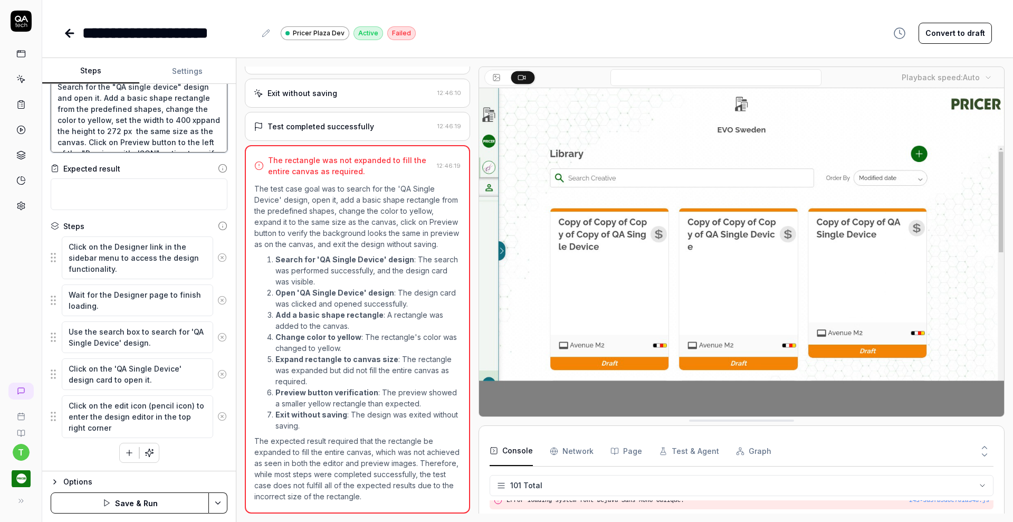
type textarea "*"
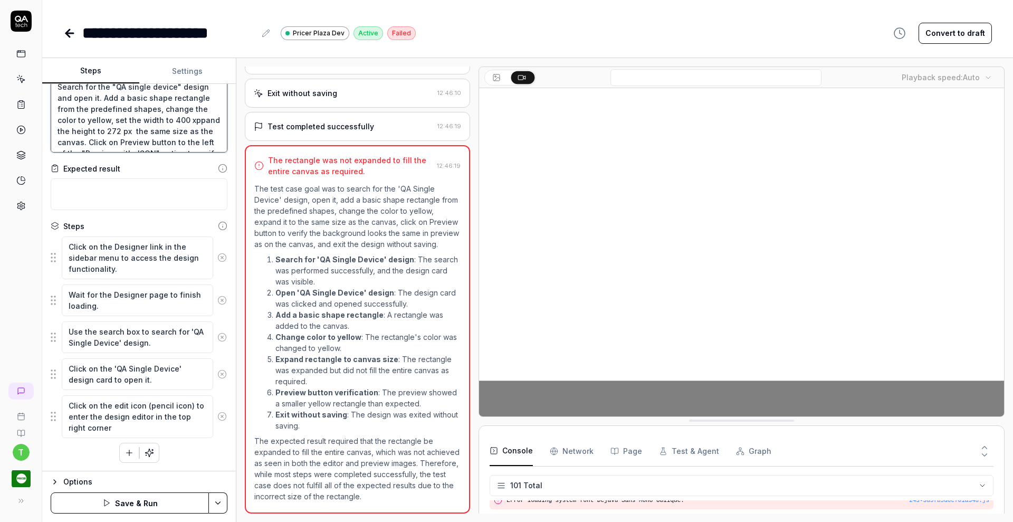
type textarea "Search for the "QA single device" design and open it. Add a basic shape rectang…"
type textarea "*"
type textarea "Search for the "QA single device" design and open it. Add a basic shape rectang…"
type textarea "*"
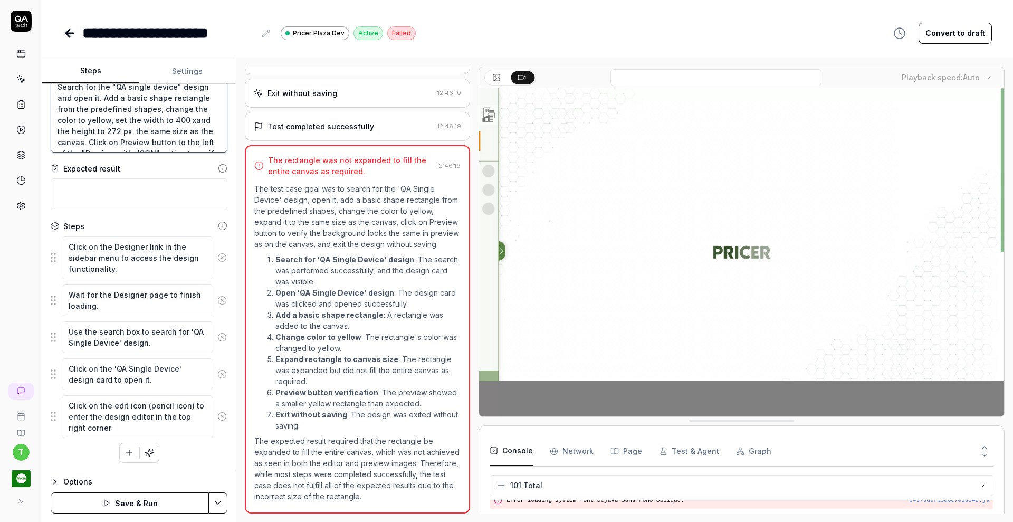
type textarea "Search for the "QA single device" design and open it. Add a basic shape rectang…"
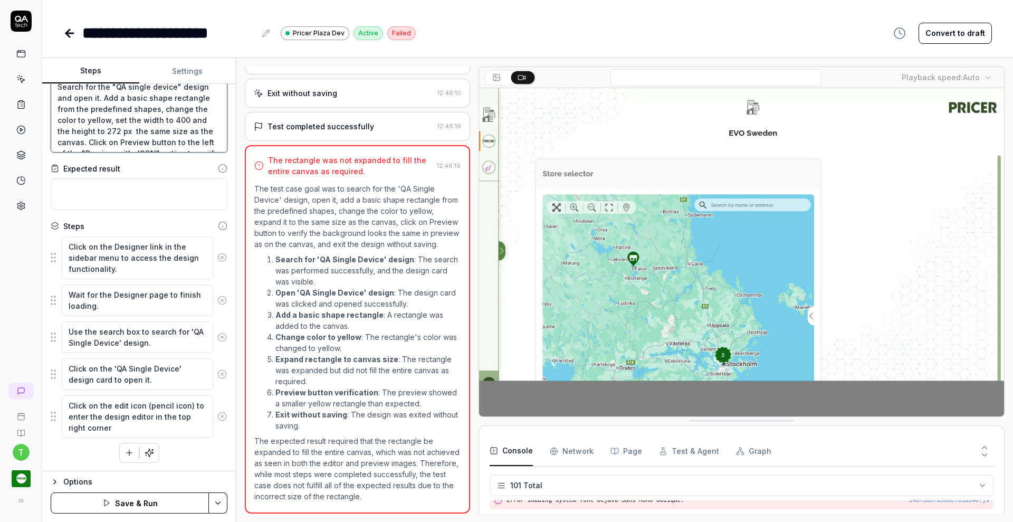
type textarea "*"
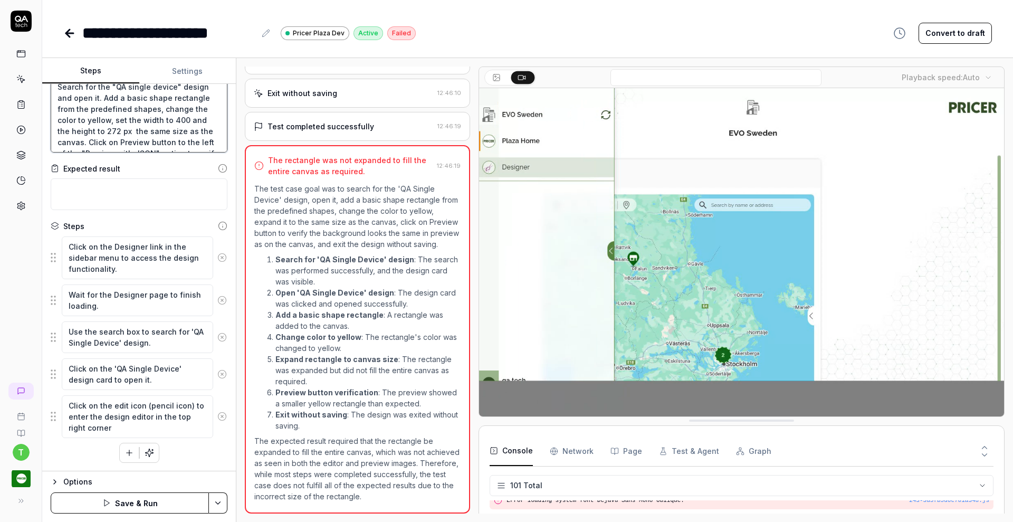
type textarea "Search for the "QA single device" design and open it. Add a basic shape rectang…"
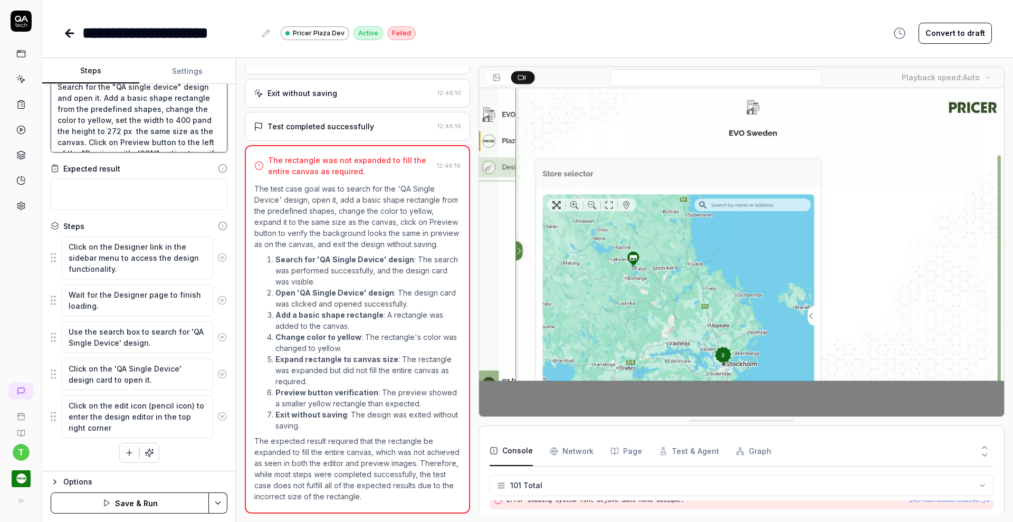
type textarea "*"
type textarea "Search for the "QA single device" design and open it. Add a basic shape rectang…"
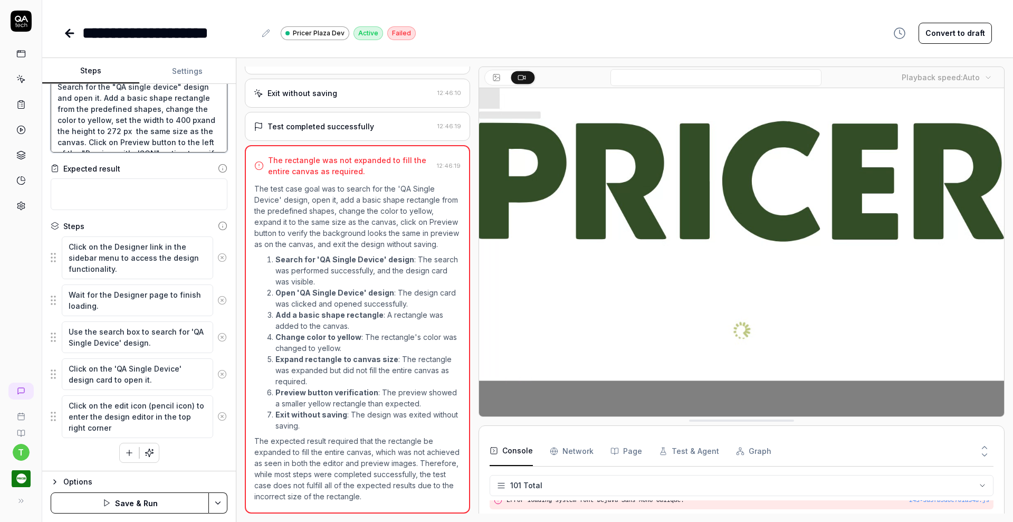
type textarea "*"
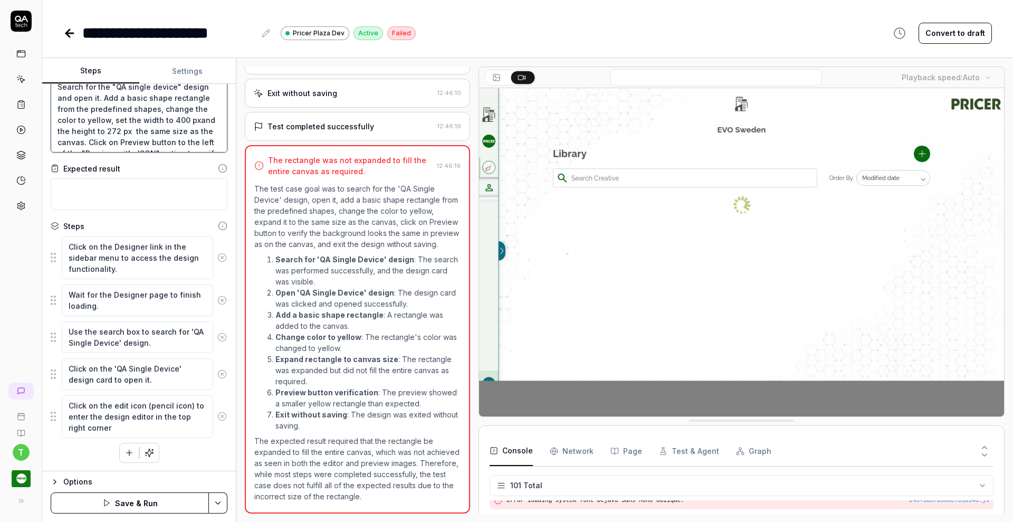
type textarea "Search for the "QA single device" design and open it. Add a basic shape rectang…"
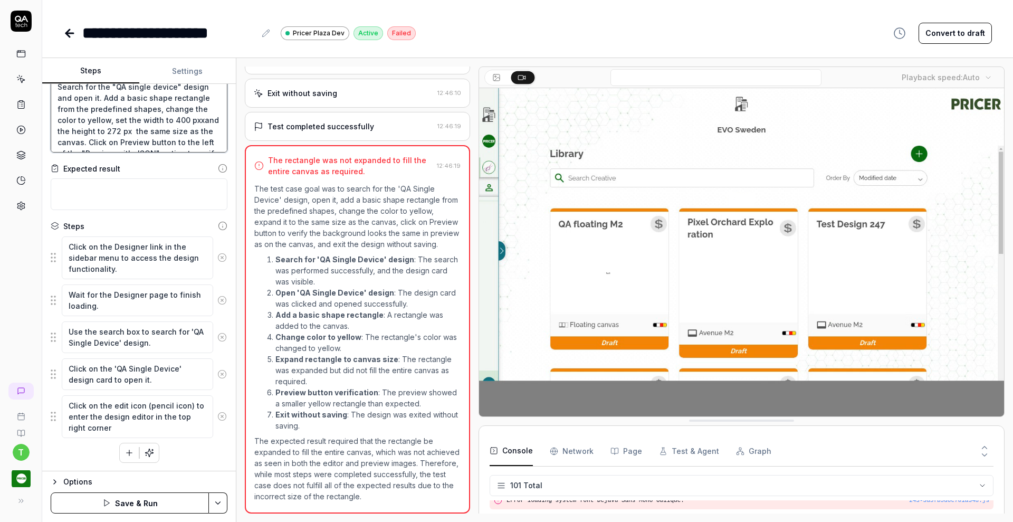
type textarea "*"
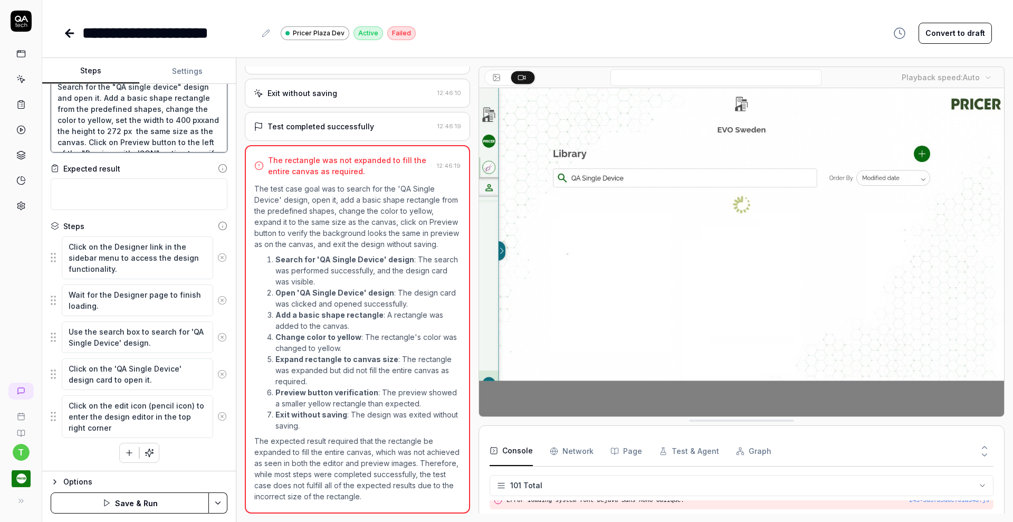
type textarea "Search for the "QA single device" design and open it. Add a basic shape rectang…"
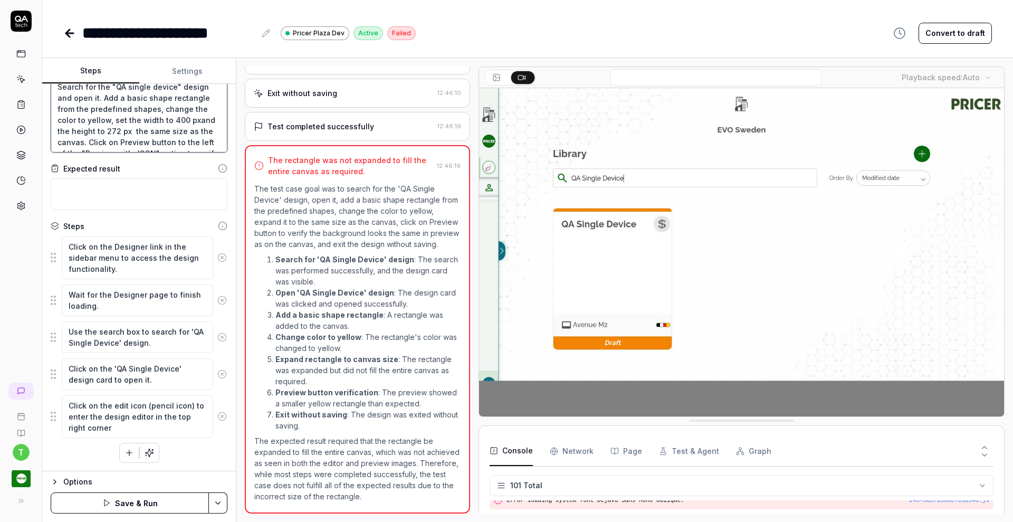
type textarea "*"
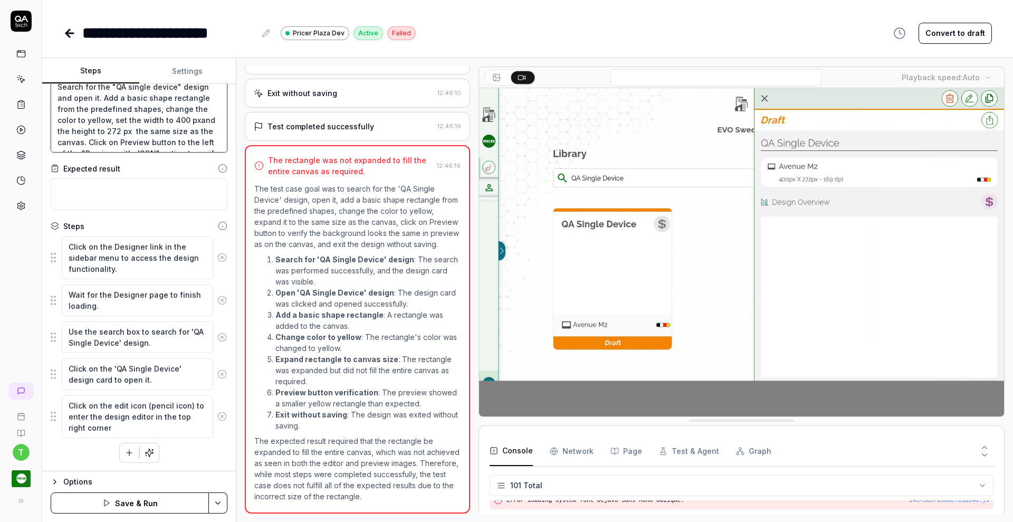
type textarea "Search for the "QA single device" design and open it. Add a basic shape rectang…"
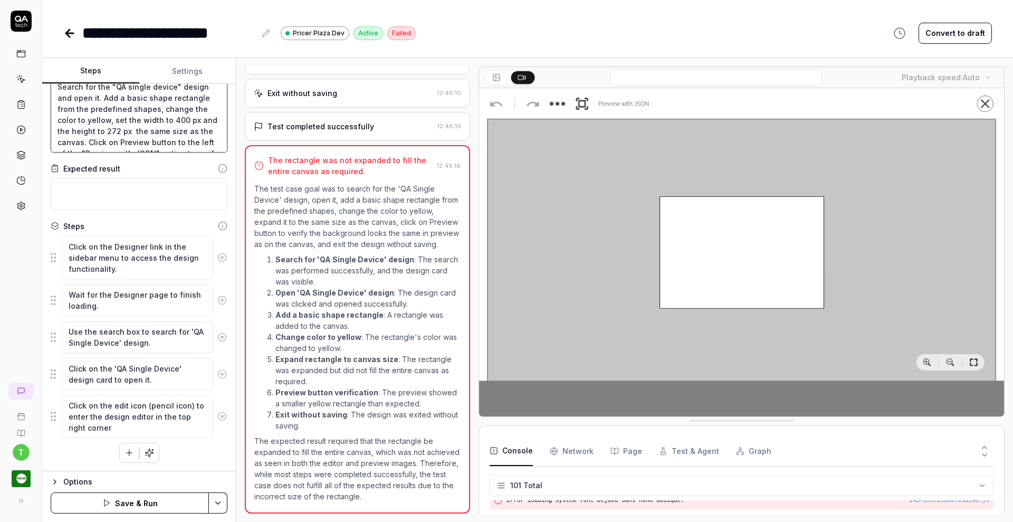
type textarea "*"
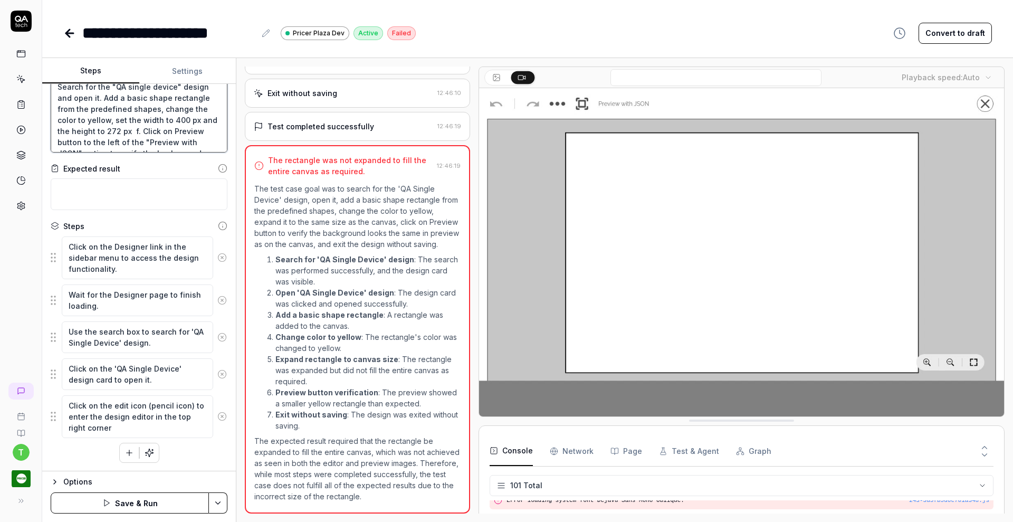
type textarea "Search for the "QA single device" design and open it. Add a basic shape rectang…"
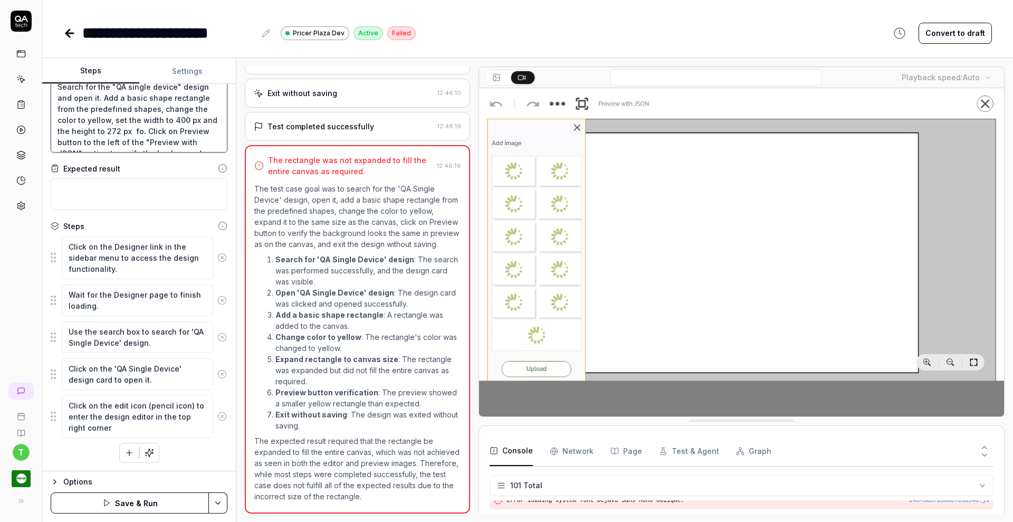
type textarea "*"
type textarea "Search for the "QA single device" design and open it. Add a basic shape rectang…"
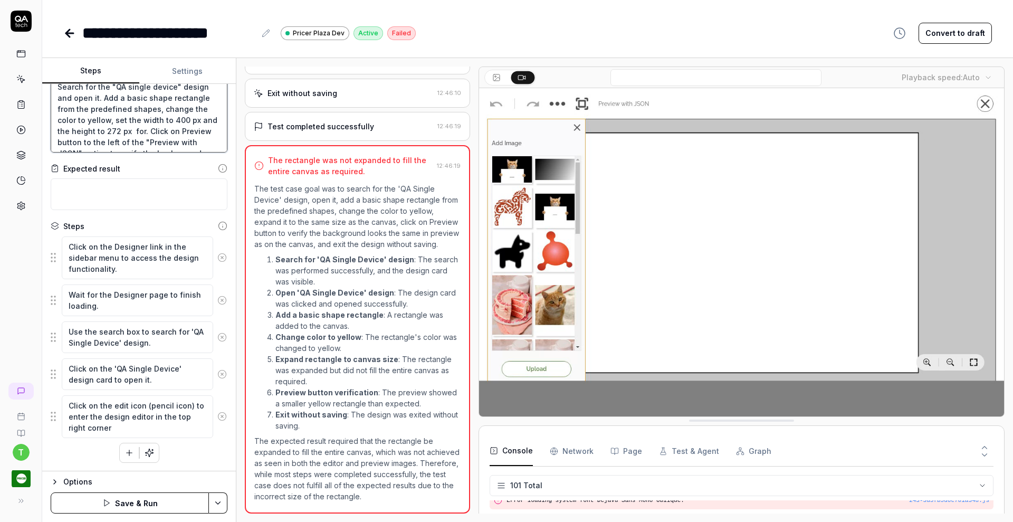
type textarea "*"
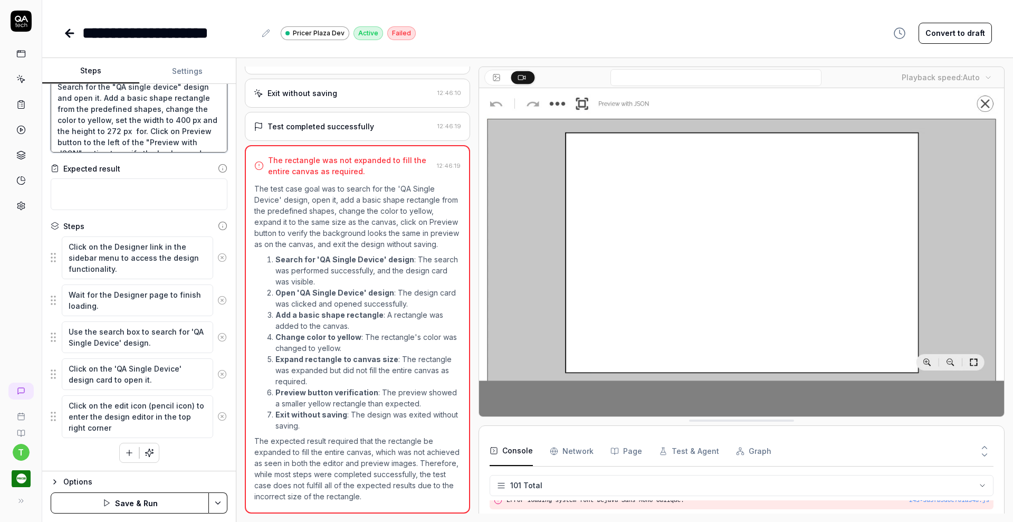
type textarea "Search for the "QA single device" design and open it. Add a basic shape rectang…"
type textarea "*"
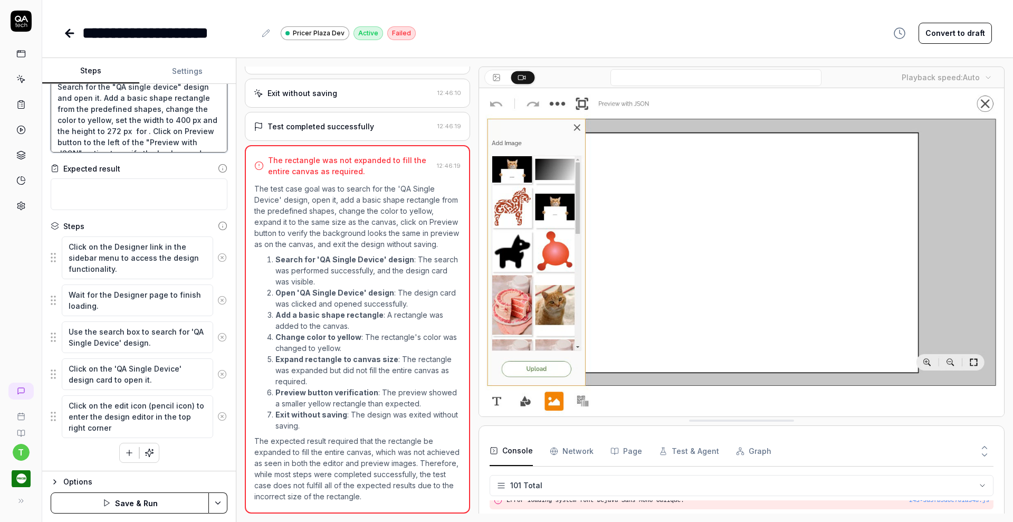
type textarea "Search for the "QA single device" design and open it. Add a basic shape rectang…"
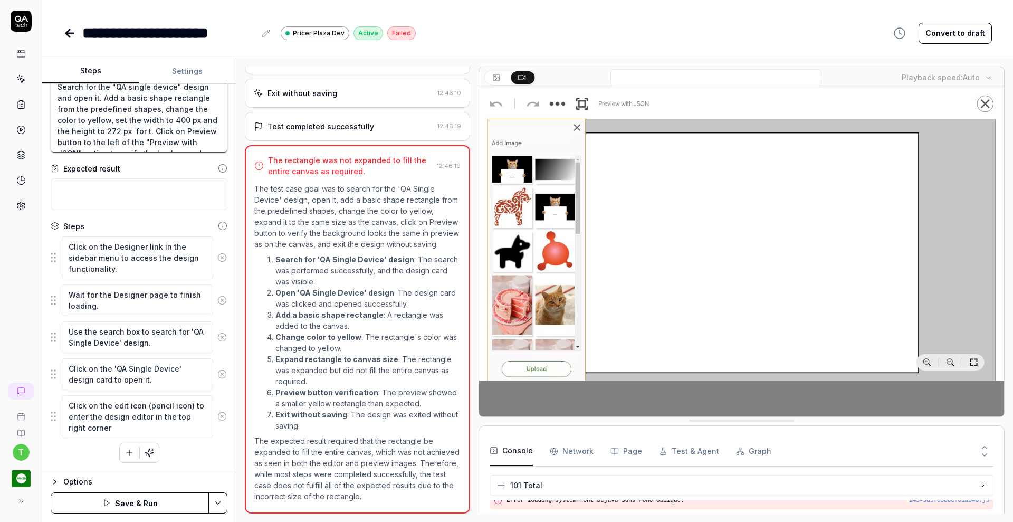
type textarea "*"
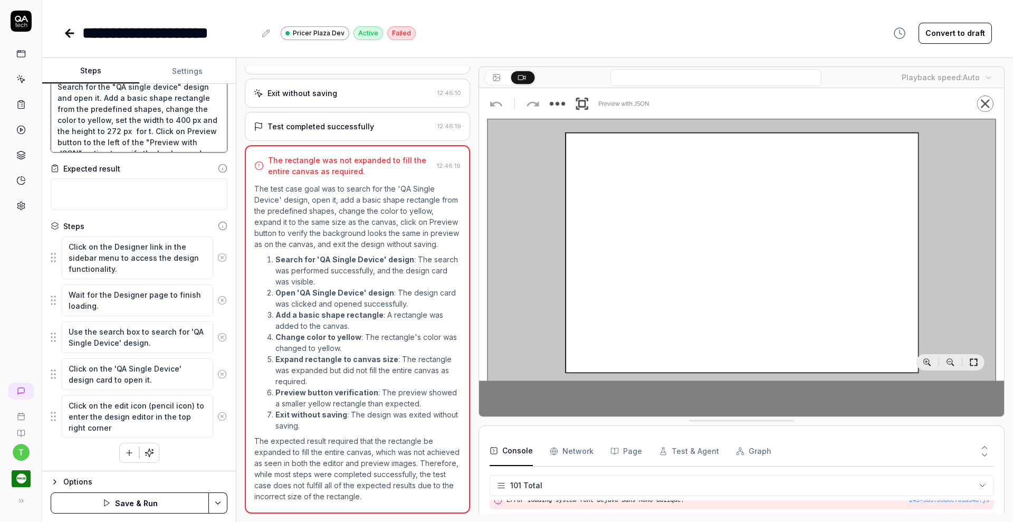
type textarea "Search for the "QA single device" design and open it. Add a basic shape rectang…"
type textarea "*"
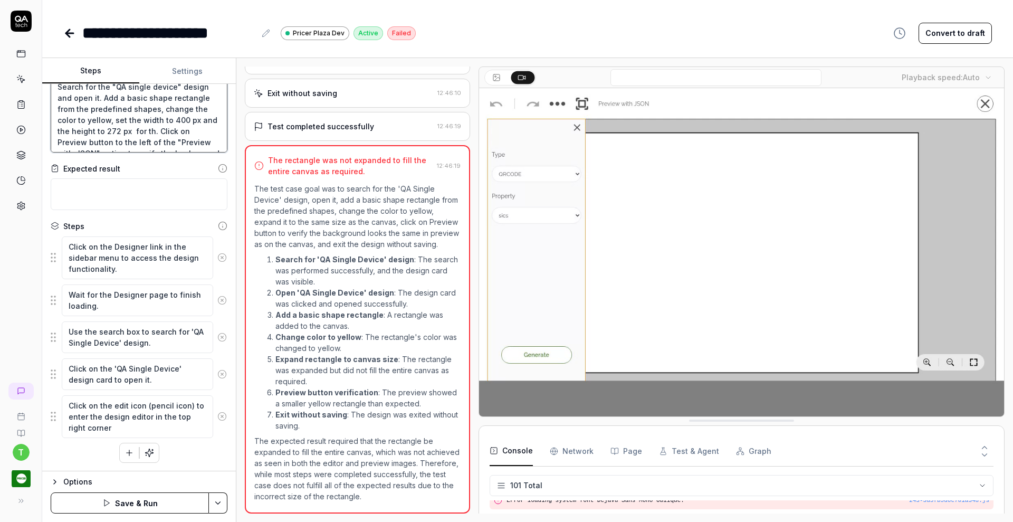
type textarea "Search for the "QA single device" design and open it. Add a basic shape rectang…"
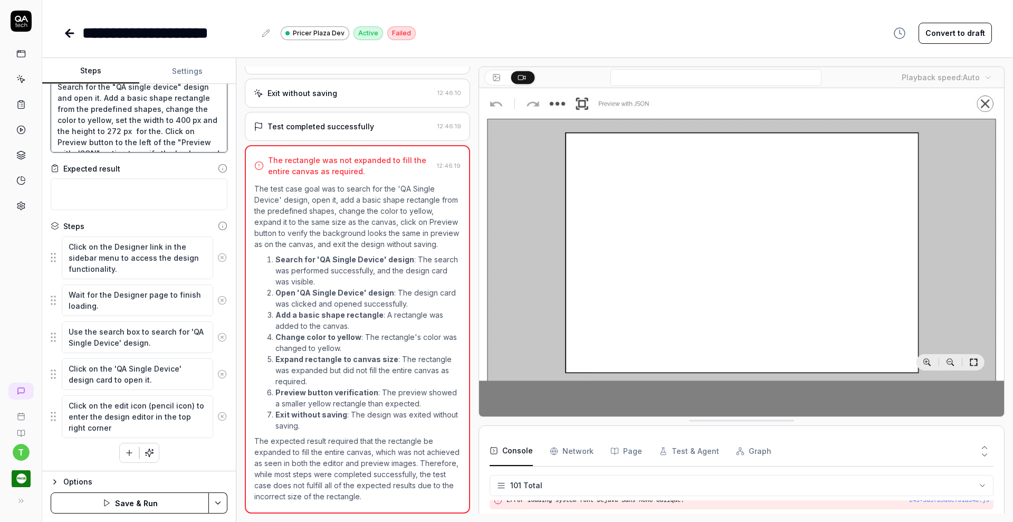
type textarea "*"
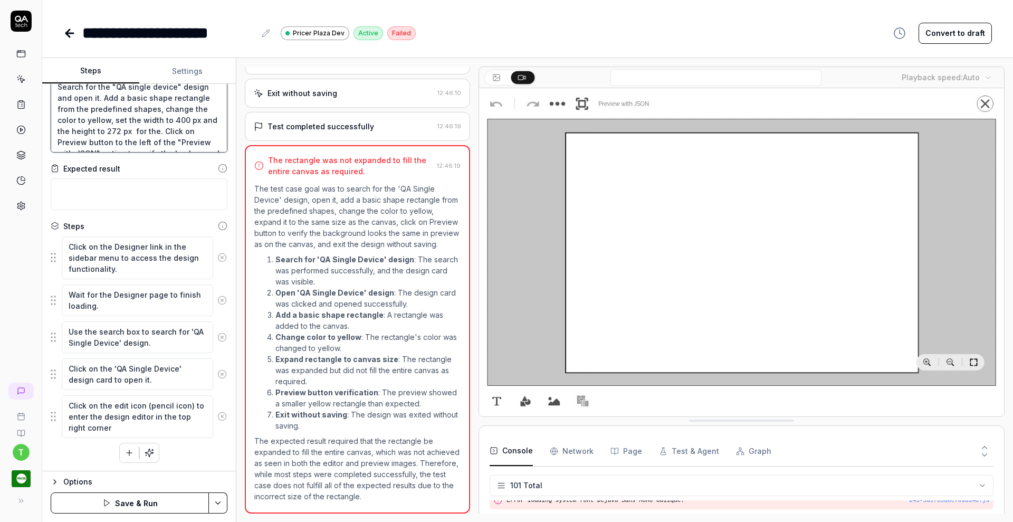
type textarea "Search for the "QA single device" design and open it. Add a basic shape rectang…"
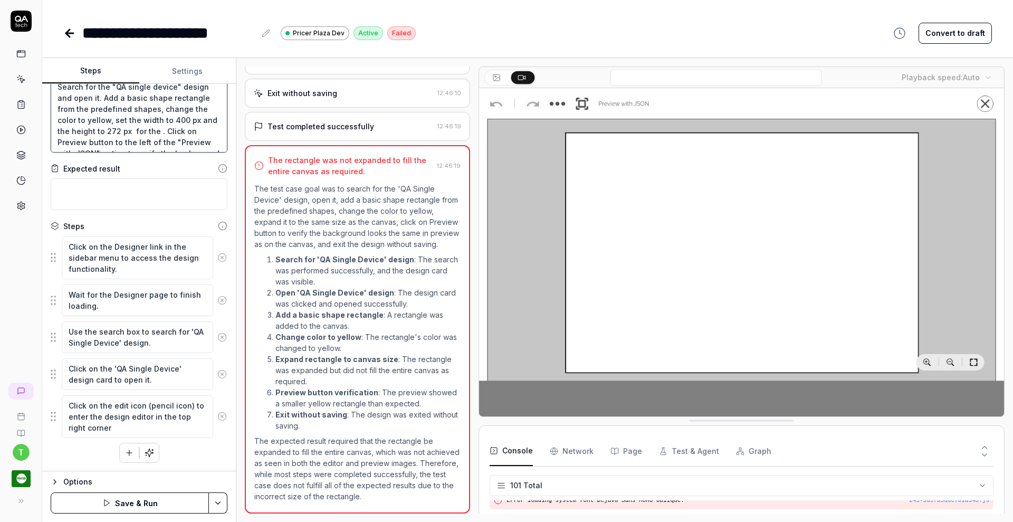
type textarea "*"
type textarea "Search for the "QA single device" design and open it. Add a basic shape rectang…"
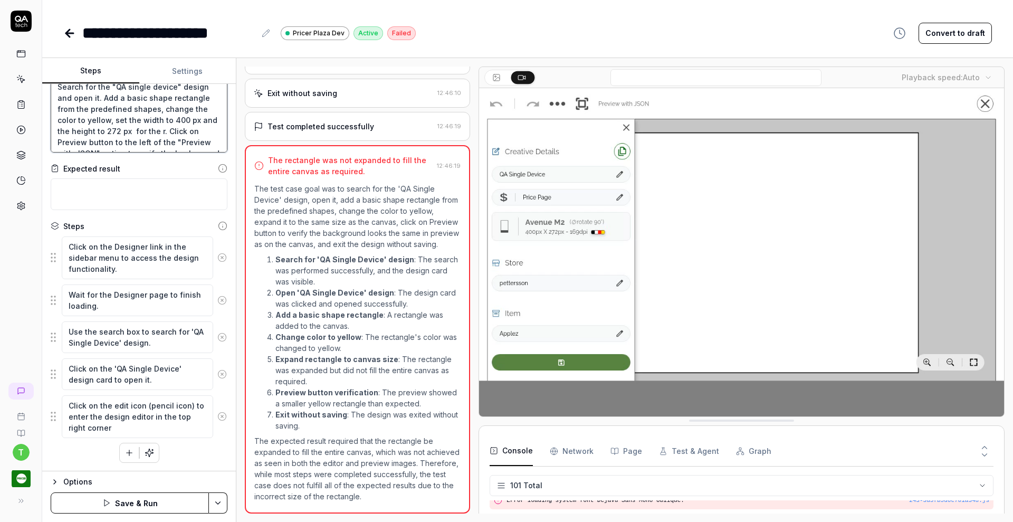
type textarea "*"
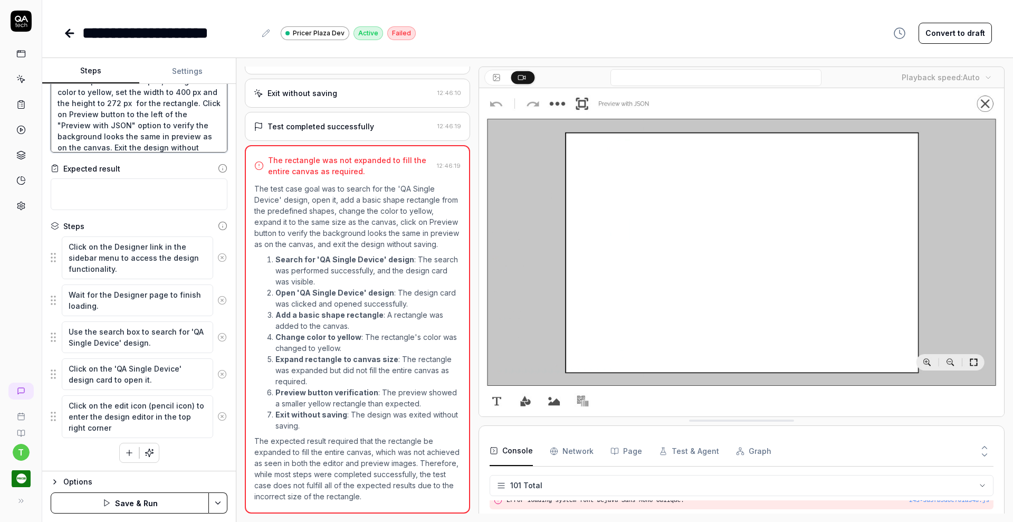
scroll to position [39, 0]
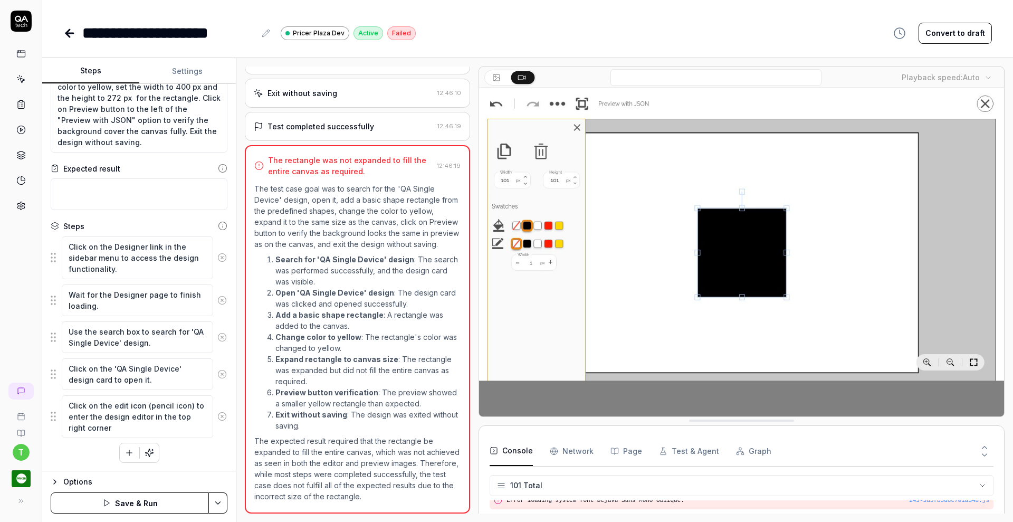
click at [217, 253] on icon at bounding box center [221, 257] width 9 height 9
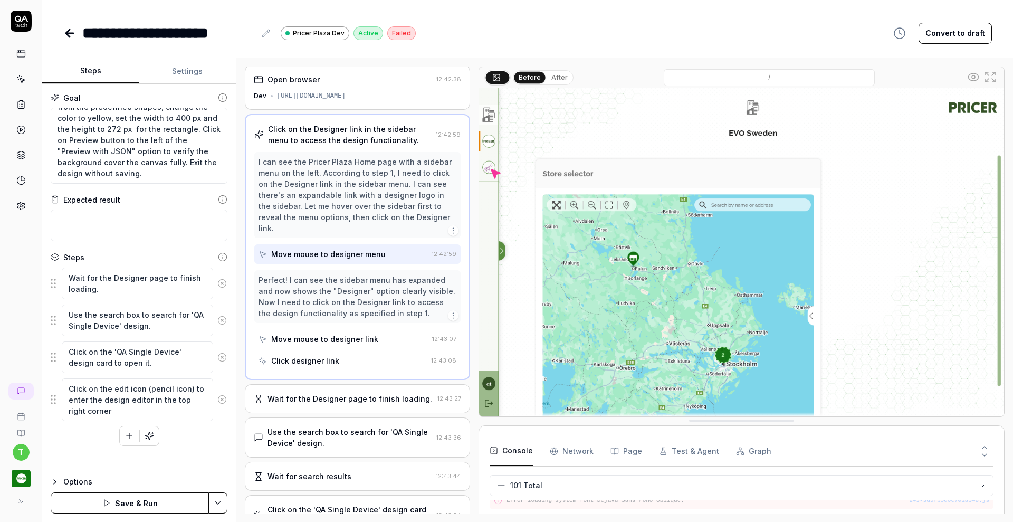
scroll to position [0, 0]
click at [221, 283] on icon at bounding box center [221, 283] width 9 height 9
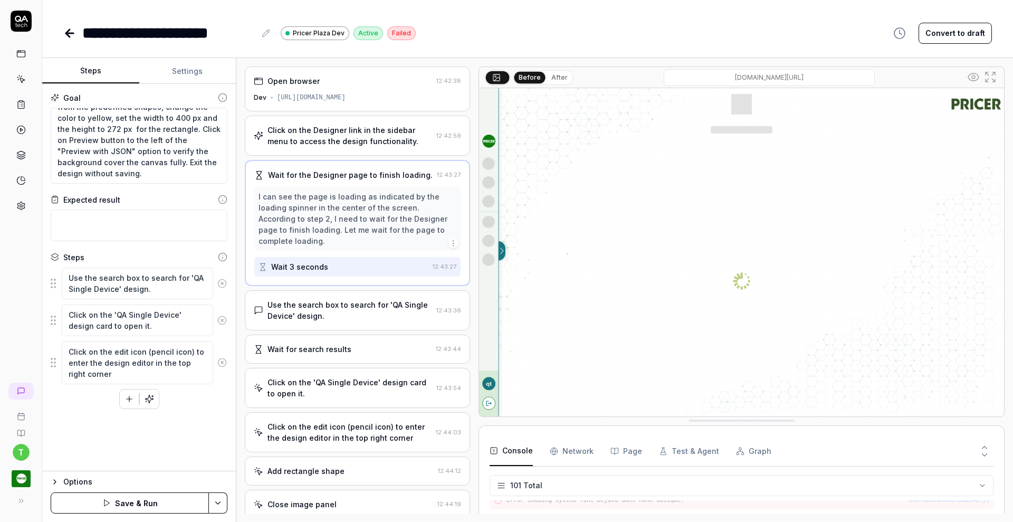
click at [221, 283] on icon at bounding box center [221, 283] width 9 height 9
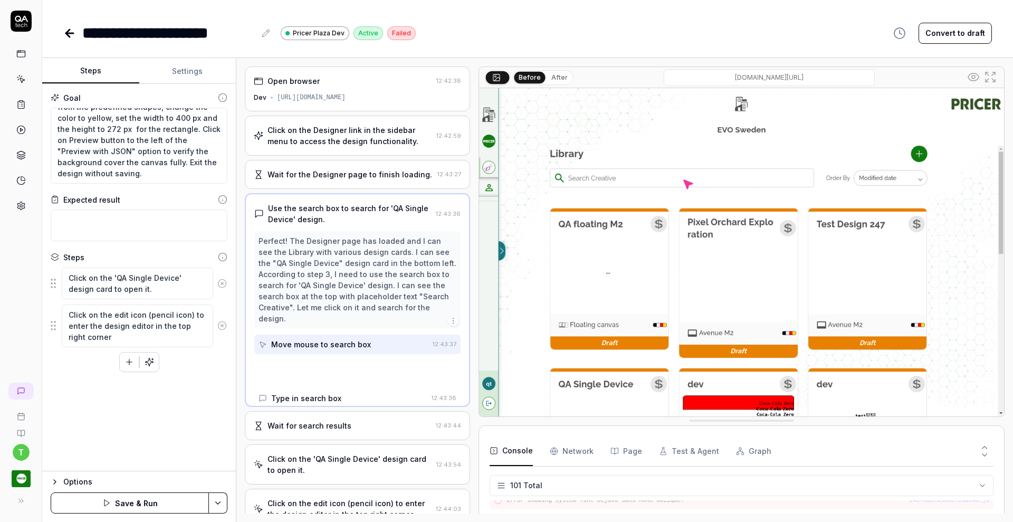
click at [221, 283] on icon at bounding box center [221, 283] width 9 height 9
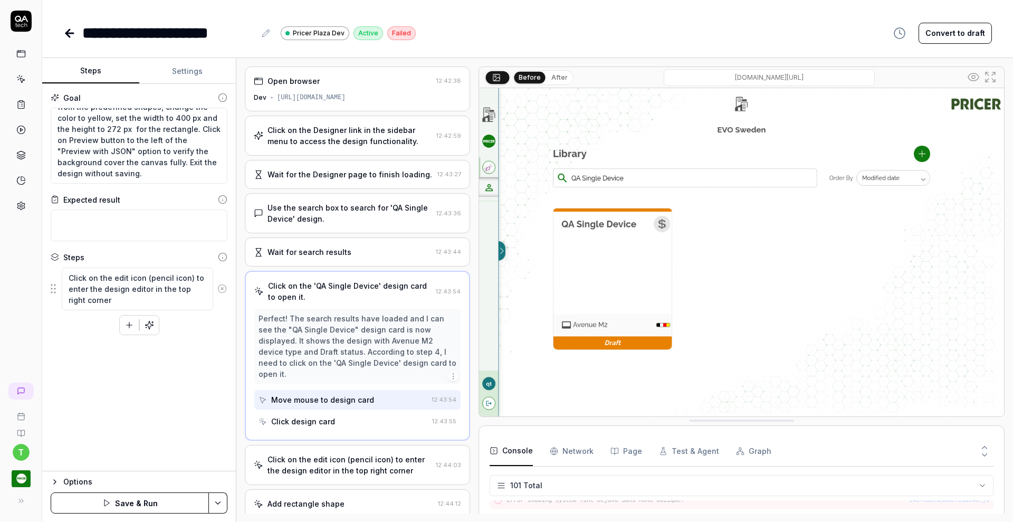
click at [221, 283] on button at bounding box center [222, 288] width 18 height 21
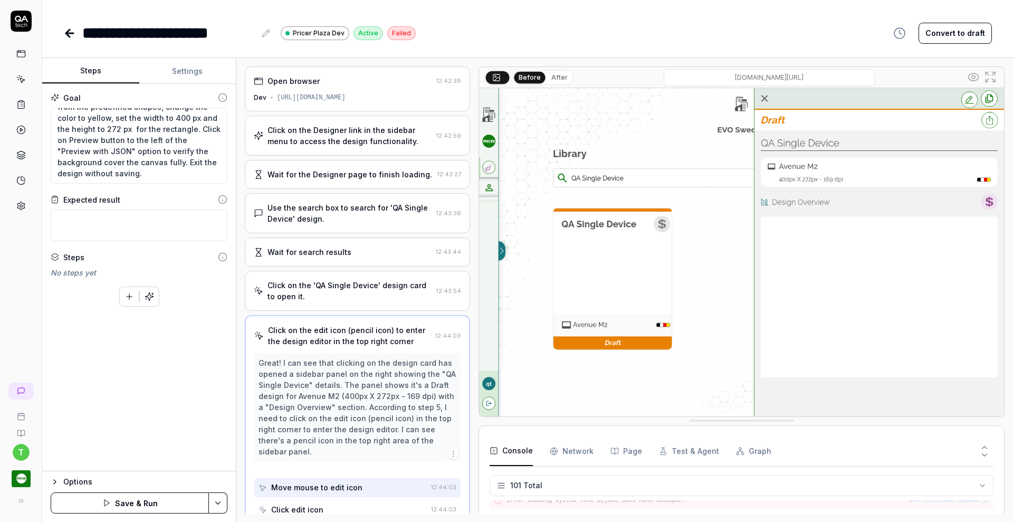
scroll to position [5, 0]
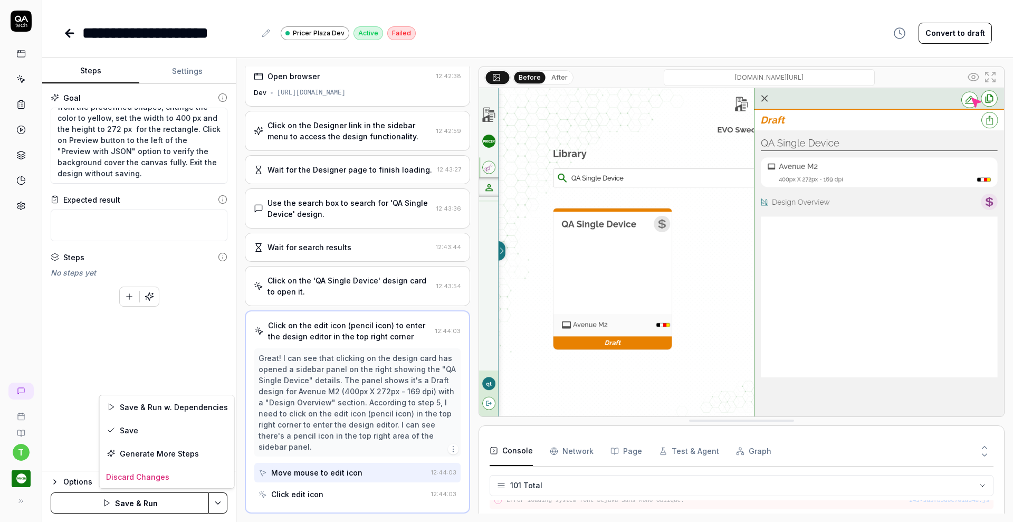
click at [215, 500] on html "**********" at bounding box center [506, 261] width 1013 height 522
click at [179, 431] on div "Save" at bounding box center [167, 429] width 135 height 23
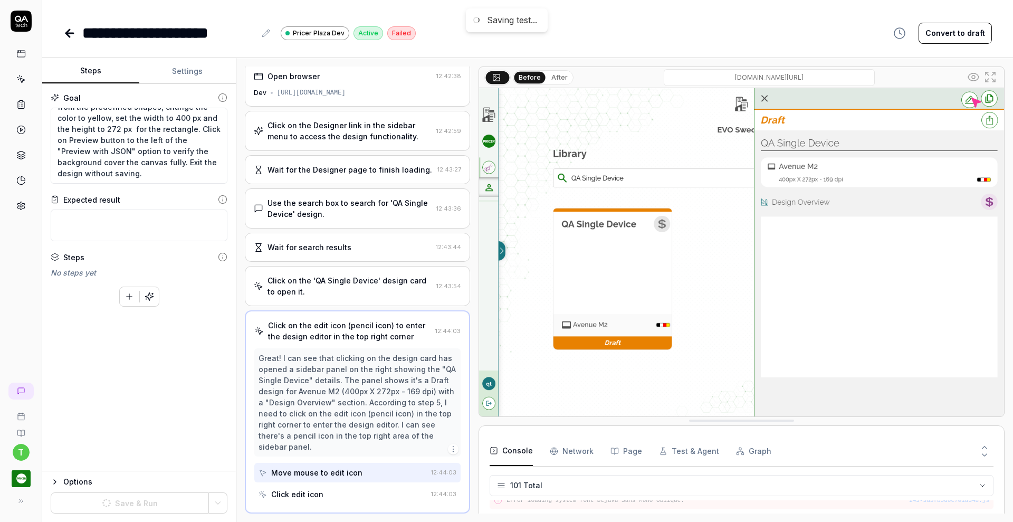
click at [153, 293] on icon "button" at bounding box center [149, 296] width 9 height 9
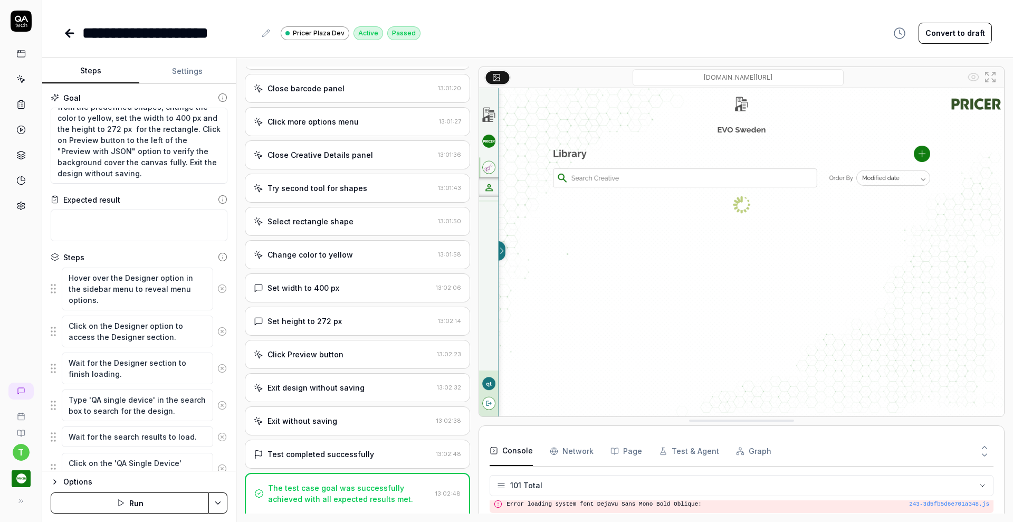
scroll to position [2081, 0]
click at [23, 64] on div at bounding box center [21, 129] width 19 height 171
click at [21, 78] on icon at bounding box center [22, 80] width 5 height 5
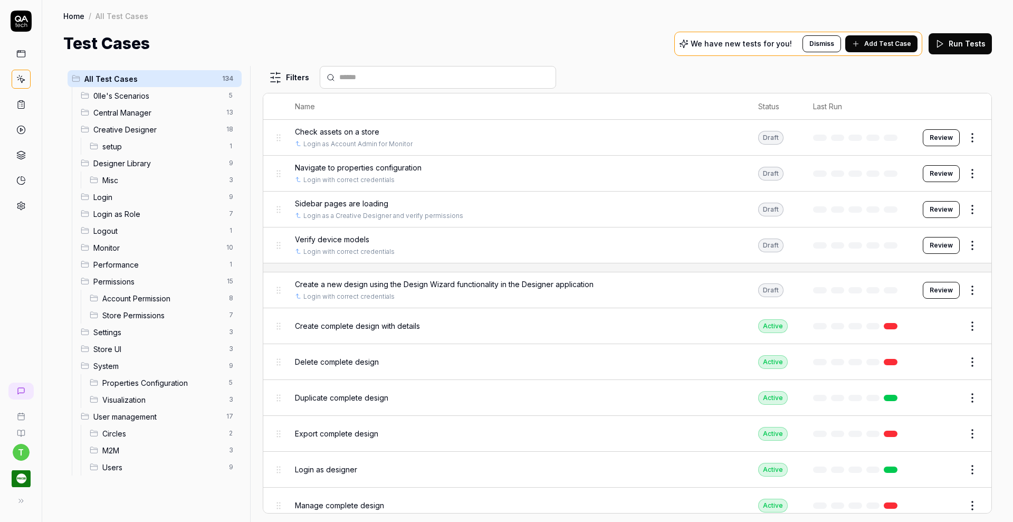
click at [121, 131] on span "Creative Designer" at bounding box center [156, 129] width 127 height 11
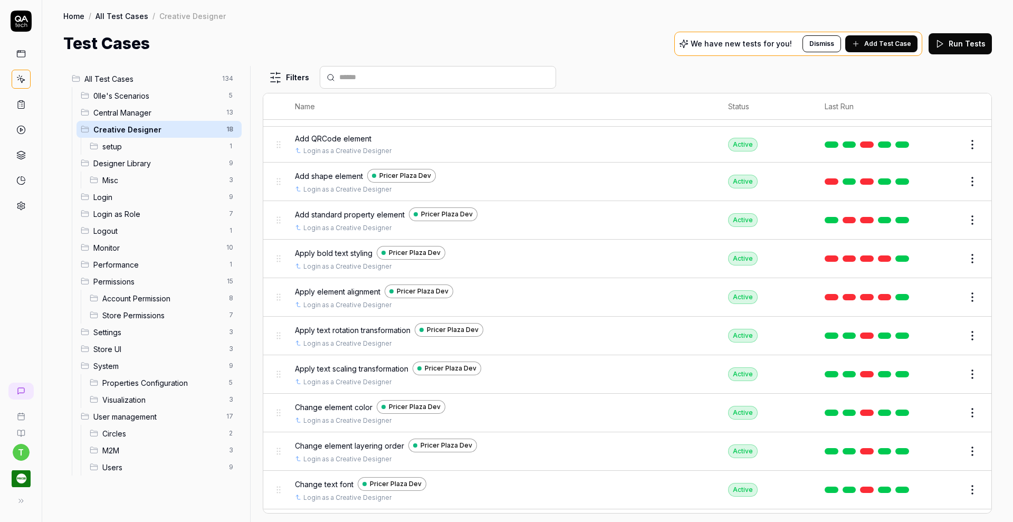
scroll to position [198, 0]
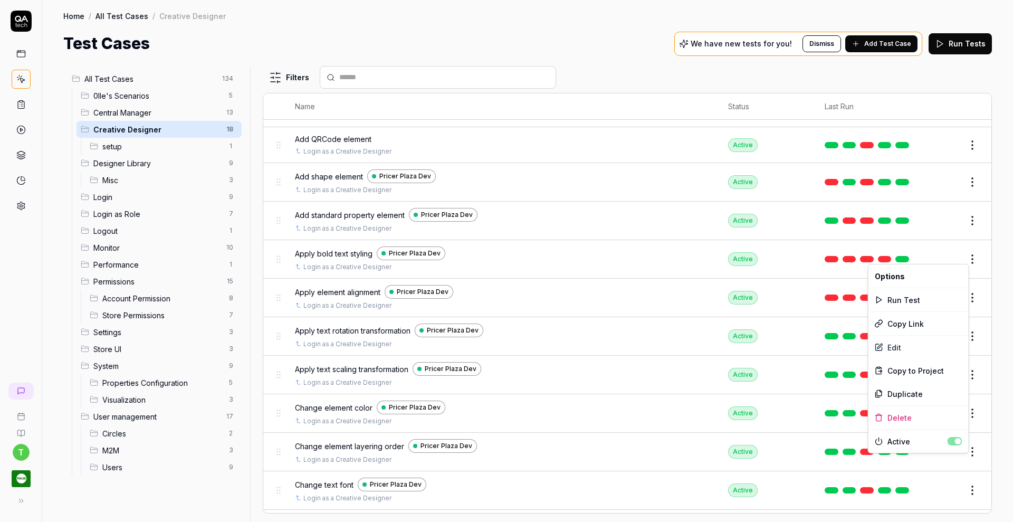
click at [962, 254] on html "t Home / All Test Cases / Creative Designer Home / All Test Cases / Creative De…" at bounding box center [506, 261] width 1013 height 522
click at [921, 391] on div "Duplicate" at bounding box center [918, 393] width 100 height 23
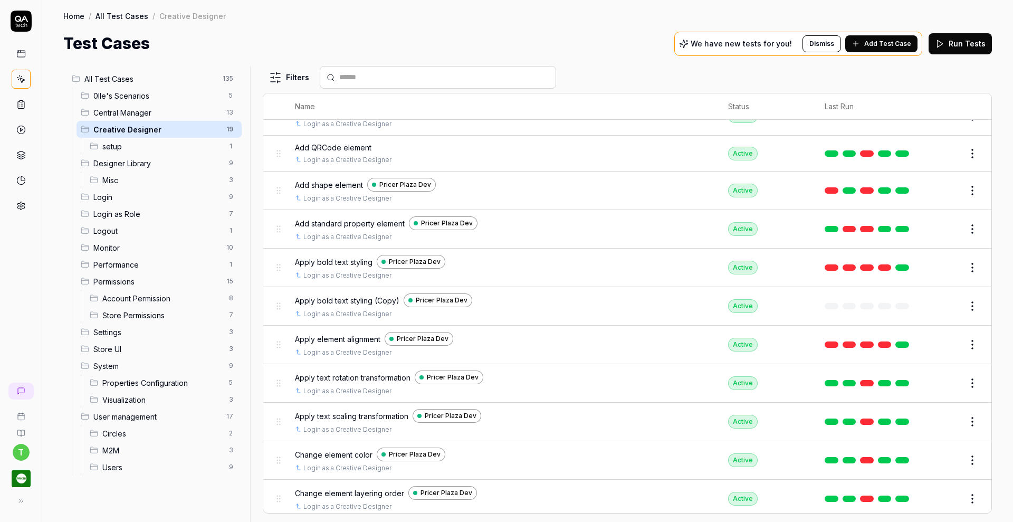
scroll to position [187, 0]
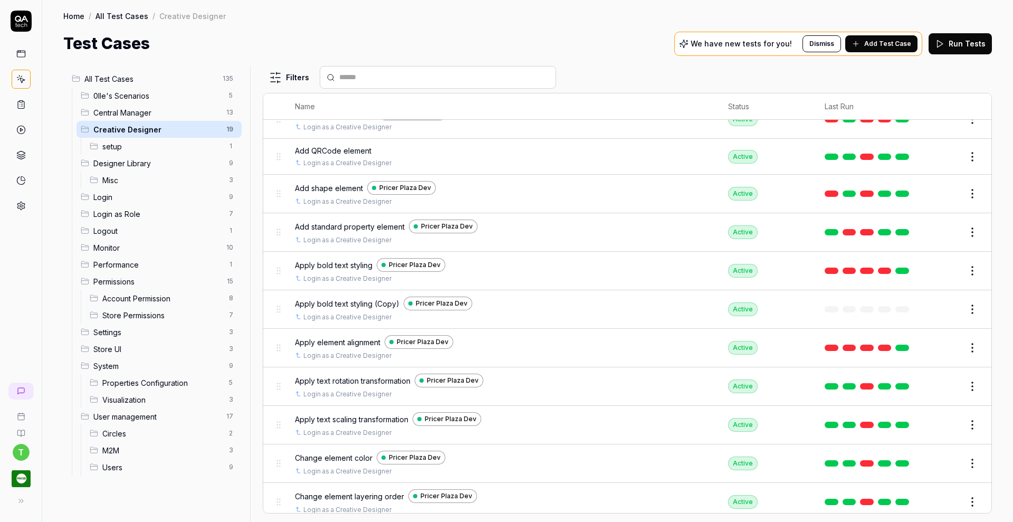
click at [941, 269] on button "Edit" at bounding box center [946, 270] width 25 height 17
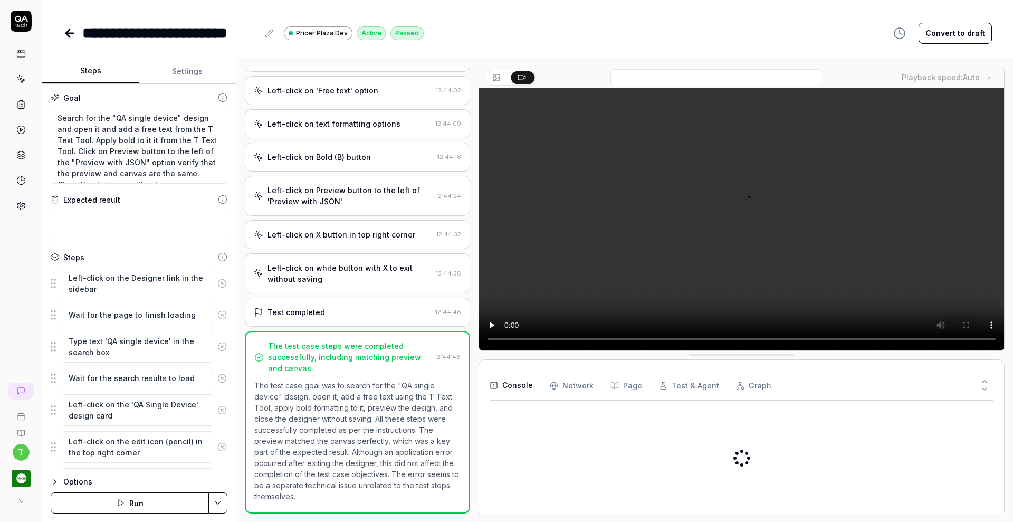
scroll to position [305, 0]
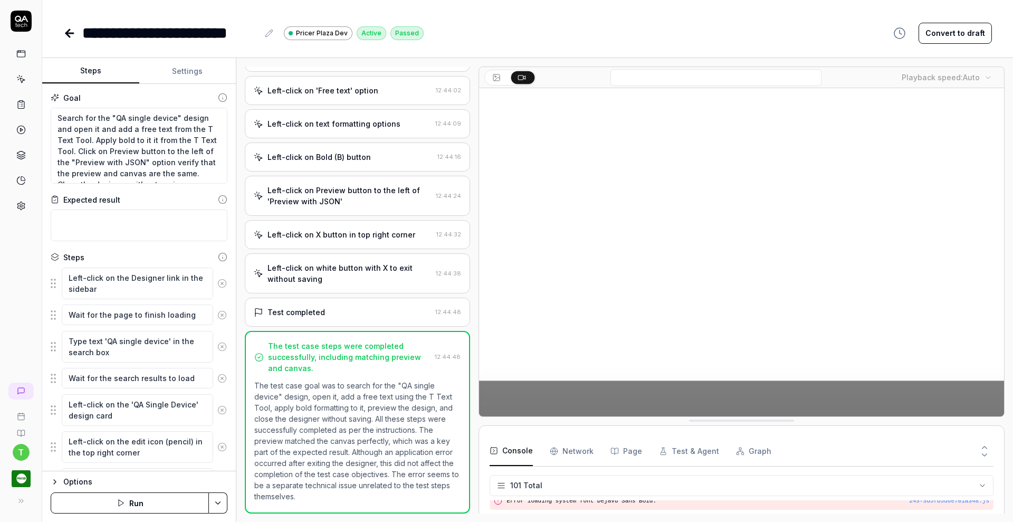
scroll to position [2081, 0]
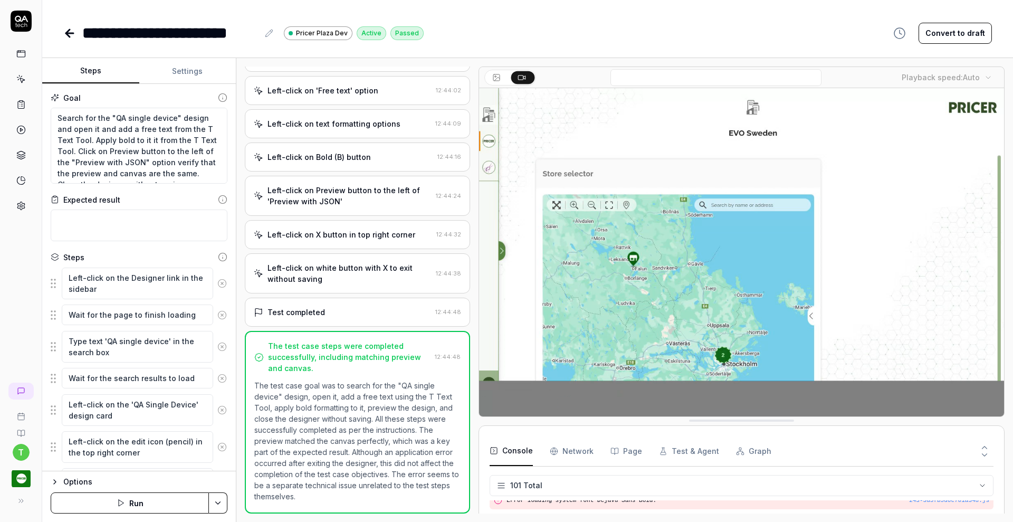
click at [72, 34] on icon at bounding box center [69, 33] width 13 height 13
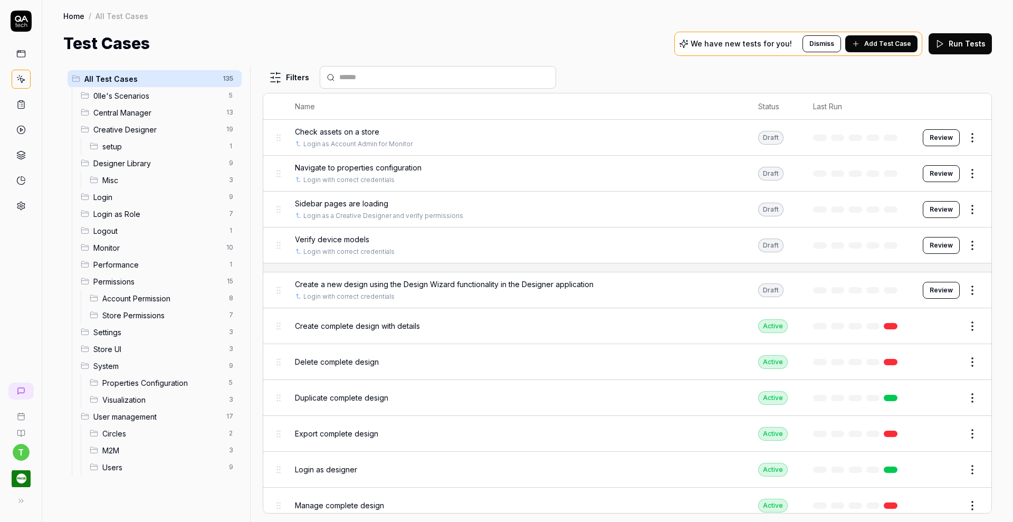
click at [115, 130] on span "Creative Designer" at bounding box center [156, 129] width 127 height 11
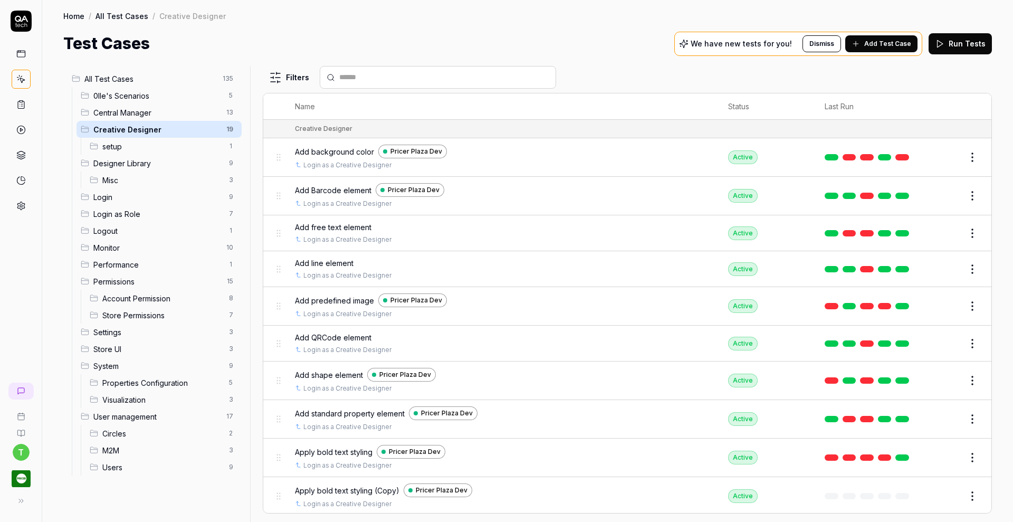
click at [943, 491] on button "Edit" at bounding box center [946, 495] width 25 height 17
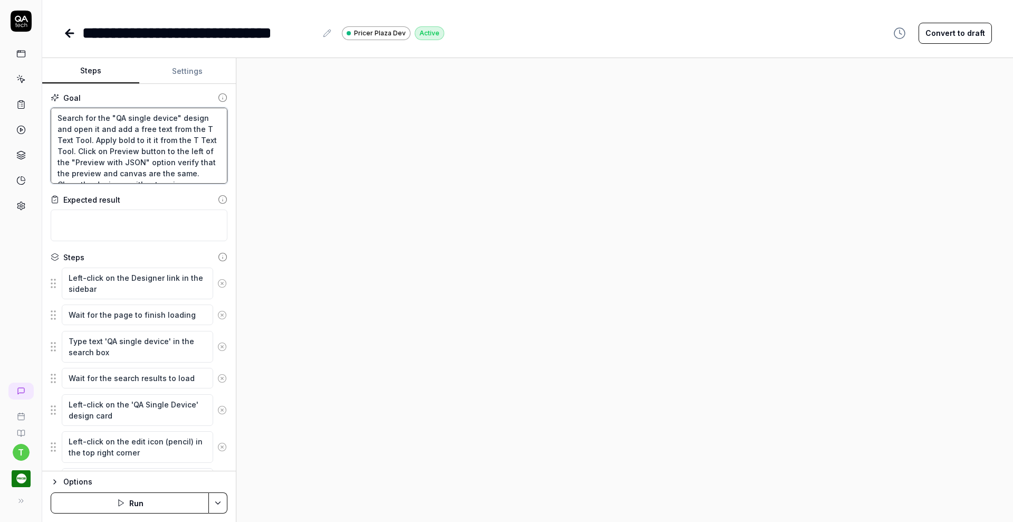
click at [129, 140] on textarea "Search for the "QA single device" design and open it and add a free text from t…" at bounding box center [139, 146] width 177 height 76
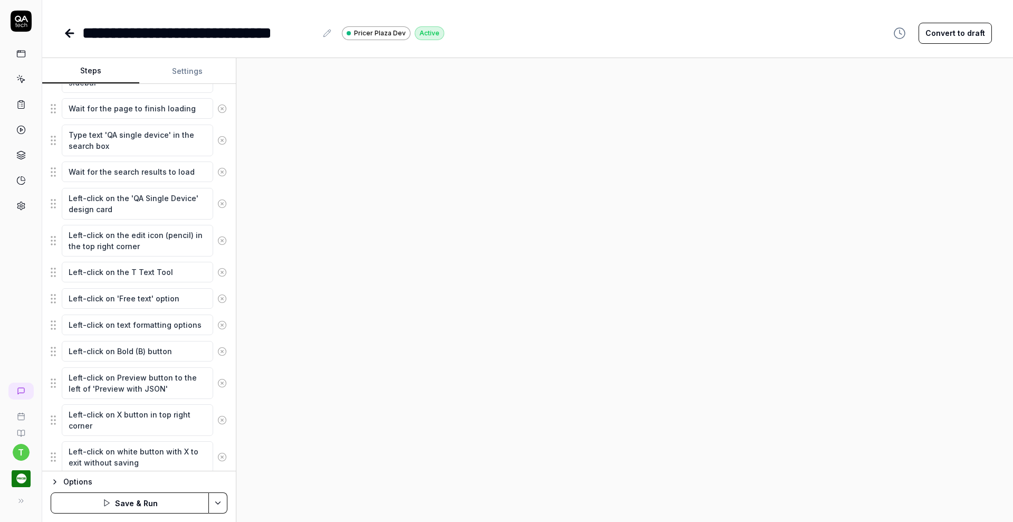
scroll to position [210, 0]
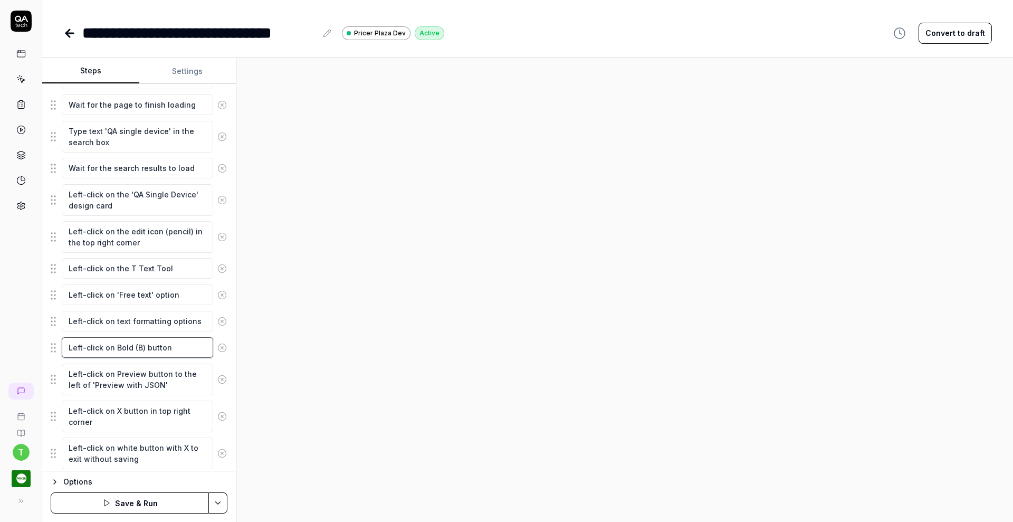
click at [124, 347] on textarea "Left-click on Bold (B) button" at bounding box center [137, 347] width 151 height 21
click at [265, 360] on div at bounding box center [624, 290] width 777 height 464
click at [131, 346] on textarea "Left-click on Italic(I) button" at bounding box center [137, 347] width 151 height 21
click at [328, 33] on icon at bounding box center [327, 33] width 8 height 8
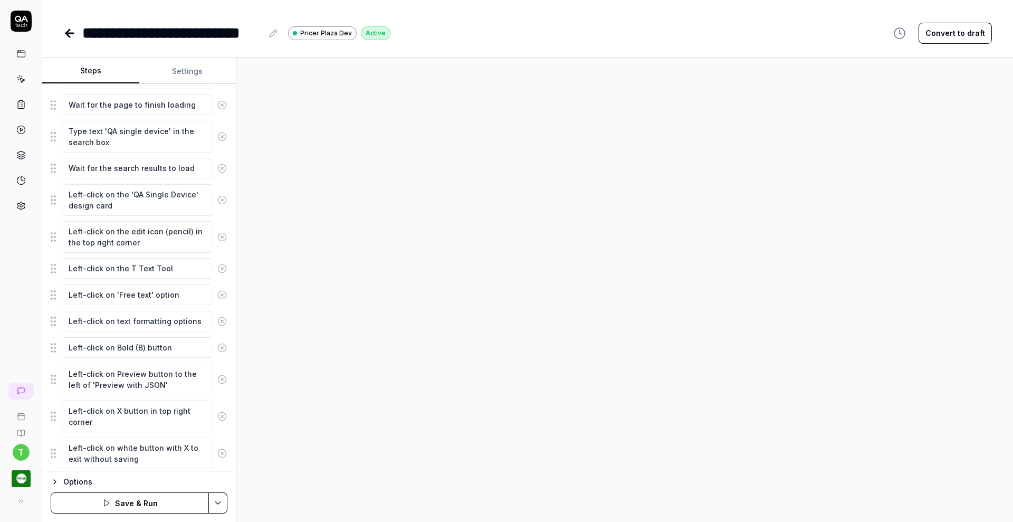
click at [217, 502] on html "**********" at bounding box center [506, 261] width 1013 height 522
click at [138, 428] on div "Save" at bounding box center [167, 429] width 135 height 23
click at [70, 35] on icon at bounding box center [69, 33] width 13 height 13
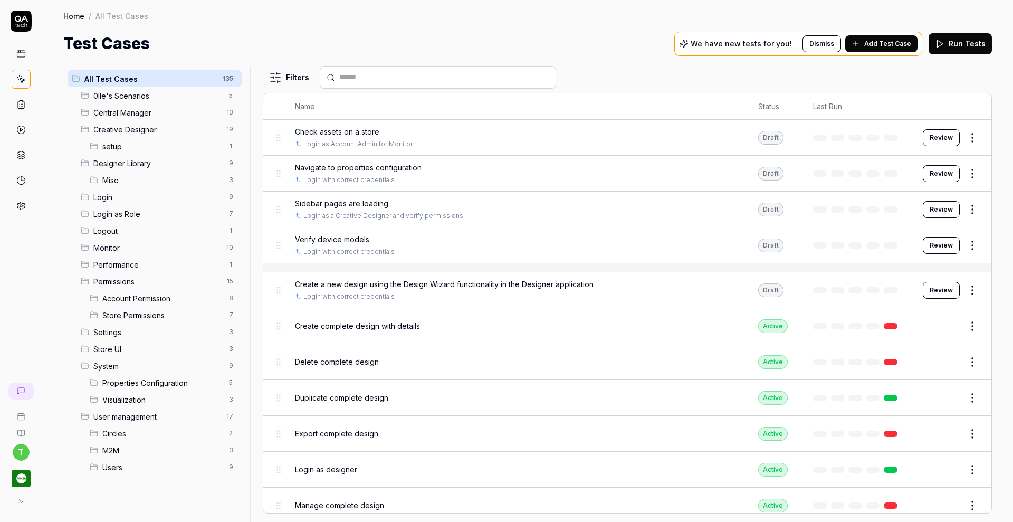
click at [108, 127] on span "Creative Designer" at bounding box center [156, 129] width 127 height 11
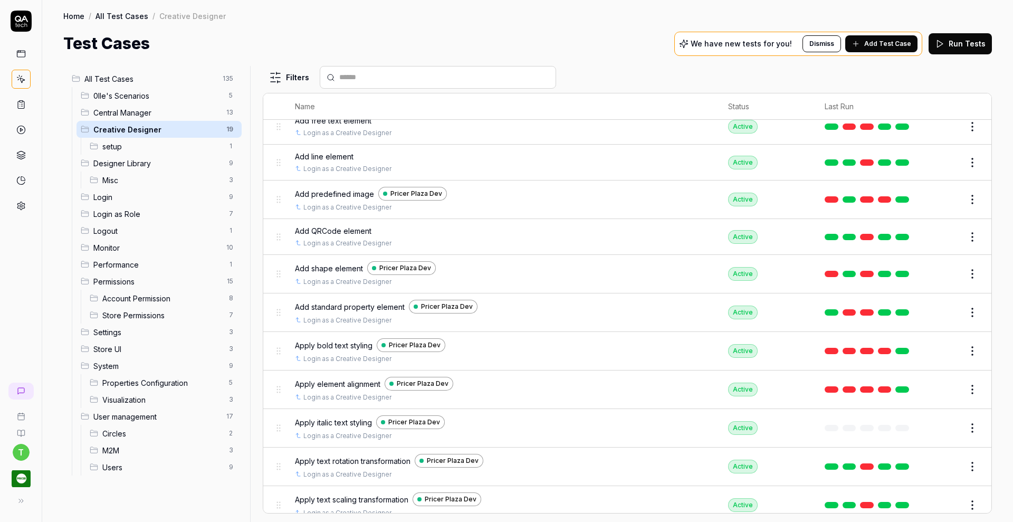
scroll to position [108, 0]
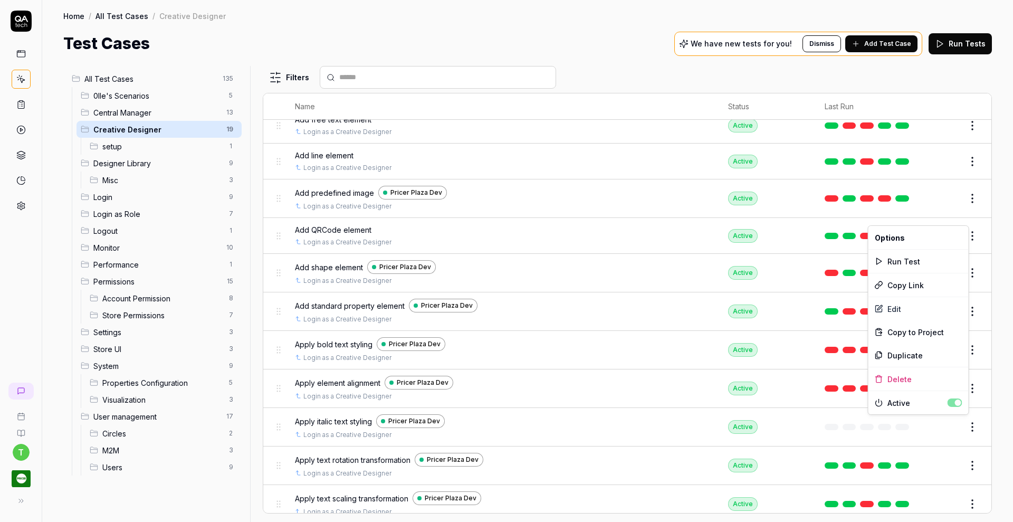
click at [963, 419] on html "t Home / All Test Cases / Creative Designer Home / All Test Cases / Creative De…" at bounding box center [506, 261] width 1013 height 522
click at [916, 353] on div "Duplicate" at bounding box center [918, 354] width 100 height 23
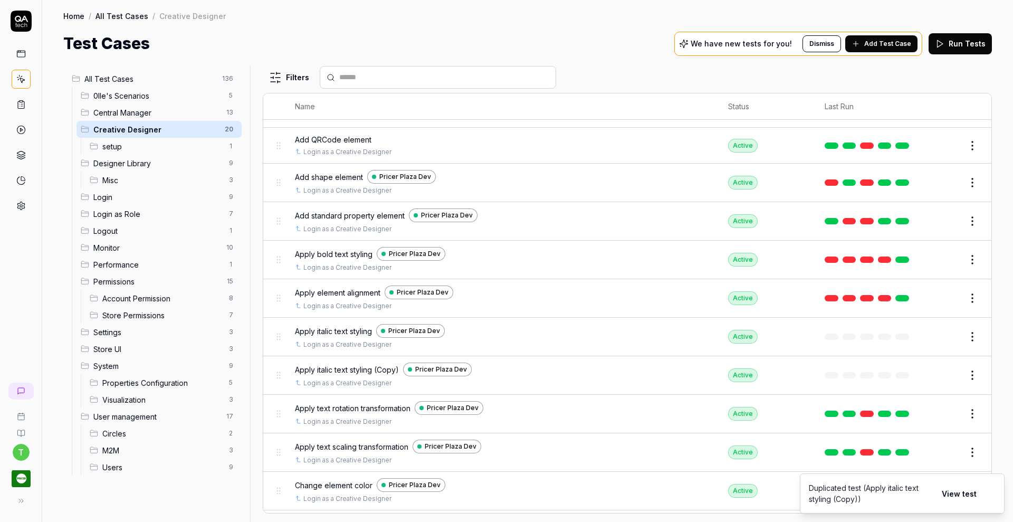
scroll to position [197, 0]
click at [940, 373] on button "Edit" at bounding box center [946, 375] width 25 height 17
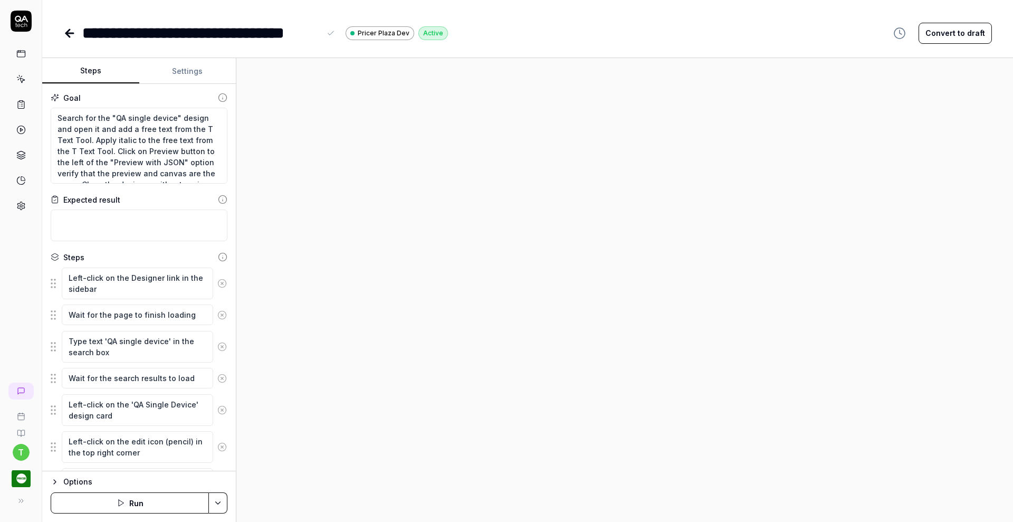
click at [156, 32] on div "**********" at bounding box center [201, 33] width 238 height 24
click at [129, 138] on textarea "Search for the "QA single device" design and open it and add a free text from t…" at bounding box center [139, 146] width 177 height 76
click at [240, 117] on div at bounding box center [624, 290] width 777 height 464
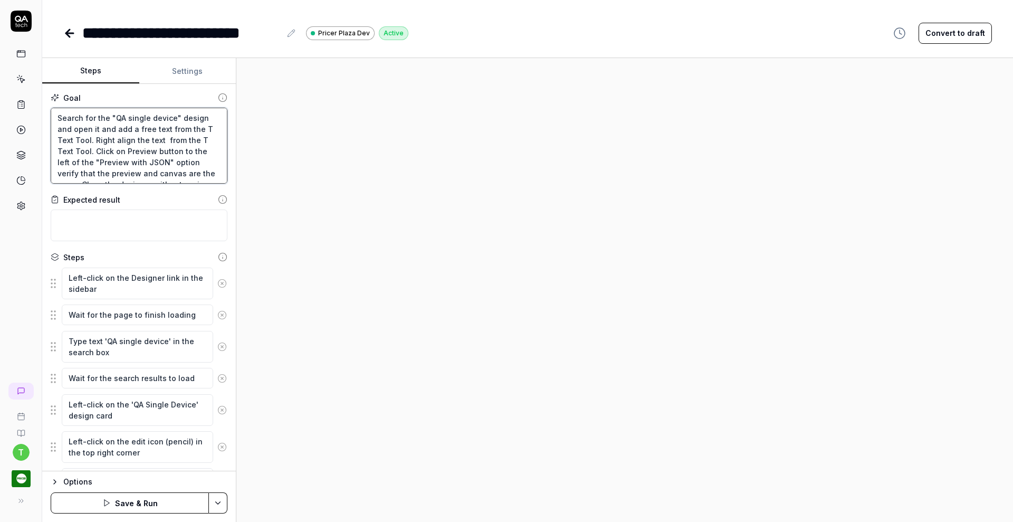
click at [109, 152] on textarea "Search for the "QA single device" design and open it and add a free text from t…" at bounding box center [139, 146] width 177 height 76
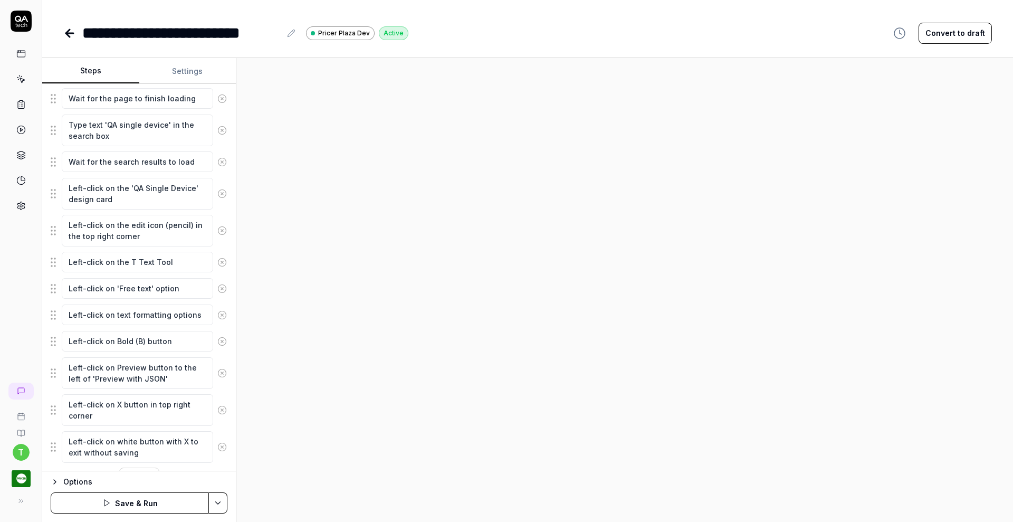
scroll to position [216, 0]
drag, startPoint x: 115, startPoint y: 339, endPoint x: 170, endPoint y: 342, distance: 55.5
click at [170, 342] on textarea "Left-click on Bold (B) button" at bounding box center [137, 341] width 151 height 21
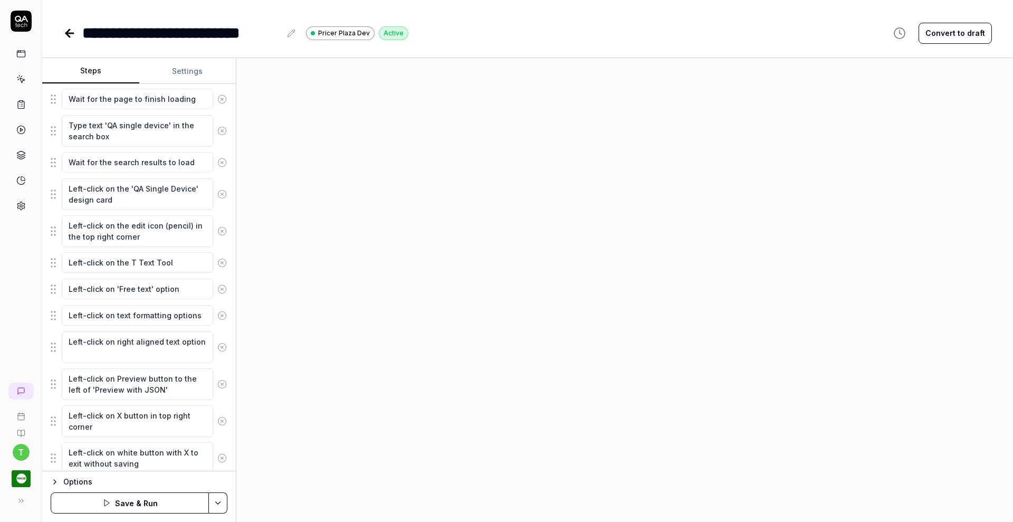
click at [218, 501] on html "**********" at bounding box center [506, 261] width 1013 height 522
click at [129, 429] on div "Save" at bounding box center [167, 429] width 135 height 23
click at [21, 97] on link at bounding box center [21, 104] width 19 height 19
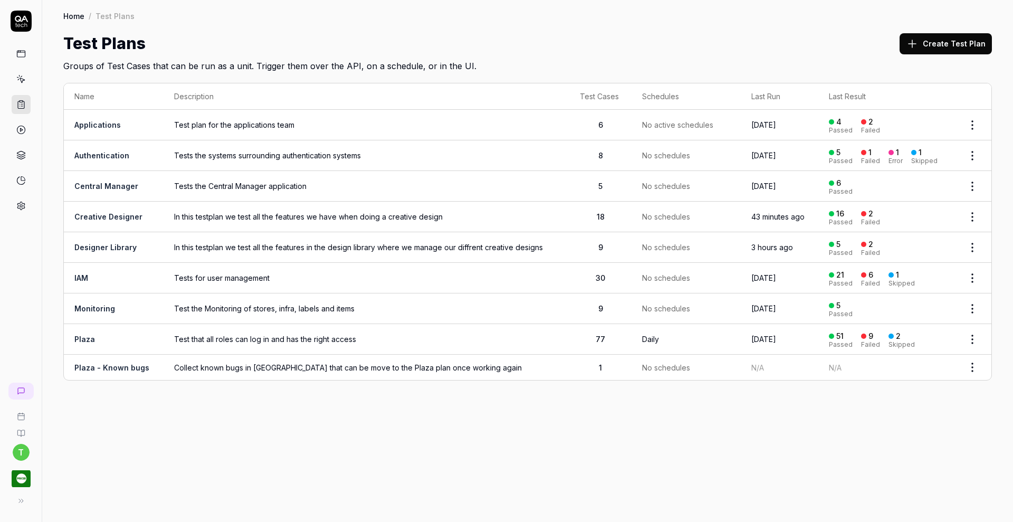
click at [110, 212] on link "Creative Designer" at bounding box center [108, 216] width 68 height 9
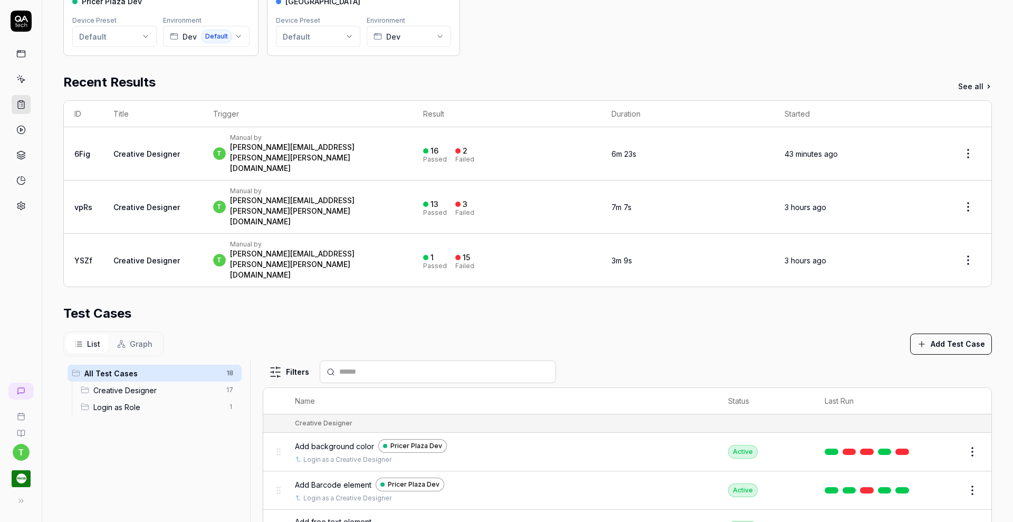
scroll to position [139, 0]
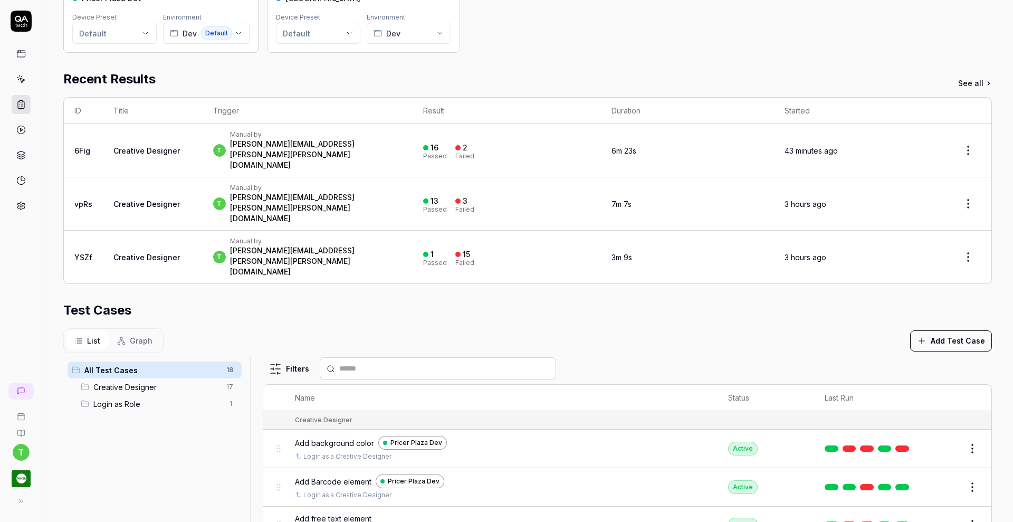
click at [946, 330] on button "Add Test Case" at bounding box center [951, 340] width 82 height 21
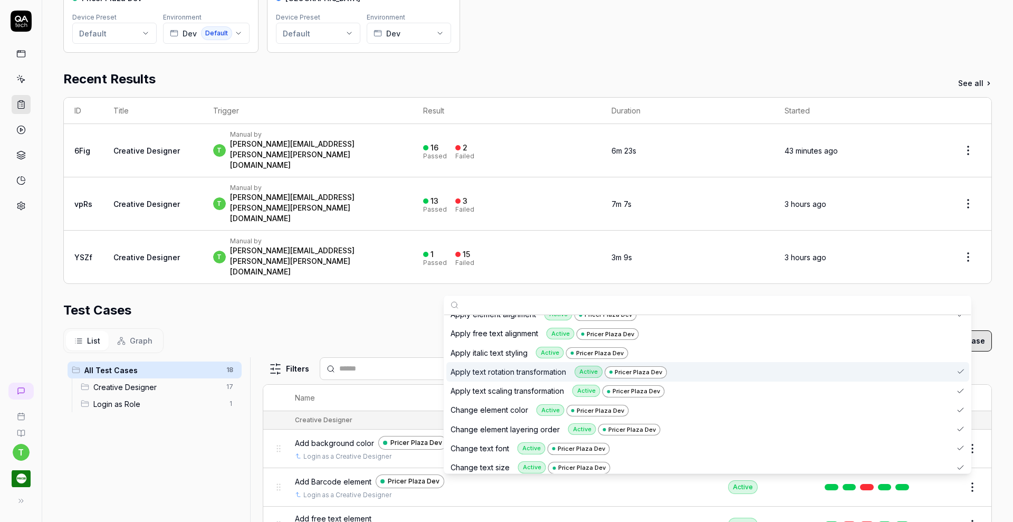
scroll to position [1335, 0]
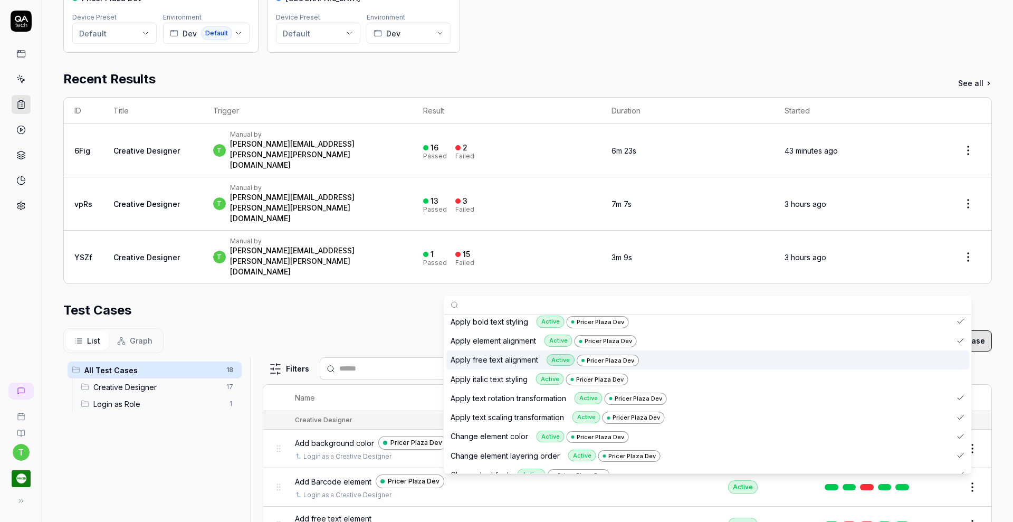
click at [961, 356] on div "Suggestions" at bounding box center [960, 360] width 8 height 8
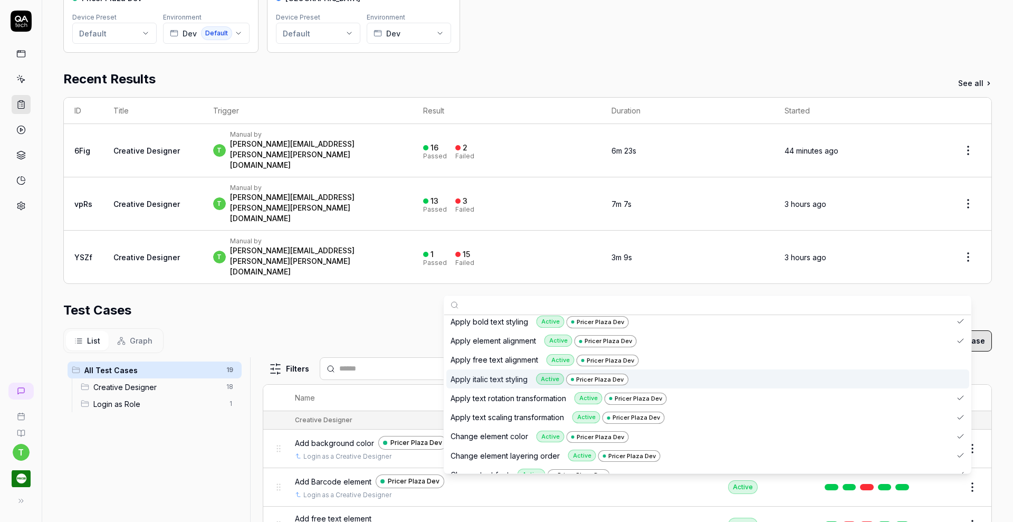
click at [961, 375] on div "Suggestions" at bounding box center [960, 379] width 8 height 8
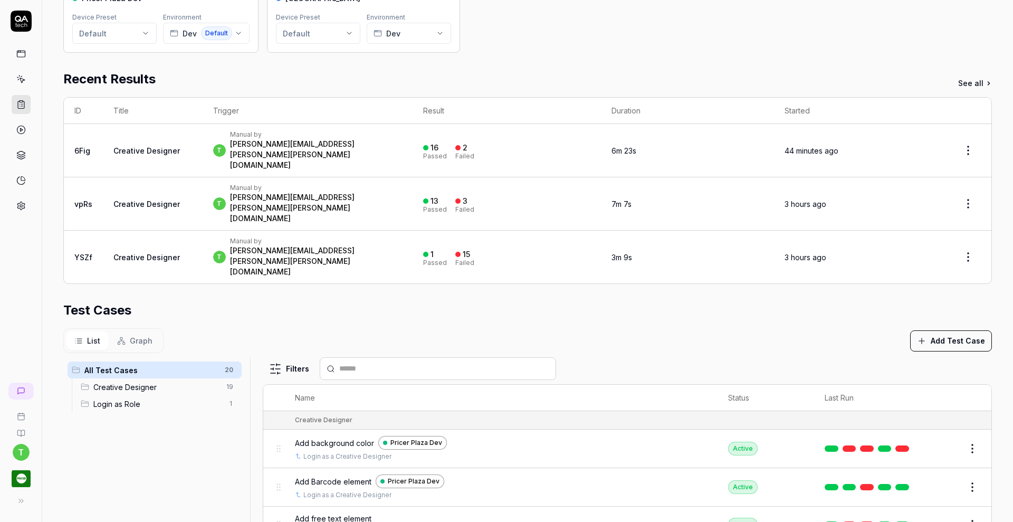
scroll to position [0, 0]
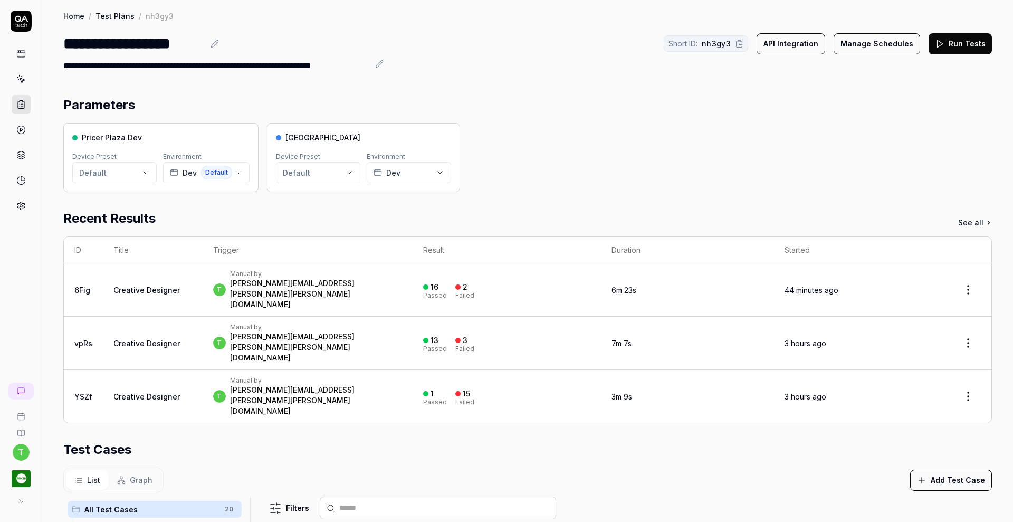
click at [954, 51] on button "Run Tests" at bounding box center [959, 43] width 63 height 21
